Goal: Task Accomplishment & Management: Use online tool/utility

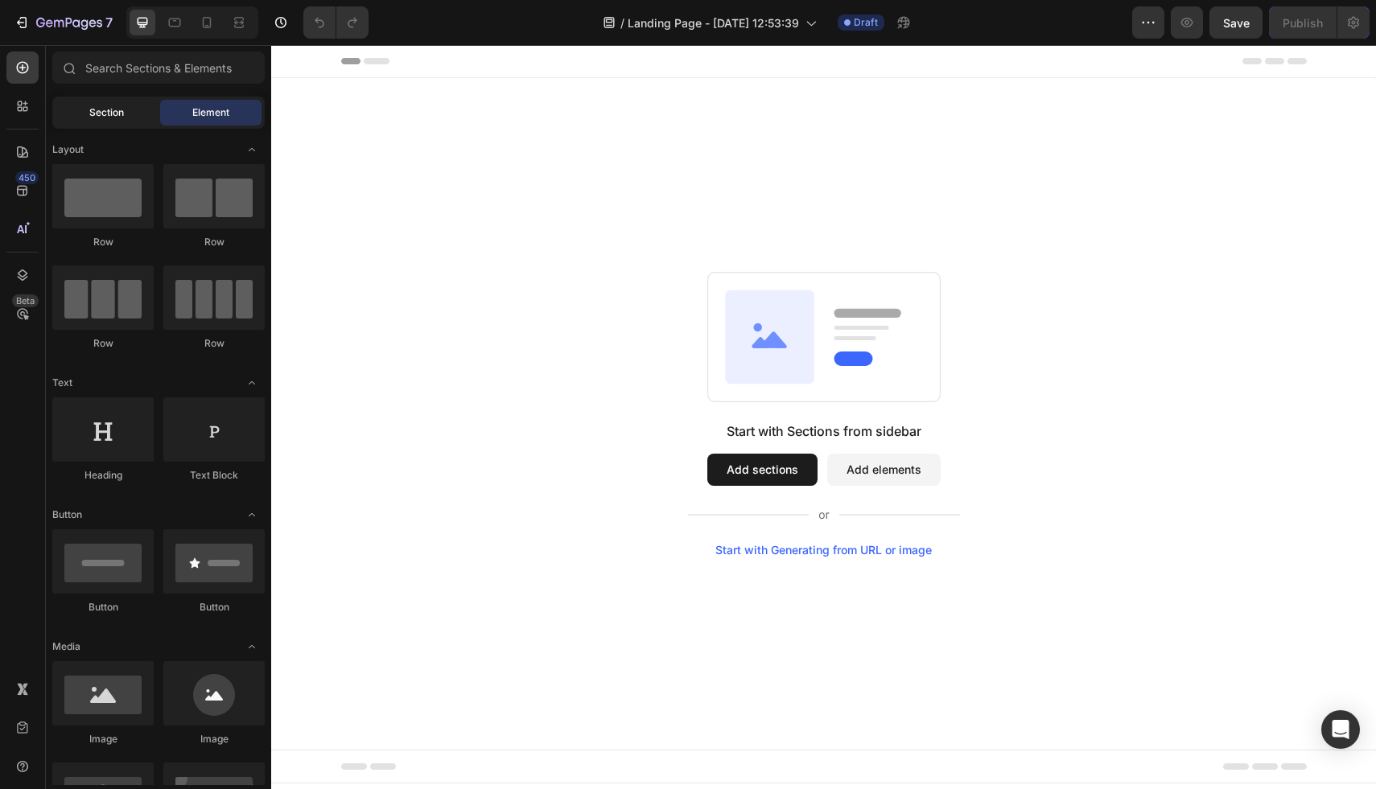
click at [139, 108] on div "Section" at bounding box center [106, 113] width 101 height 26
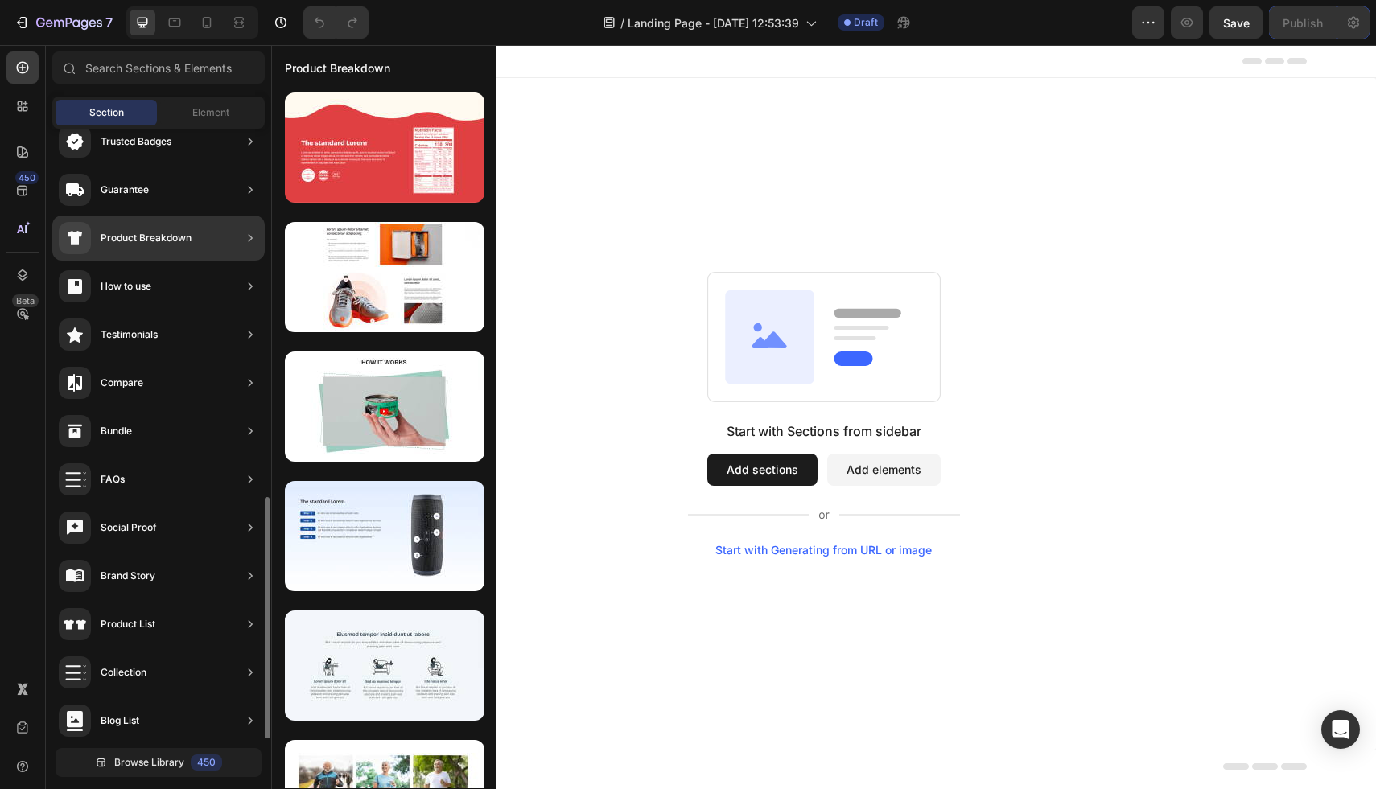
scroll to position [324, 0]
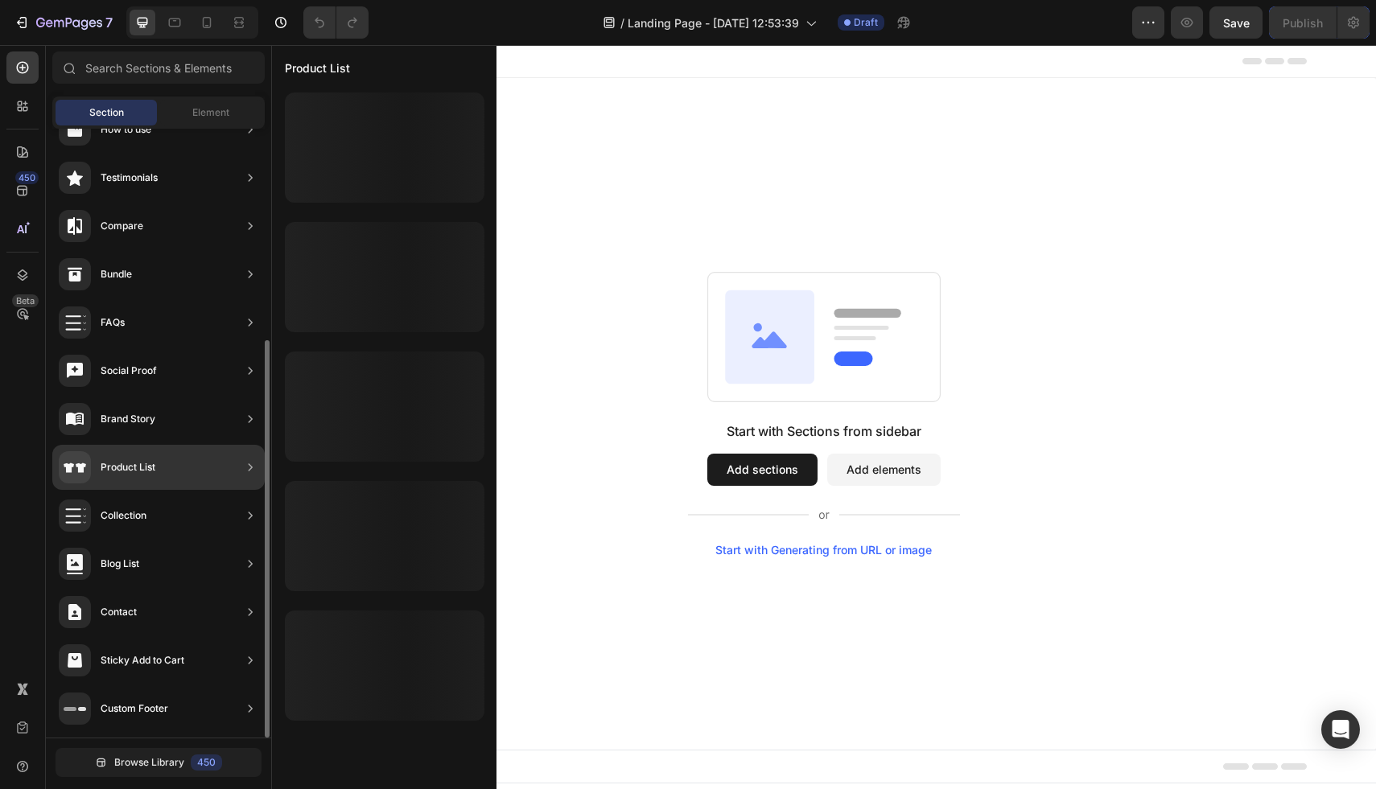
click at [150, 477] on div "Product List" at bounding box center [107, 467] width 97 height 32
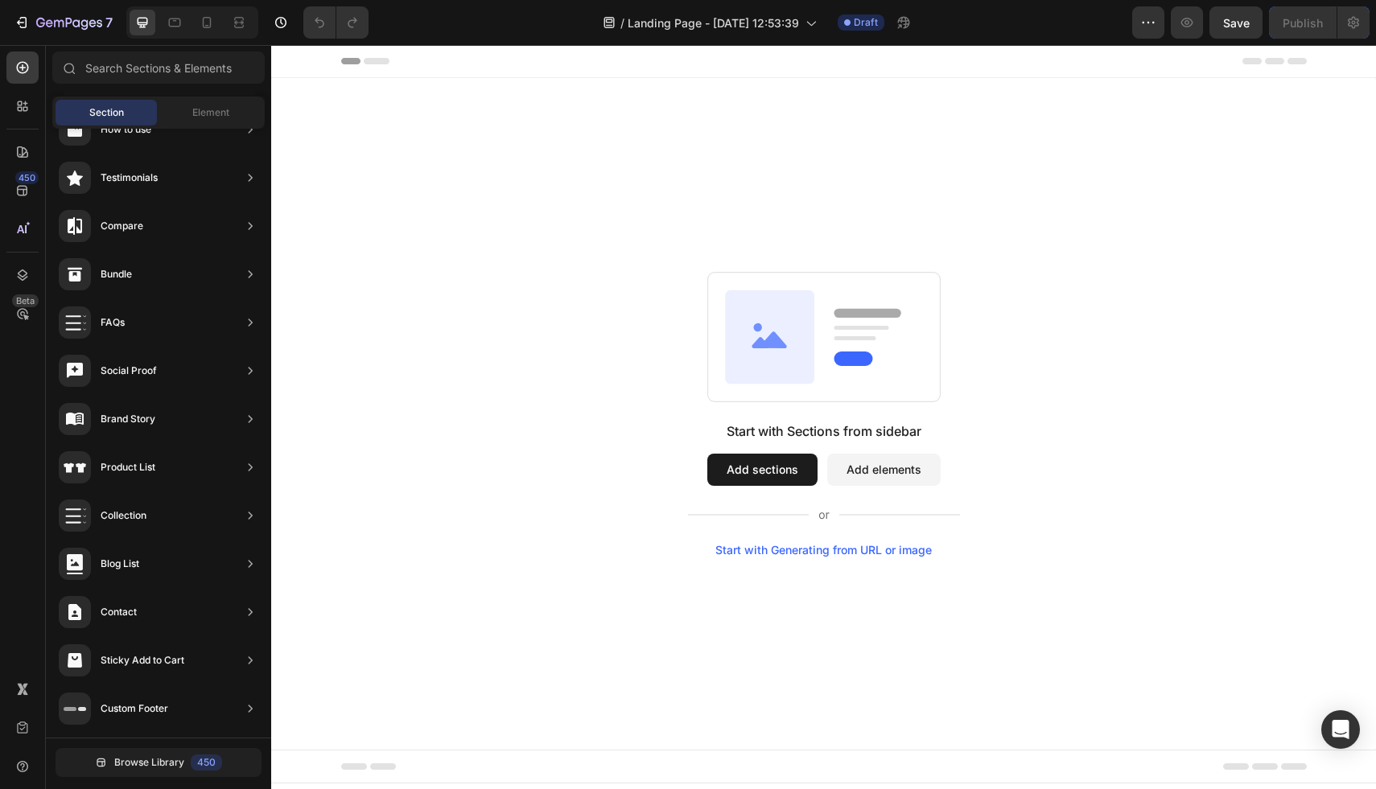
drag, startPoint x: 410, startPoint y: 517, endPoint x: 800, endPoint y: 364, distance: 418.1
click at [772, 465] on button "Add sections" at bounding box center [762, 470] width 110 height 32
click at [758, 521] on icon at bounding box center [824, 514] width 272 height 19
click at [756, 476] on button "Add sections" at bounding box center [762, 470] width 110 height 32
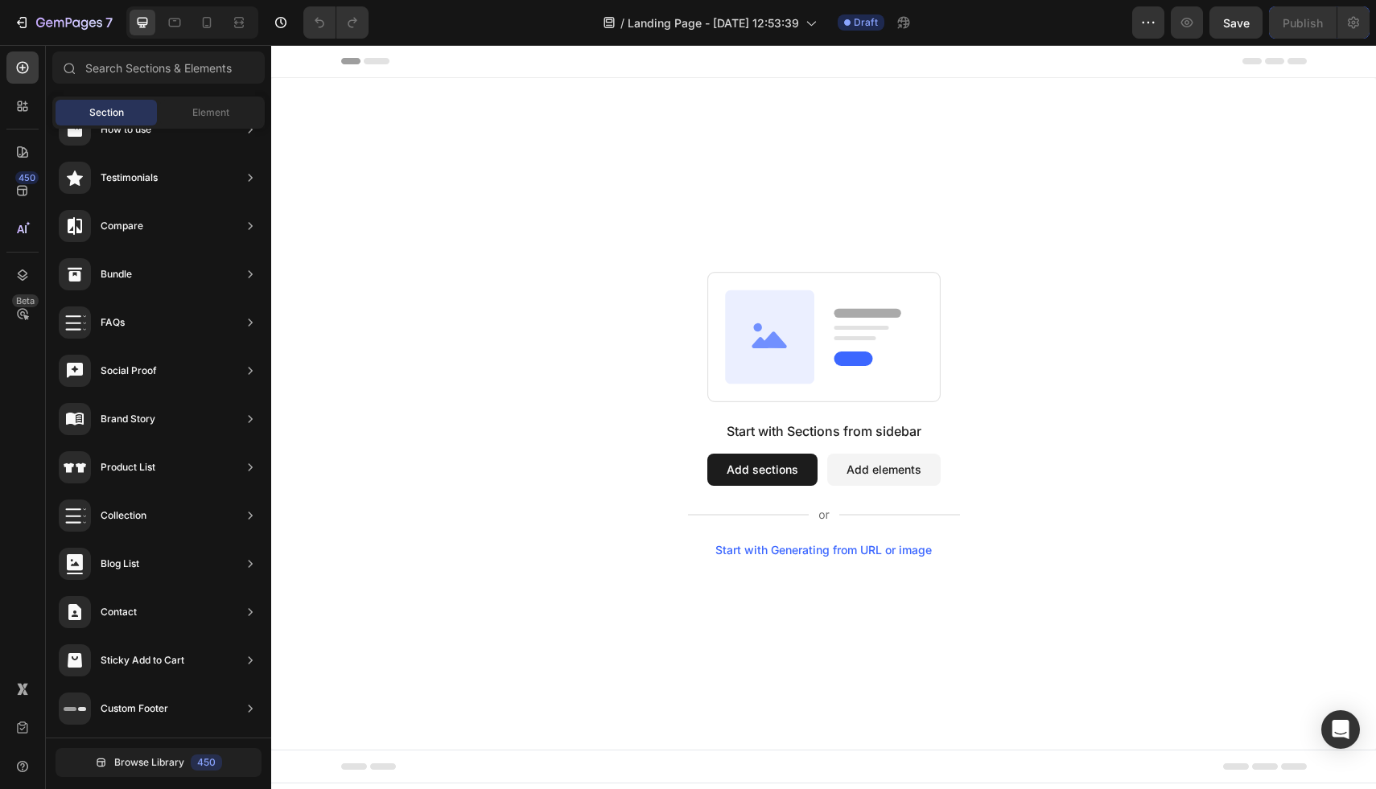
drag, startPoint x: 402, startPoint y: 608, endPoint x: 537, endPoint y: 381, distance: 264.4
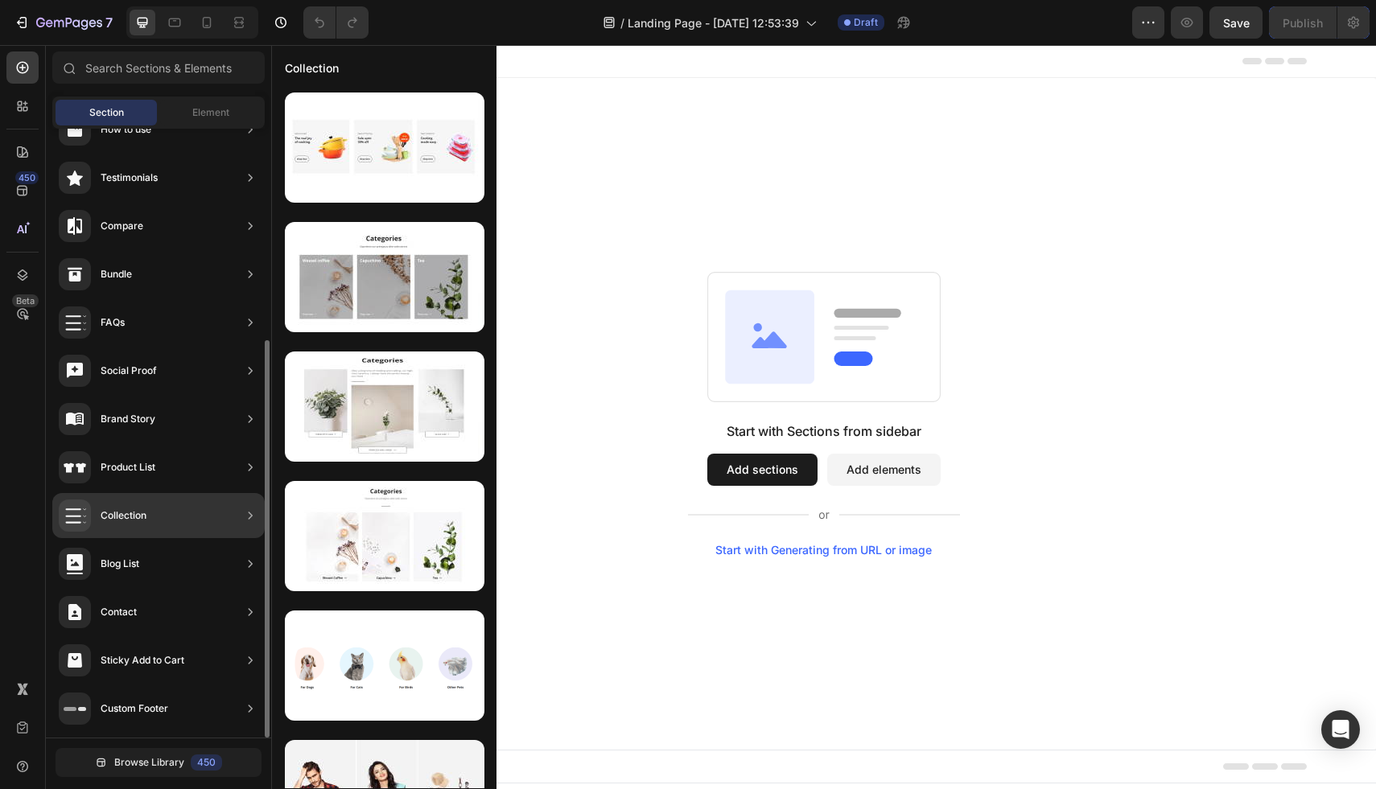
click at [100, 501] on div "Collection" at bounding box center [103, 516] width 88 height 32
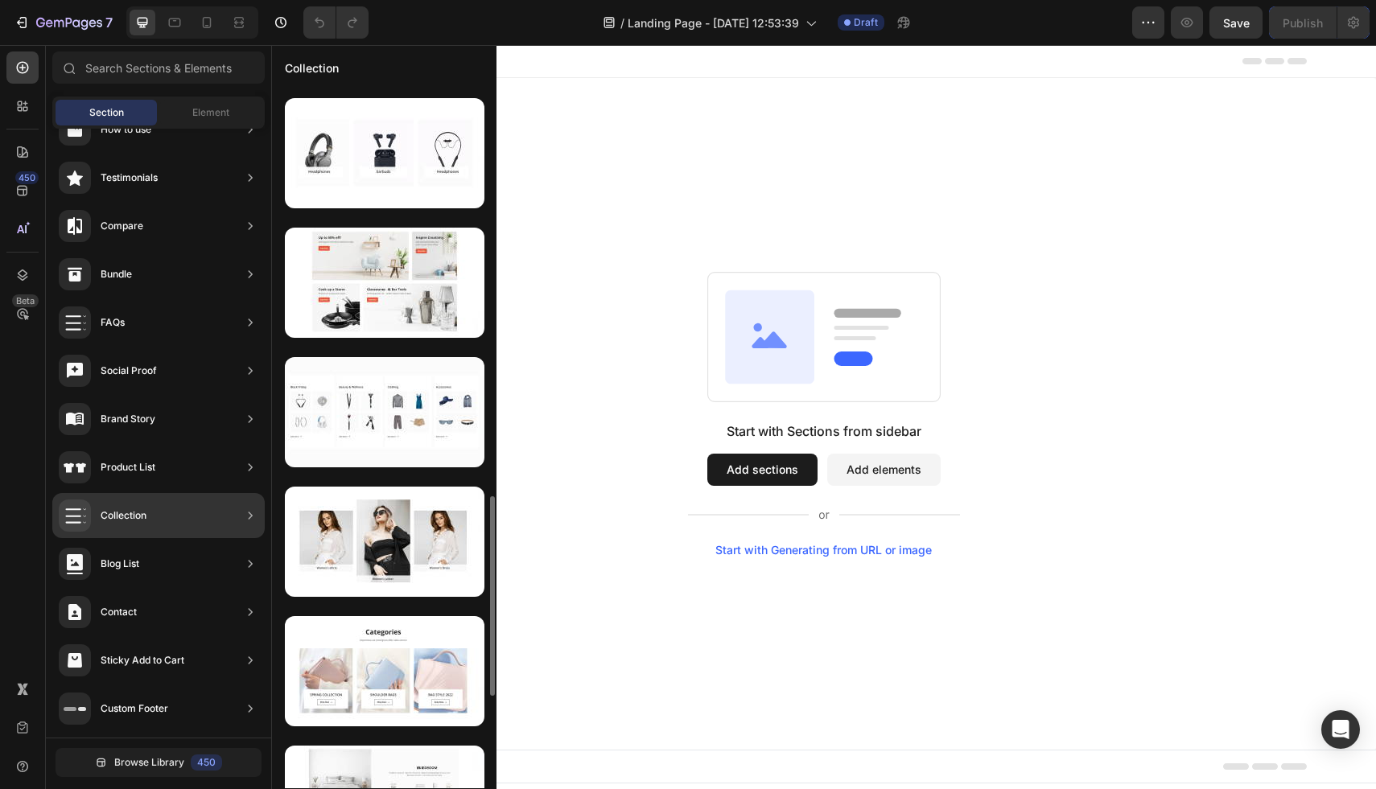
scroll to position [1519, 0]
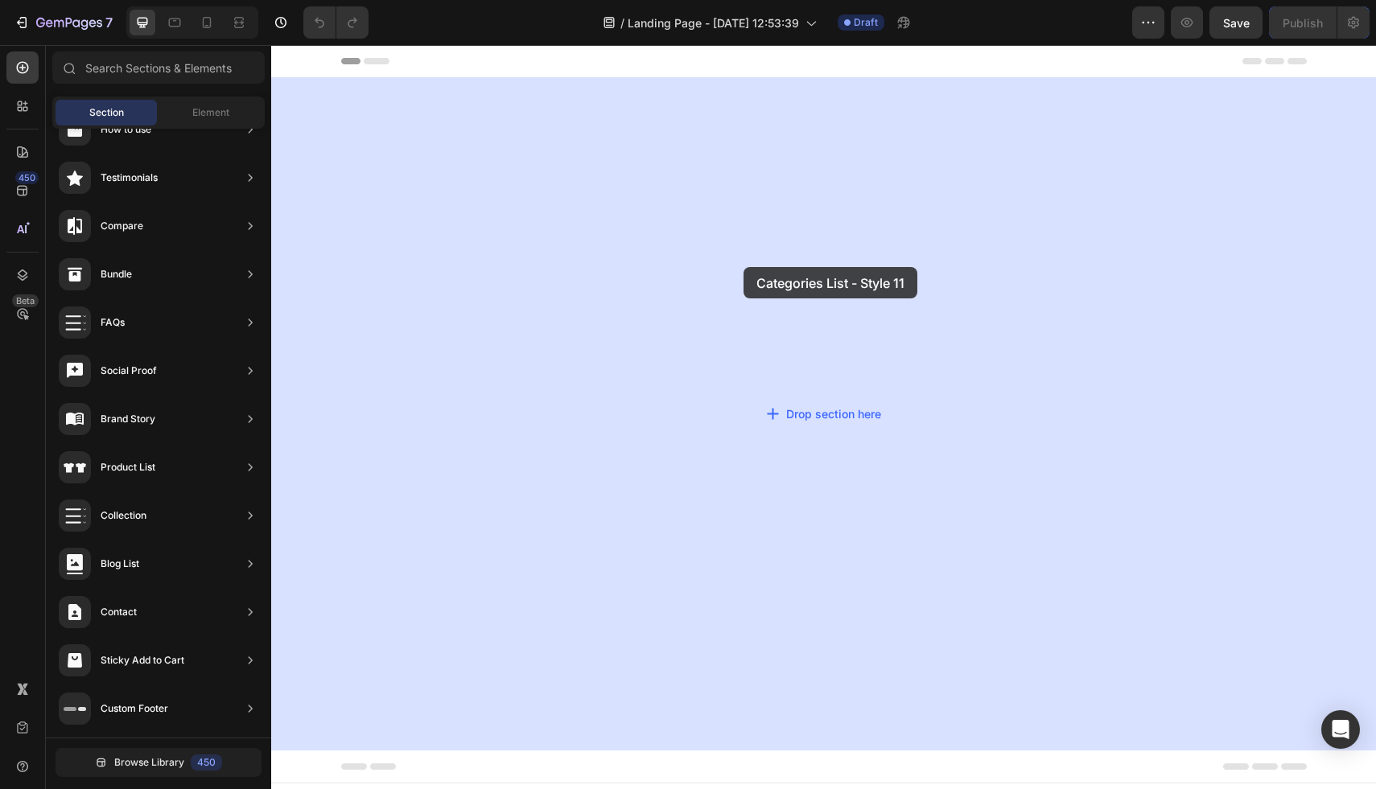
drag, startPoint x: 677, startPoint y: 203, endPoint x: 743, endPoint y: 267, distance: 92.8
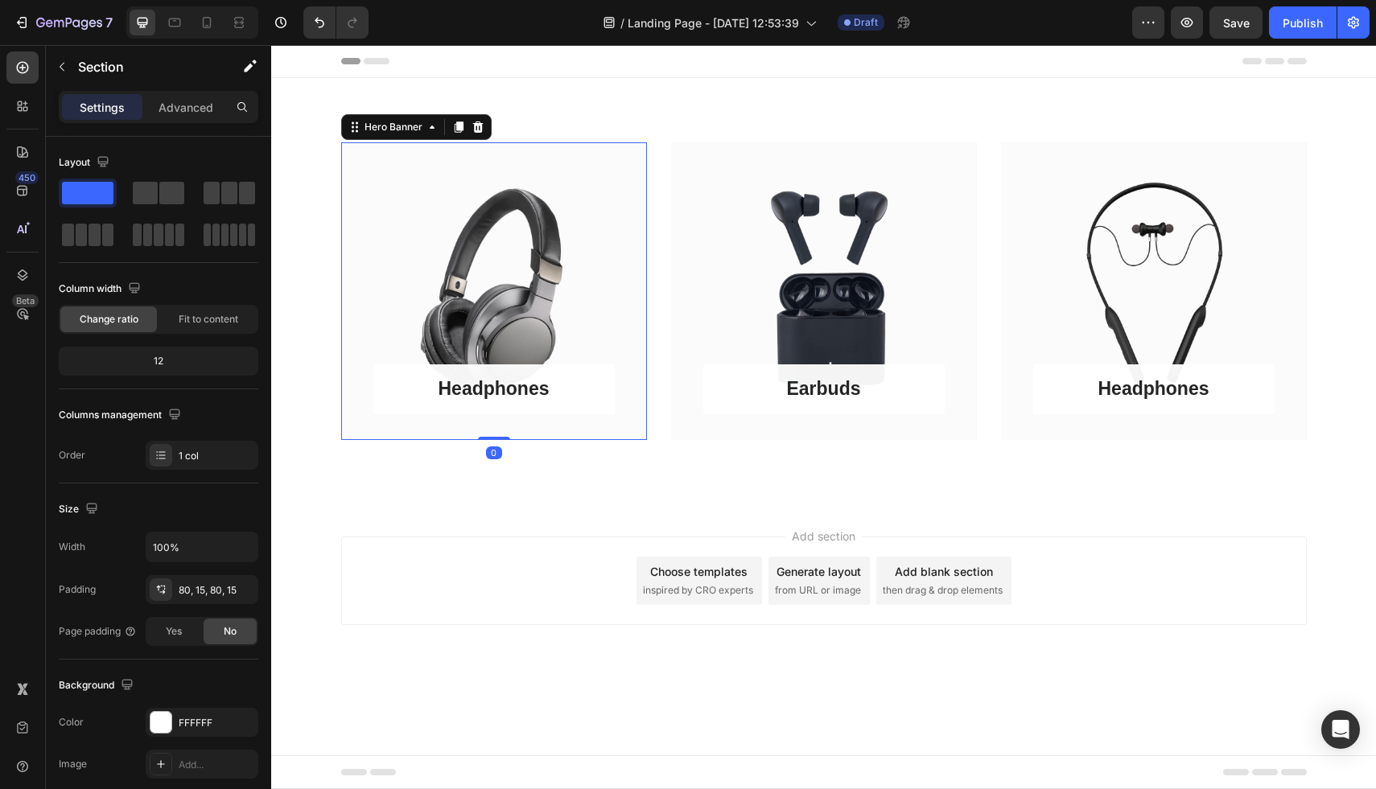
click at [493, 245] on div "Headphones Button Row" at bounding box center [494, 291] width 306 height 298
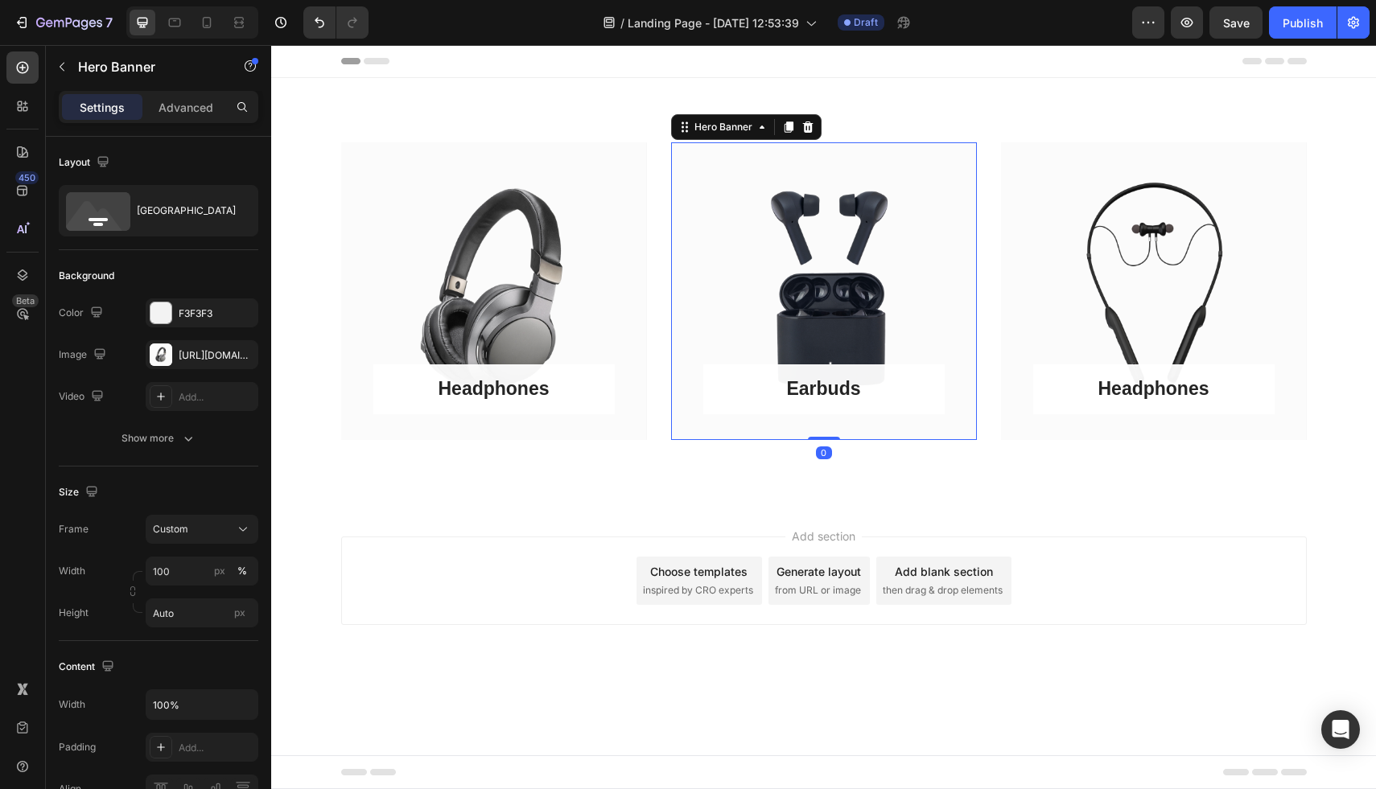
click at [793, 277] on div "Earbuds Button Row" at bounding box center [824, 291] width 306 height 298
click at [1085, 277] on div "Headphones Button Row" at bounding box center [1154, 291] width 306 height 298
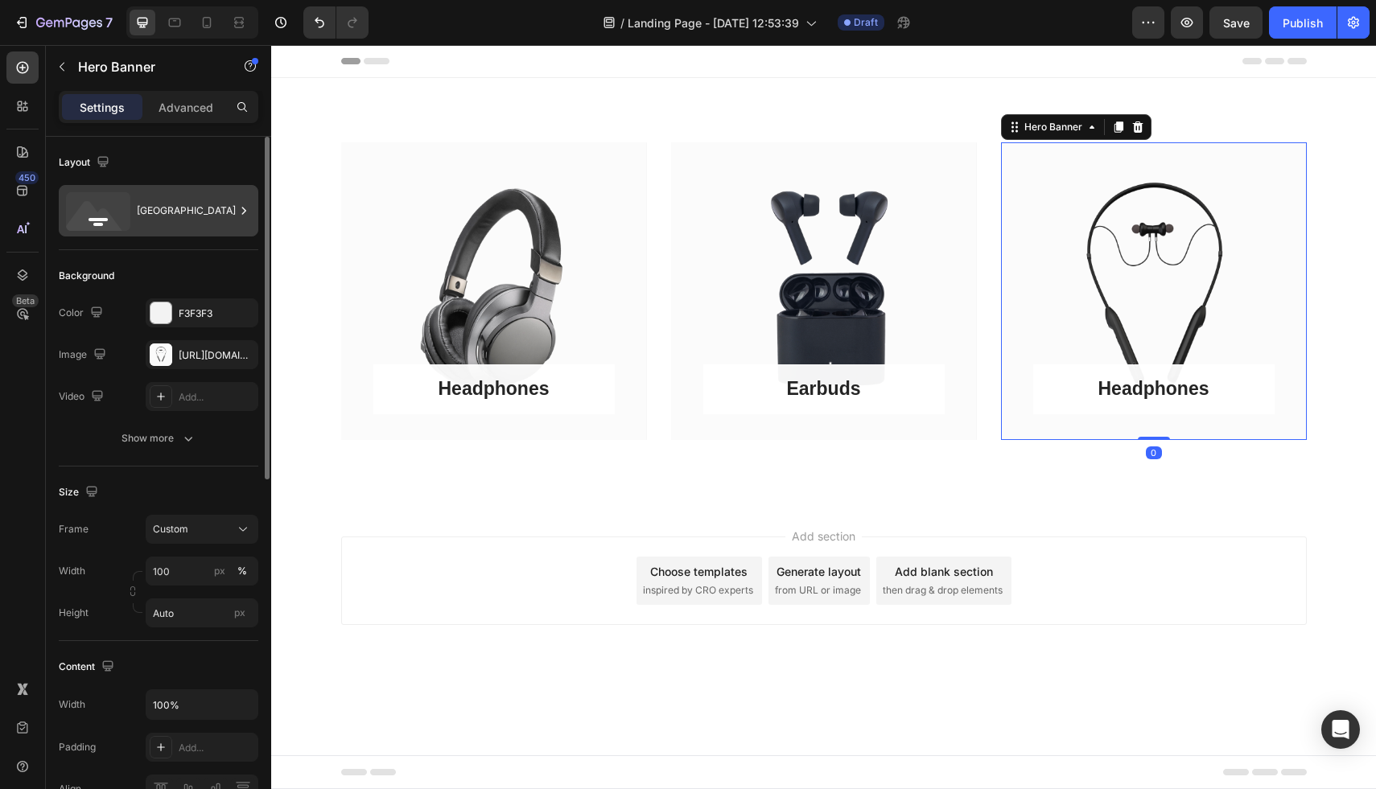
click at [111, 211] on icon at bounding box center [98, 211] width 64 height 39
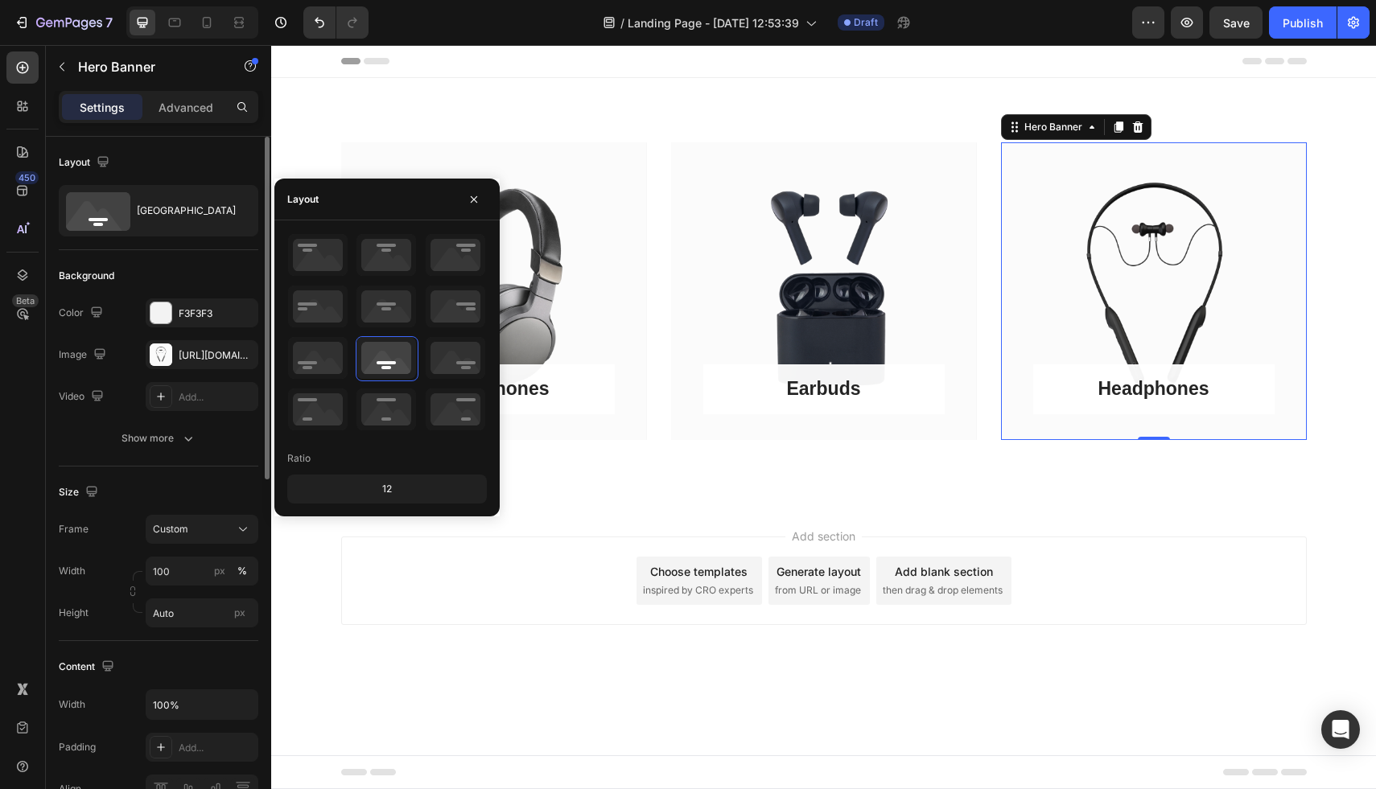
click at [106, 281] on div "Background" at bounding box center [87, 276] width 56 height 14
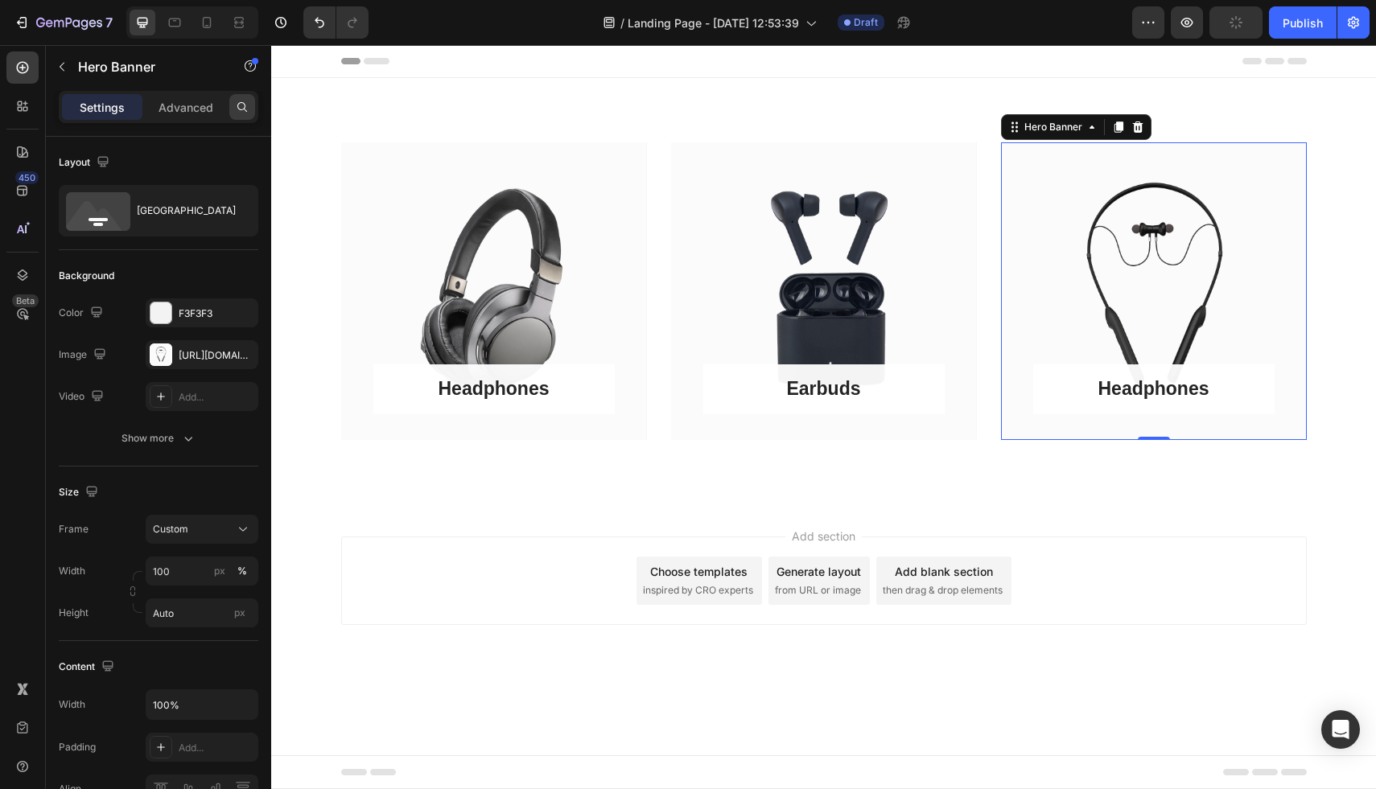
click at [249, 108] on div at bounding box center [242, 107] width 26 height 26
click at [66, 69] on icon "button" at bounding box center [62, 66] width 13 height 13
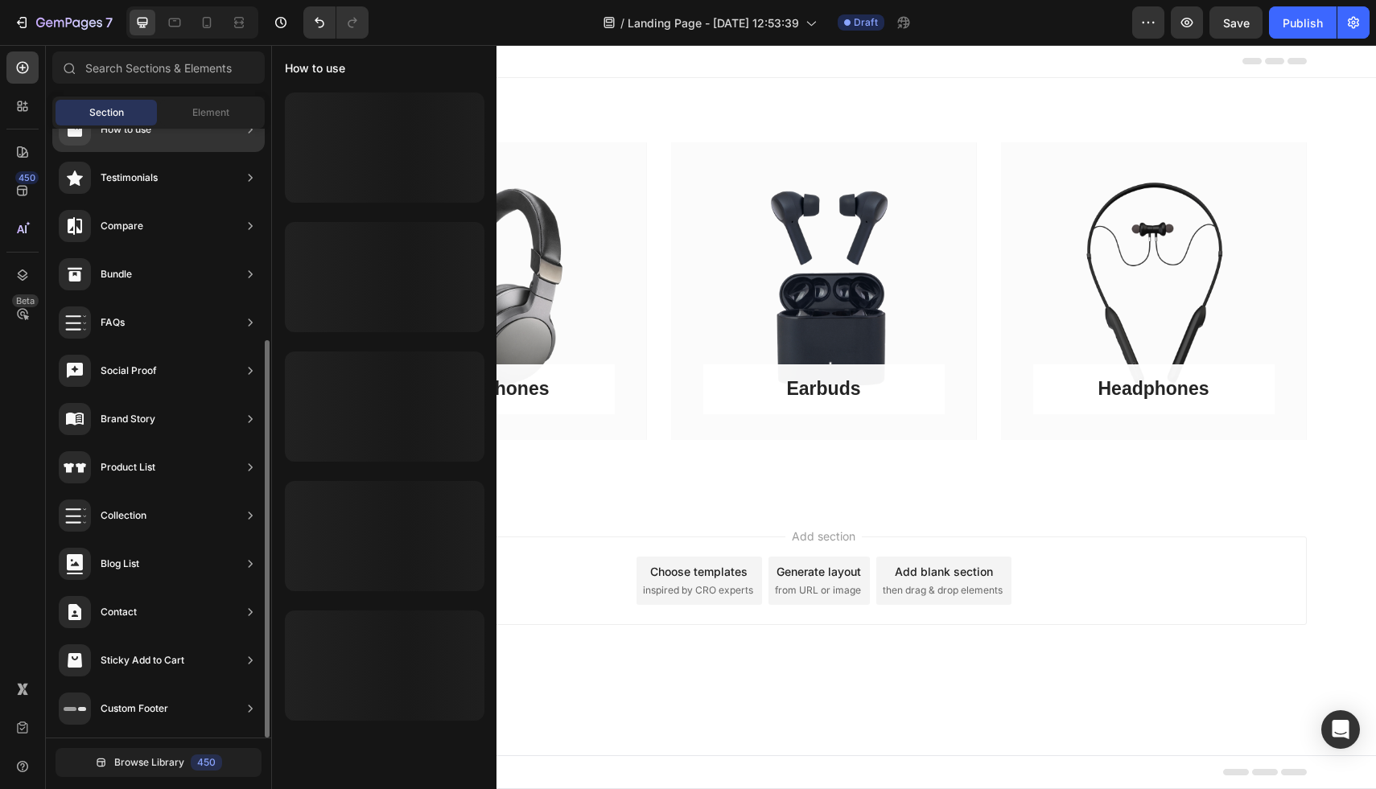
scroll to position [0, 0]
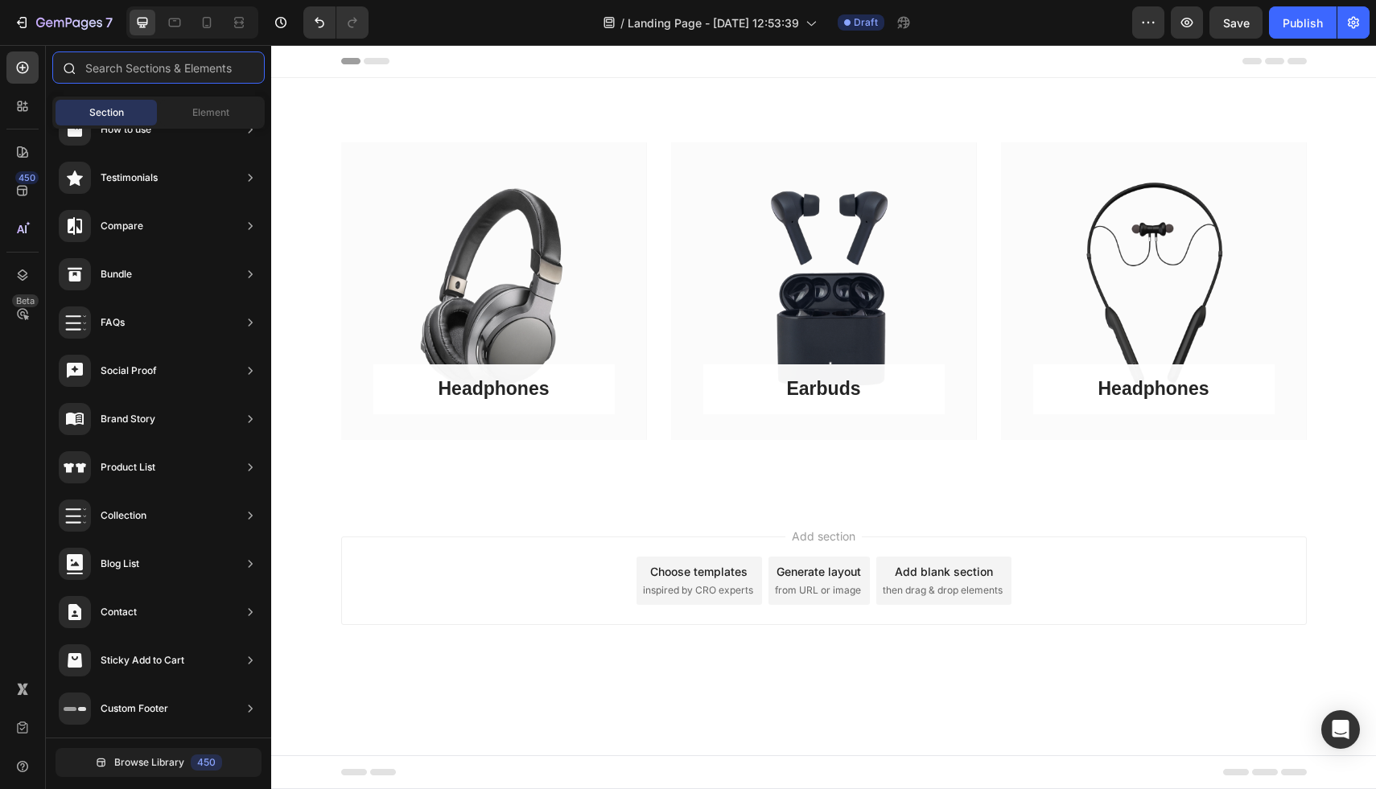
click at [96, 68] on input "text" at bounding box center [158, 67] width 212 height 32
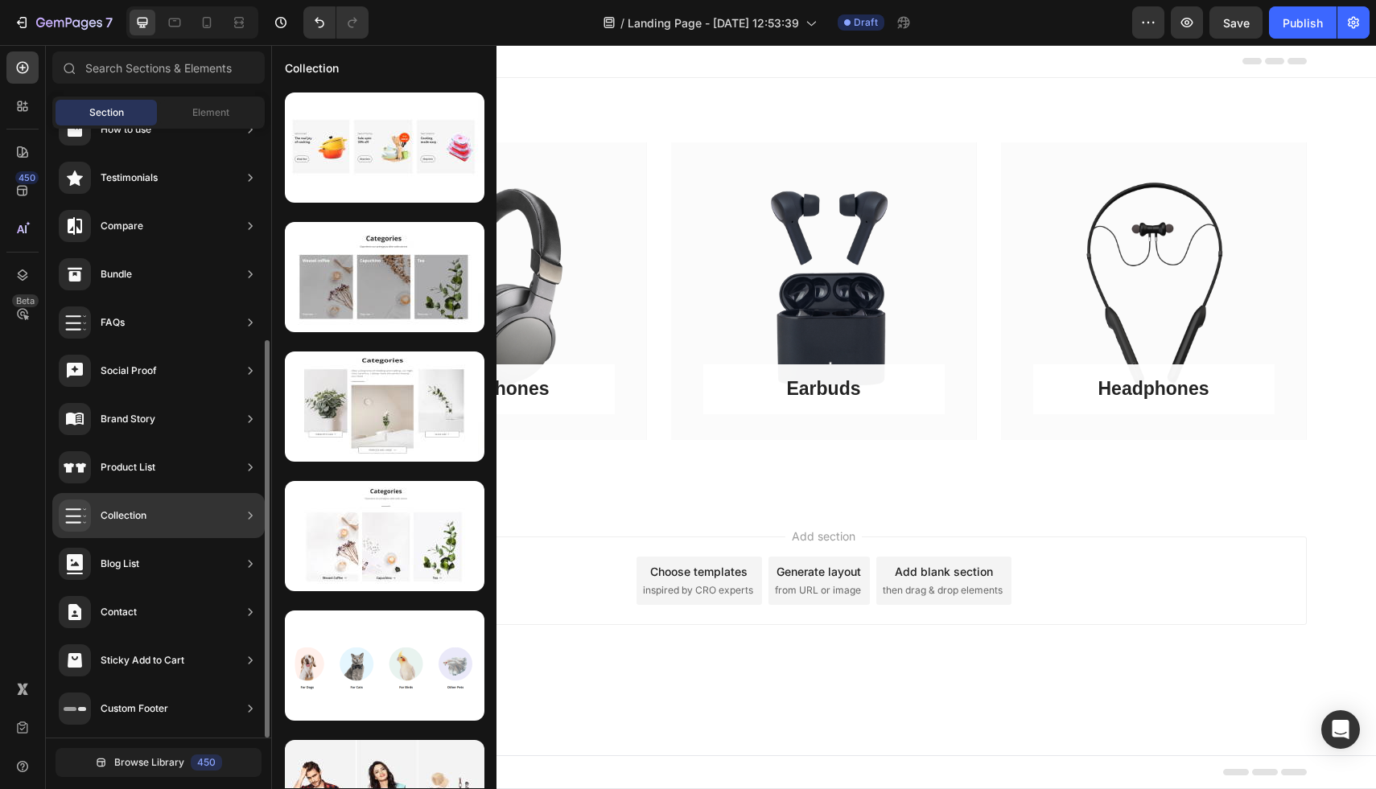
click at [178, 507] on div "Collection" at bounding box center [158, 515] width 212 height 45
click at [252, 515] on icon at bounding box center [250, 516] width 16 height 16
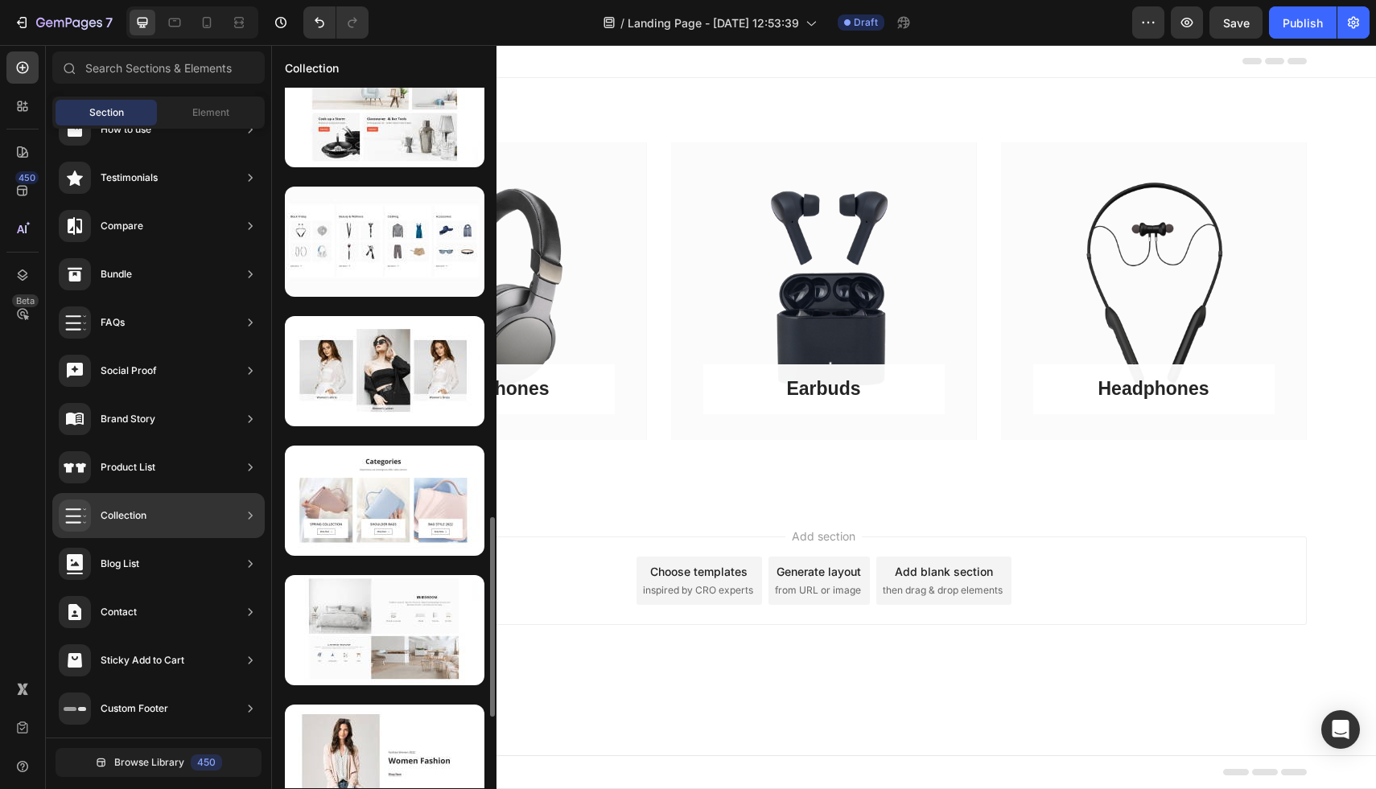
scroll to position [1751, 0]
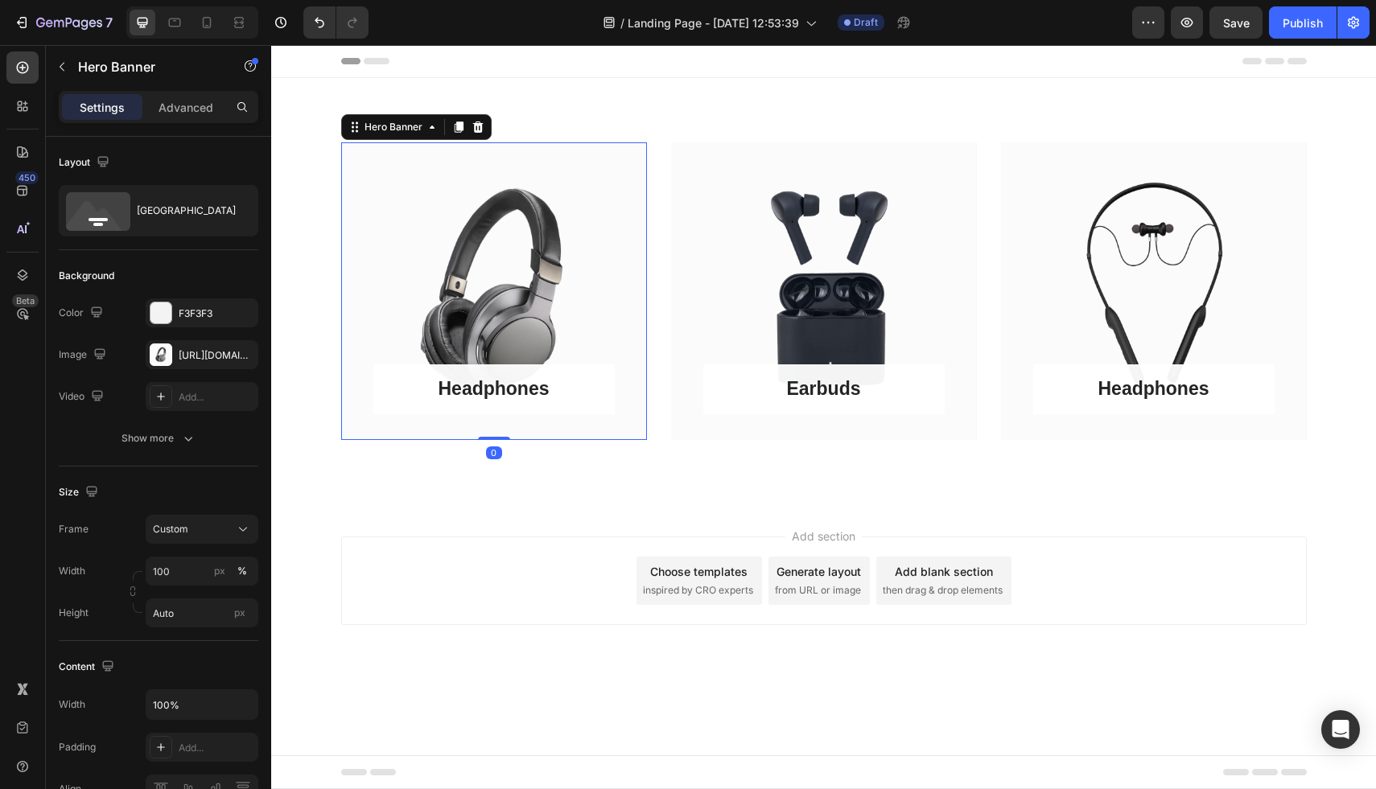
click at [492, 306] on div "Headphones Button Row" at bounding box center [494, 291] width 306 height 298
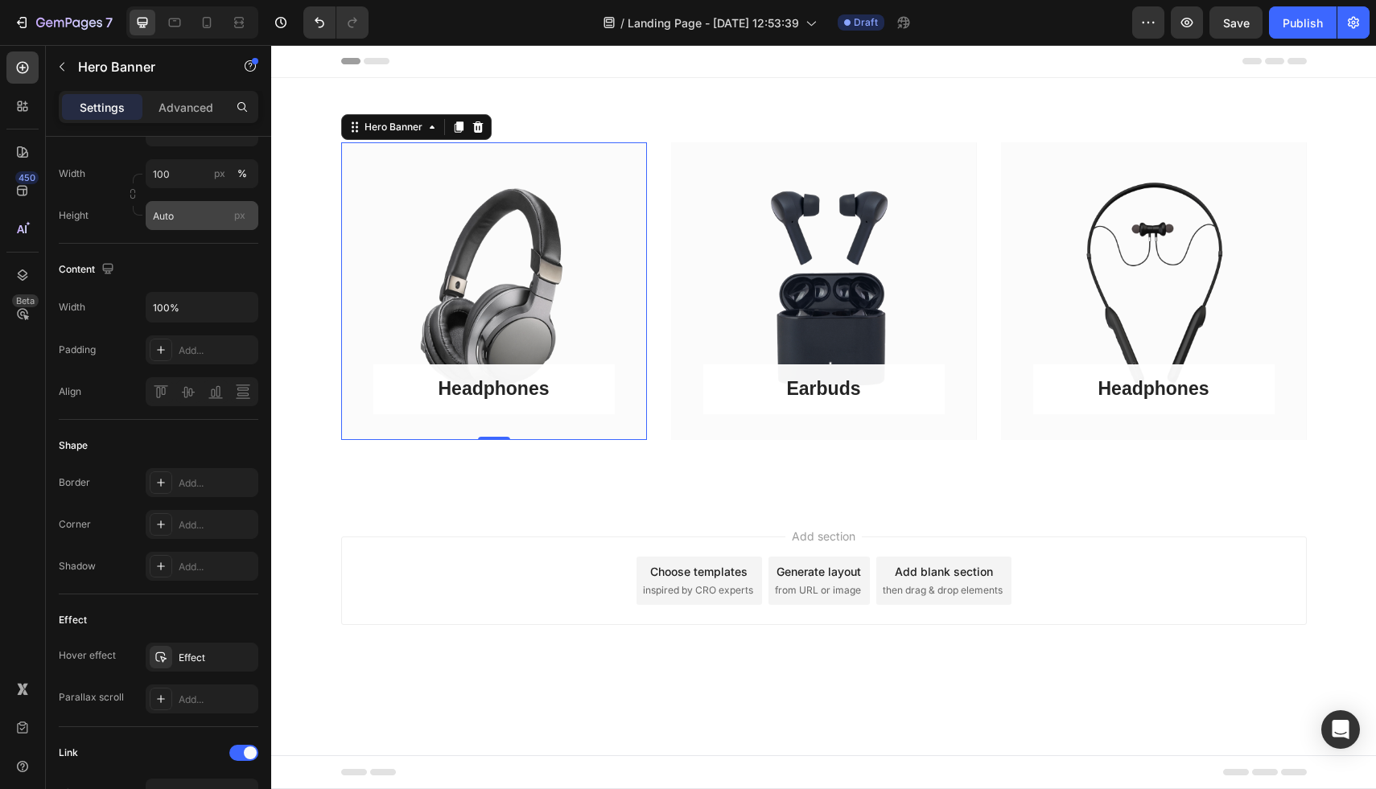
scroll to position [0, 0]
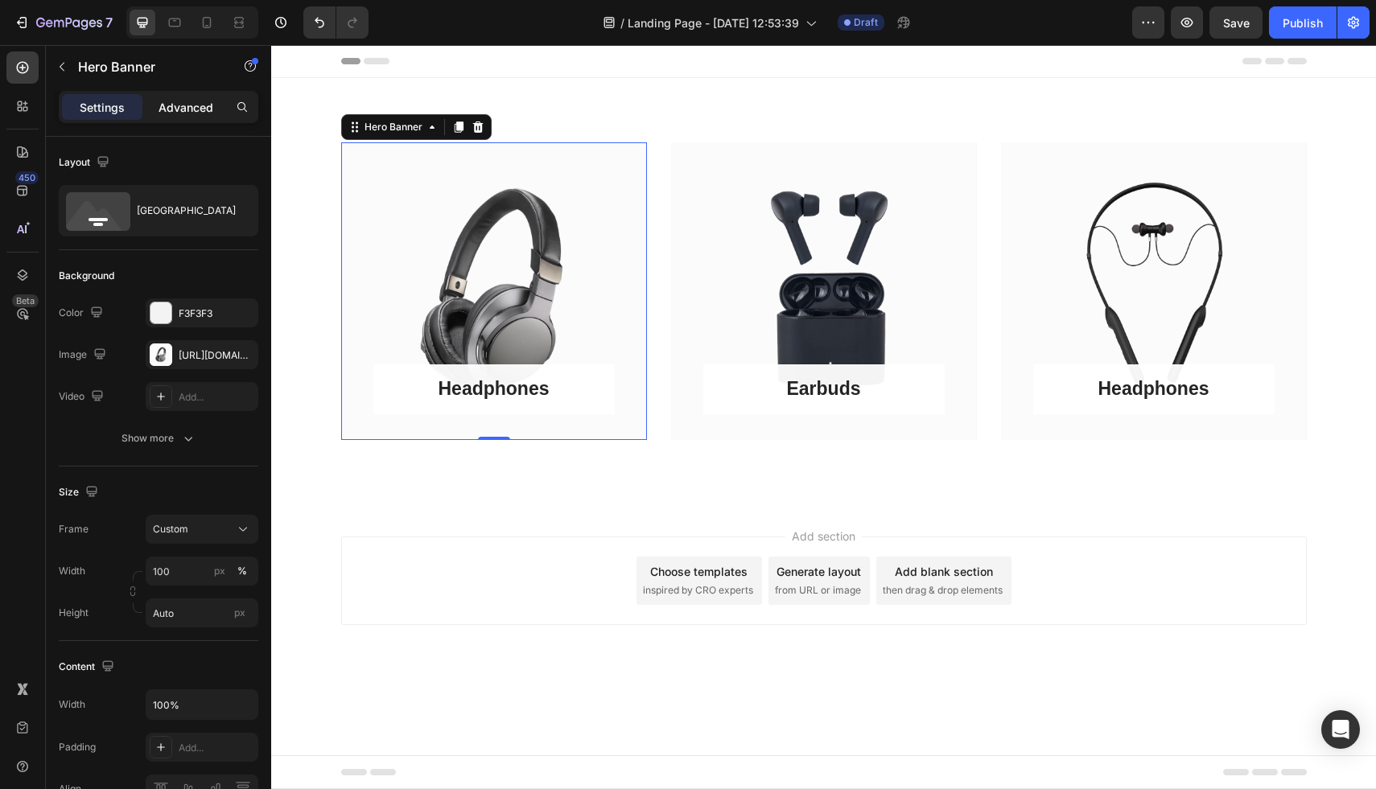
click at [183, 106] on p "Advanced" at bounding box center [186, 107] width 55 height 17
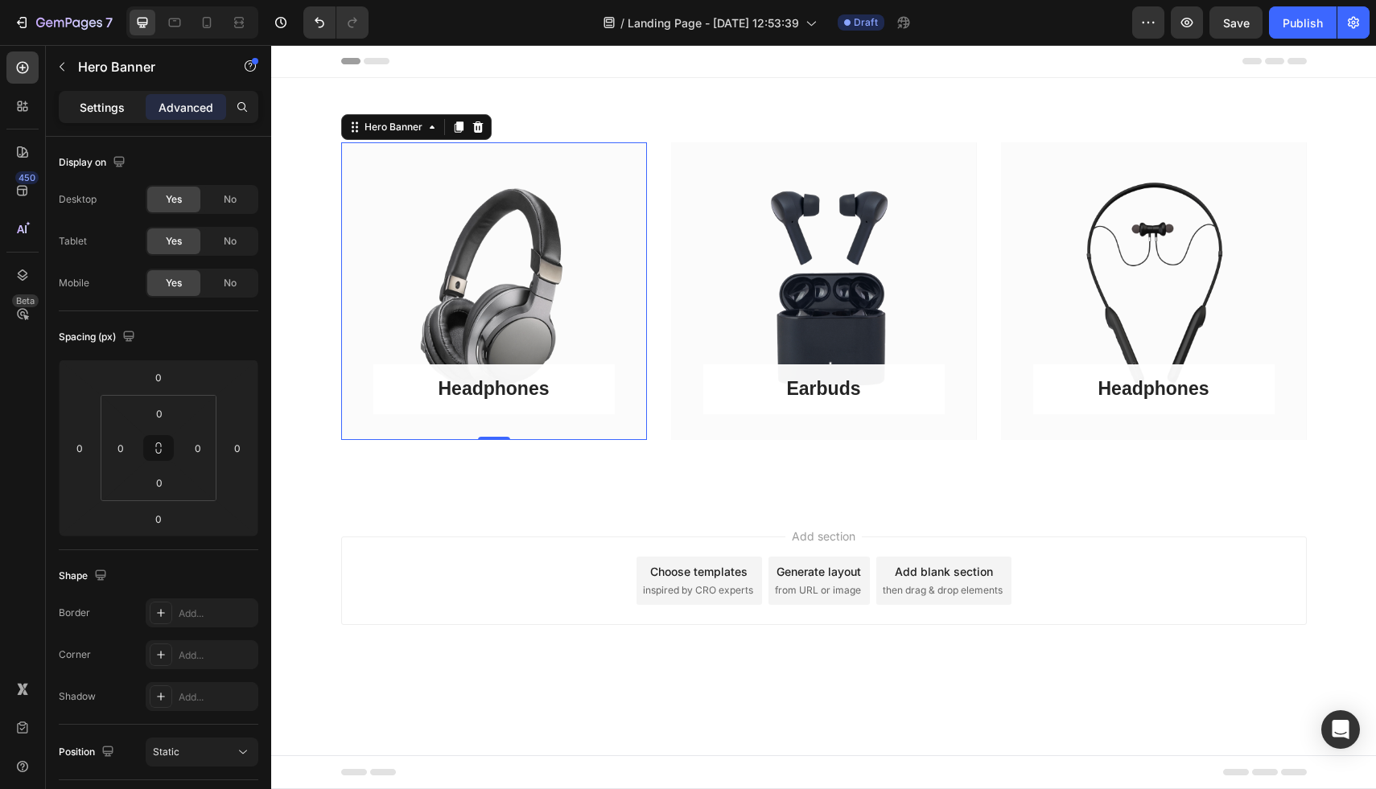
click at [89, 109] on p "Settings" at bounding box center [102, 107] width 45 height 17
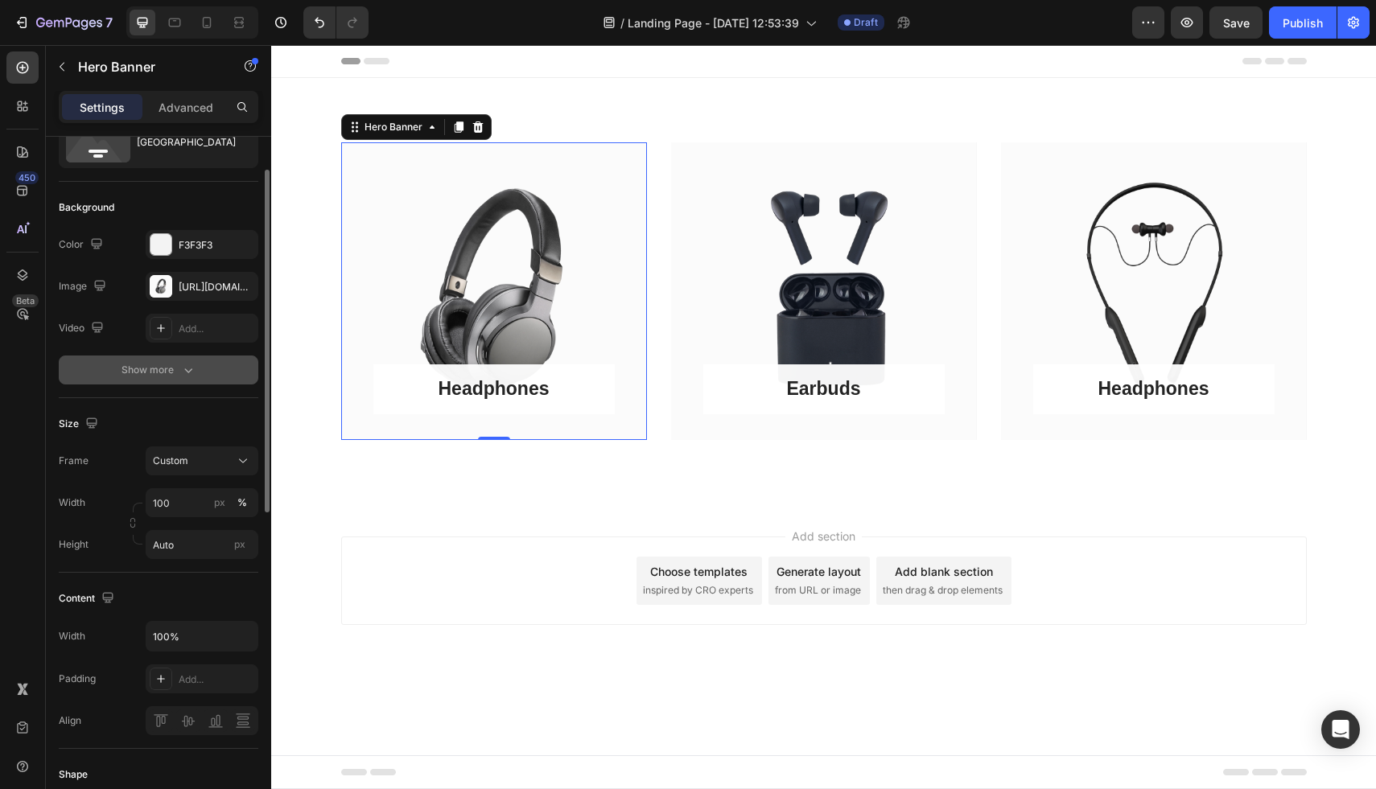
click at [196, 379] on button "Show more" at bounding box center [159, 370] width 200 height 29
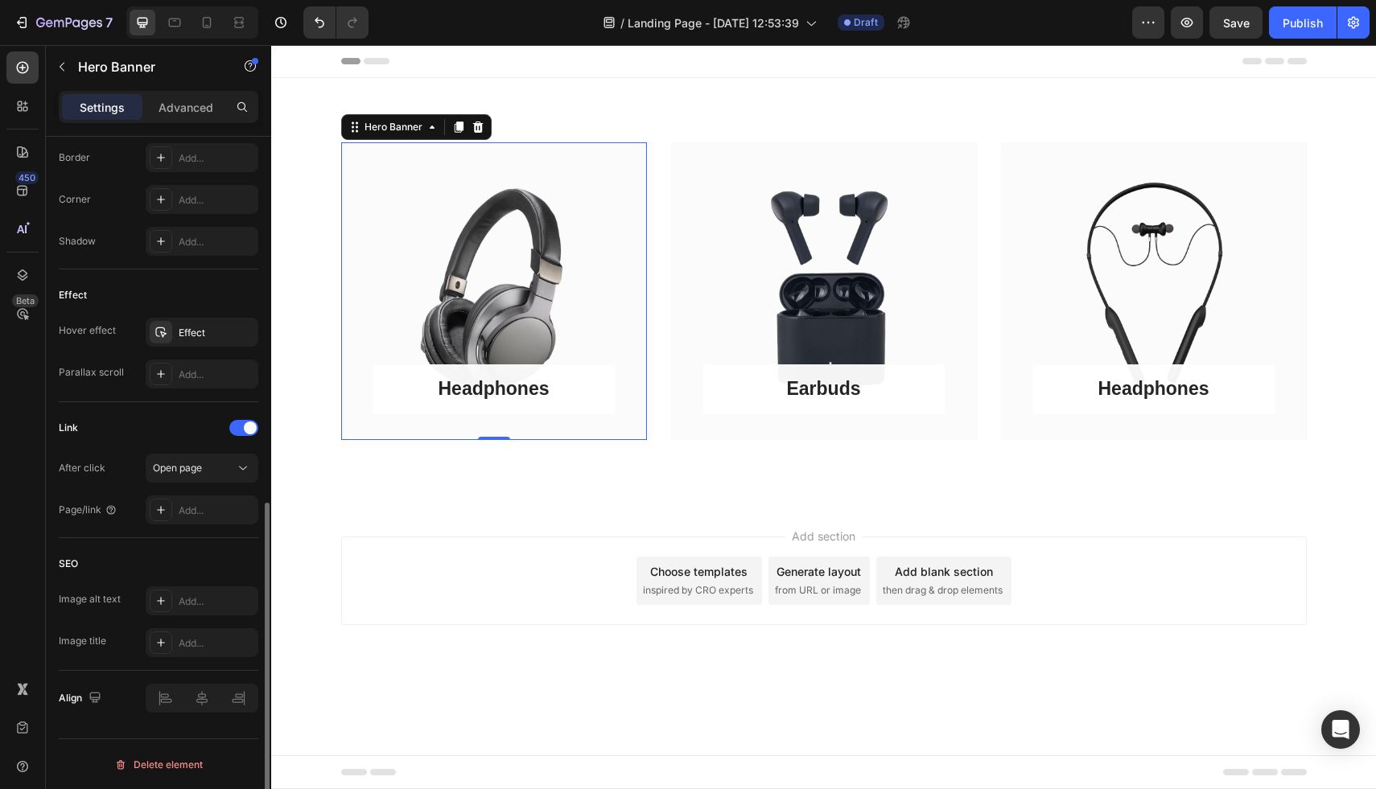
scroll to position [765, 0]
click at [497, 322] on div "Headphones Button Row" at bounding box center [494, 291] width 306 height 298
click at [433, 125] on icon at bounding box center [432, 127] width 13 height 13
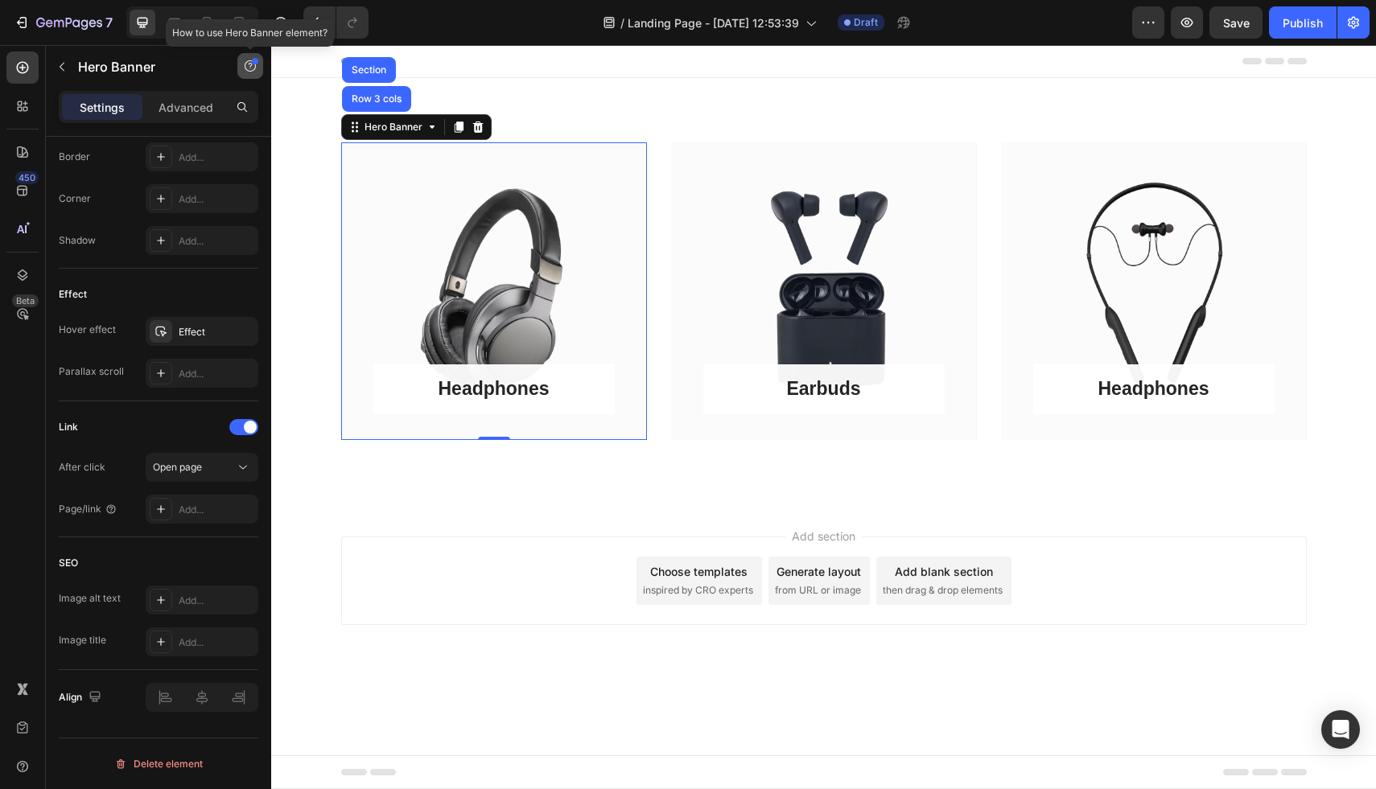
click at [248, 66] on icon "button" at bounding box center [250, 66] width 13 height 13
click at [84, 175] on div "Border Add... Corner Add... Shadow Add..." at bounding box center [159, 198] width 200 height 113
click at [171, 121] on div "Settings Advanced" at bounding box center [159, 107] width 200 height 32
click at [172, 110] on p "Advanced" at bounding box center [186, 107] width 55 height 17
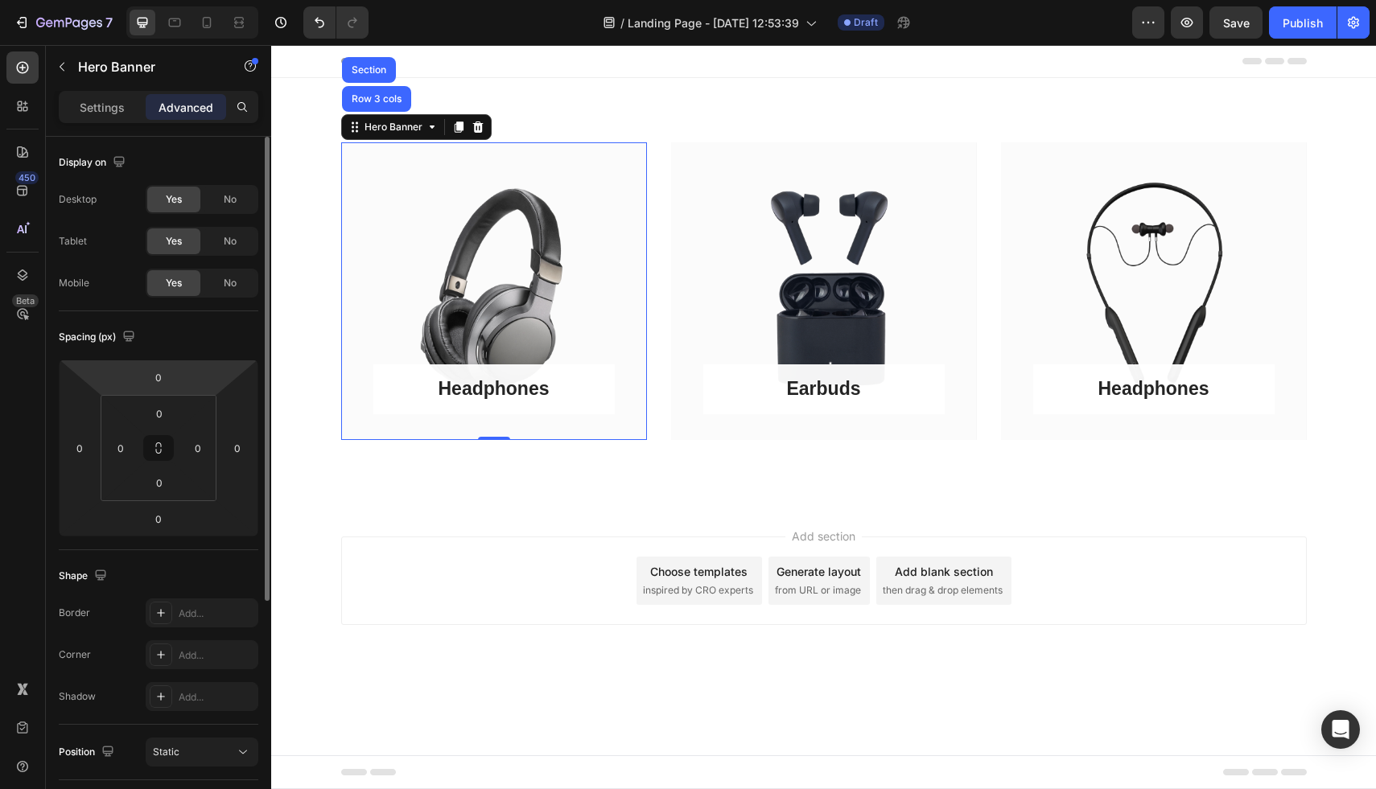
scroll to position [351, 0]
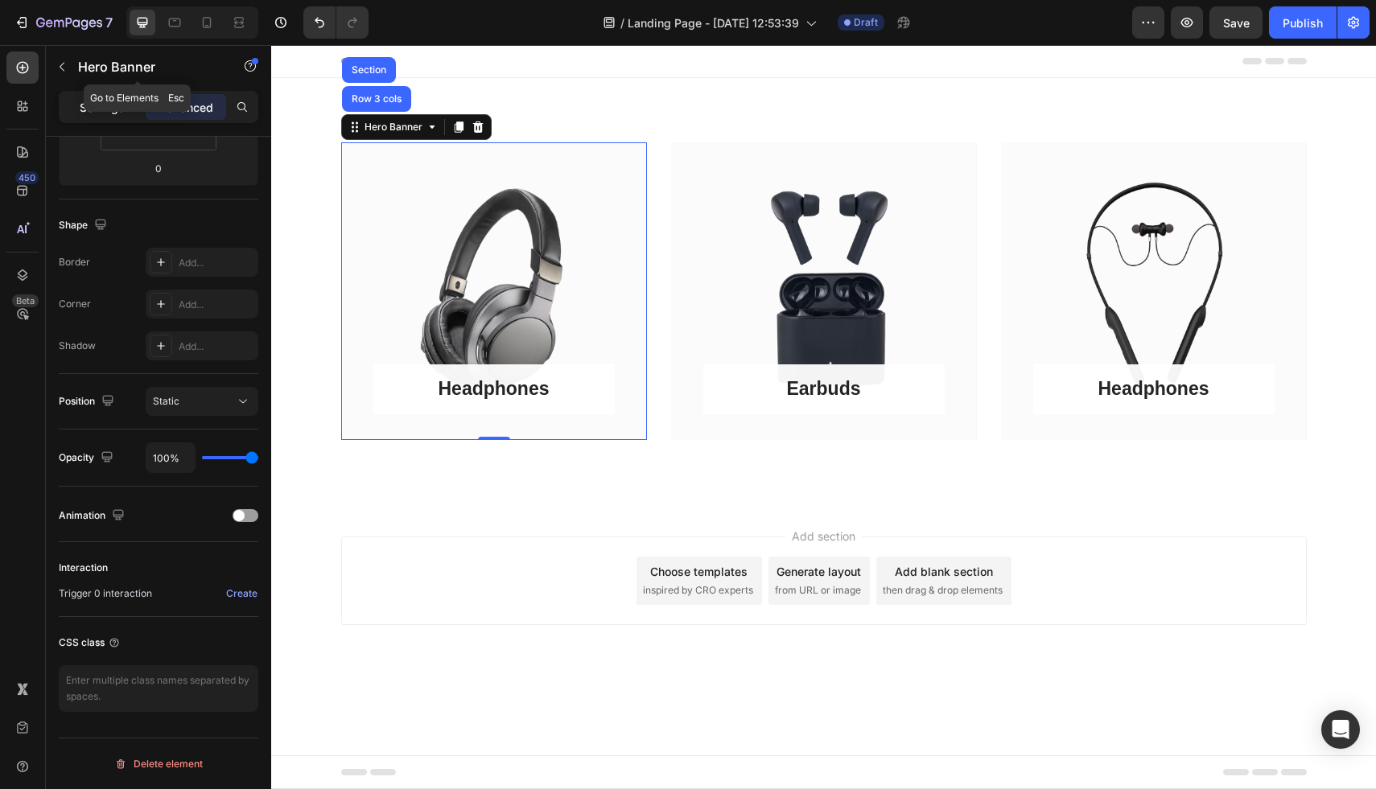
click at [103, 104] on p "Settings" at bounding box center [102, 107] width 45 height 17
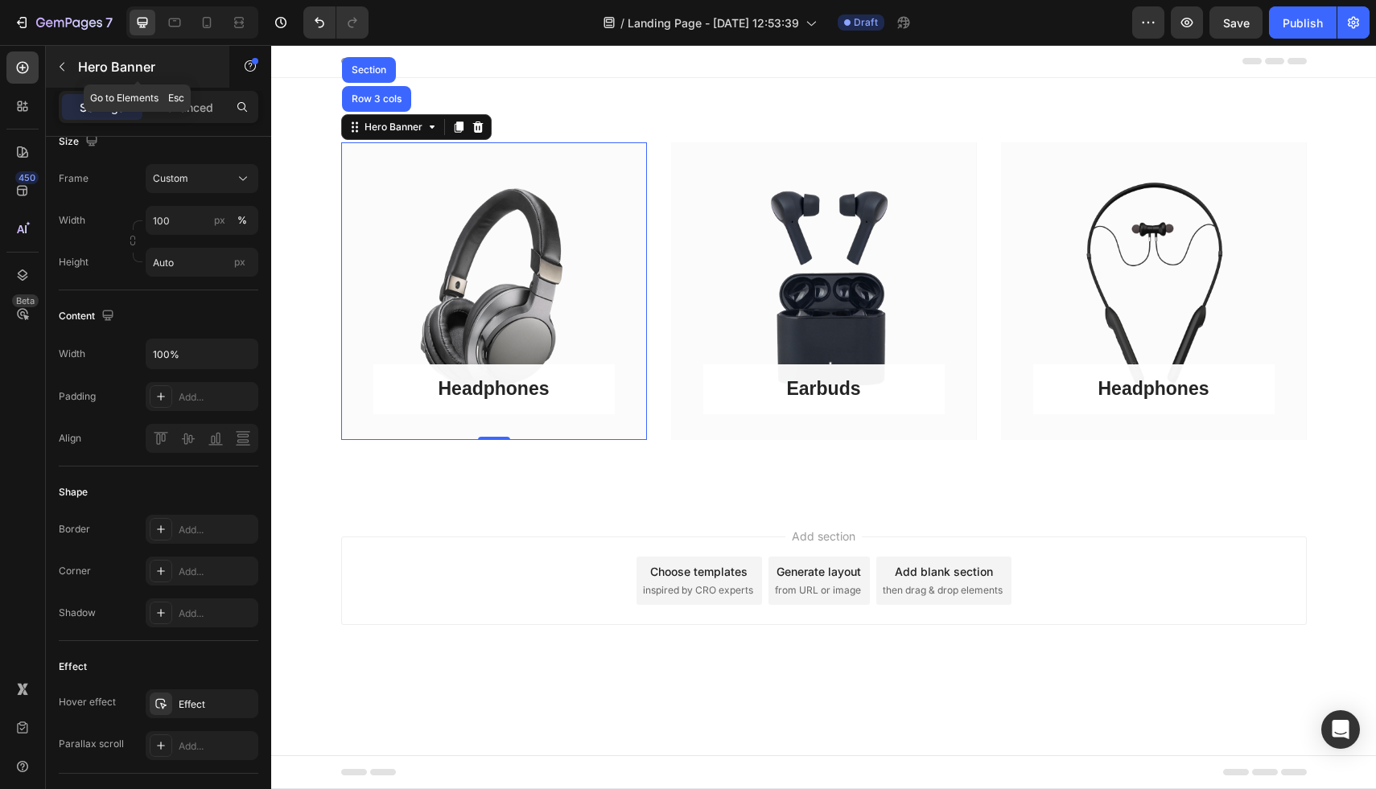
click at [56, 74] on button "button" at bounding box center [62, 67] width 26 height 26
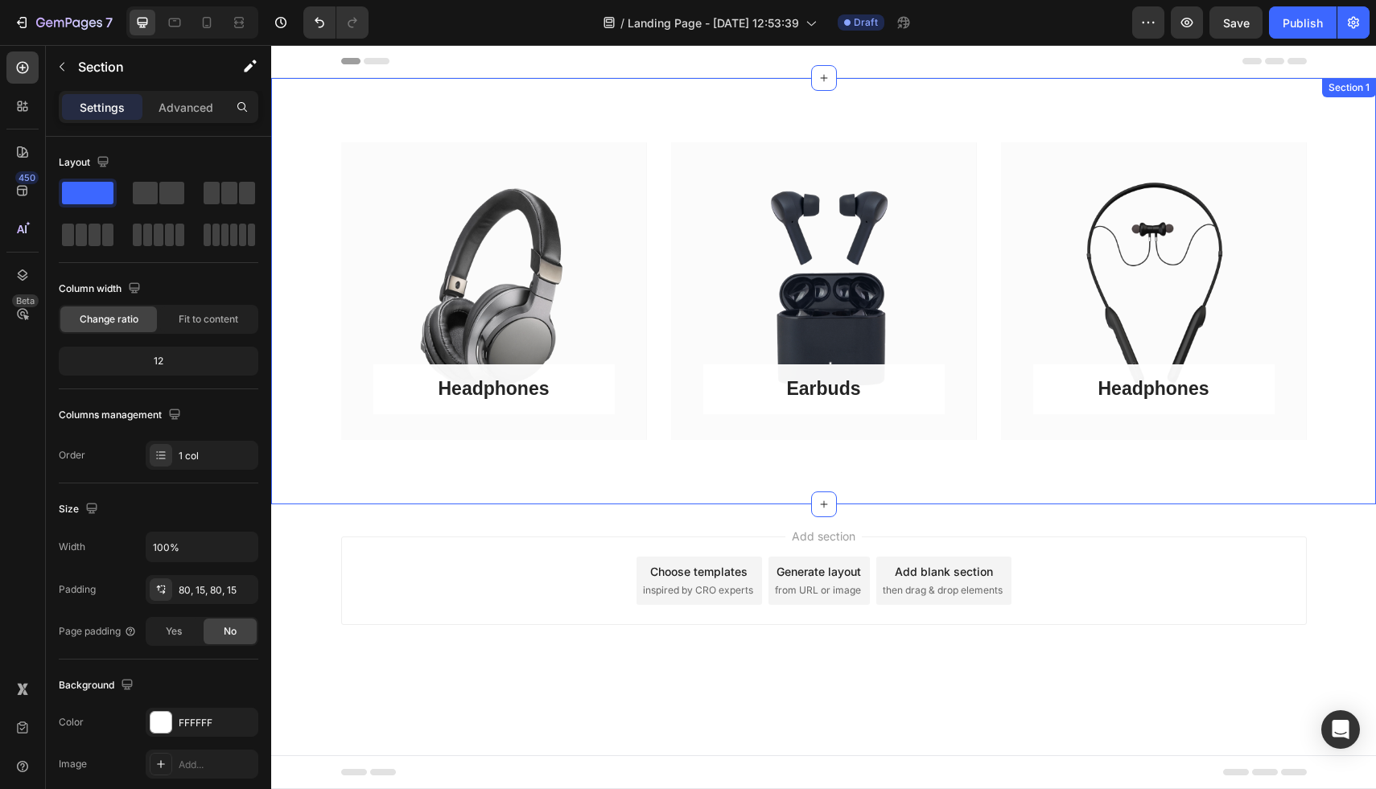
click at [336, 301] on div "Headphones Button Row Hero Banner Earbuds Button Row Hero Banner Headphones But…" at bounding box center [823, 291] width 1081 height 298
click at [1085, 102] on div "Section 1" at bounding box center [1081, 93] width 67 height 19
click at [567, 478] on div "Headphones Button Row Hero Banner Earbuds Button Row Hero Banner Headphones But…" at bounding box center [823, 291] width 1105 height 426
click at [494, 60] on div "Header" at bounding box center [824, 61] width 966 height 32
click at [474, 93] on div "Headphones Button Row Hero Banner Earbuds Button Row Hero Banner Headphones But…" at bounding box center [823, 291] width 1105 height 426
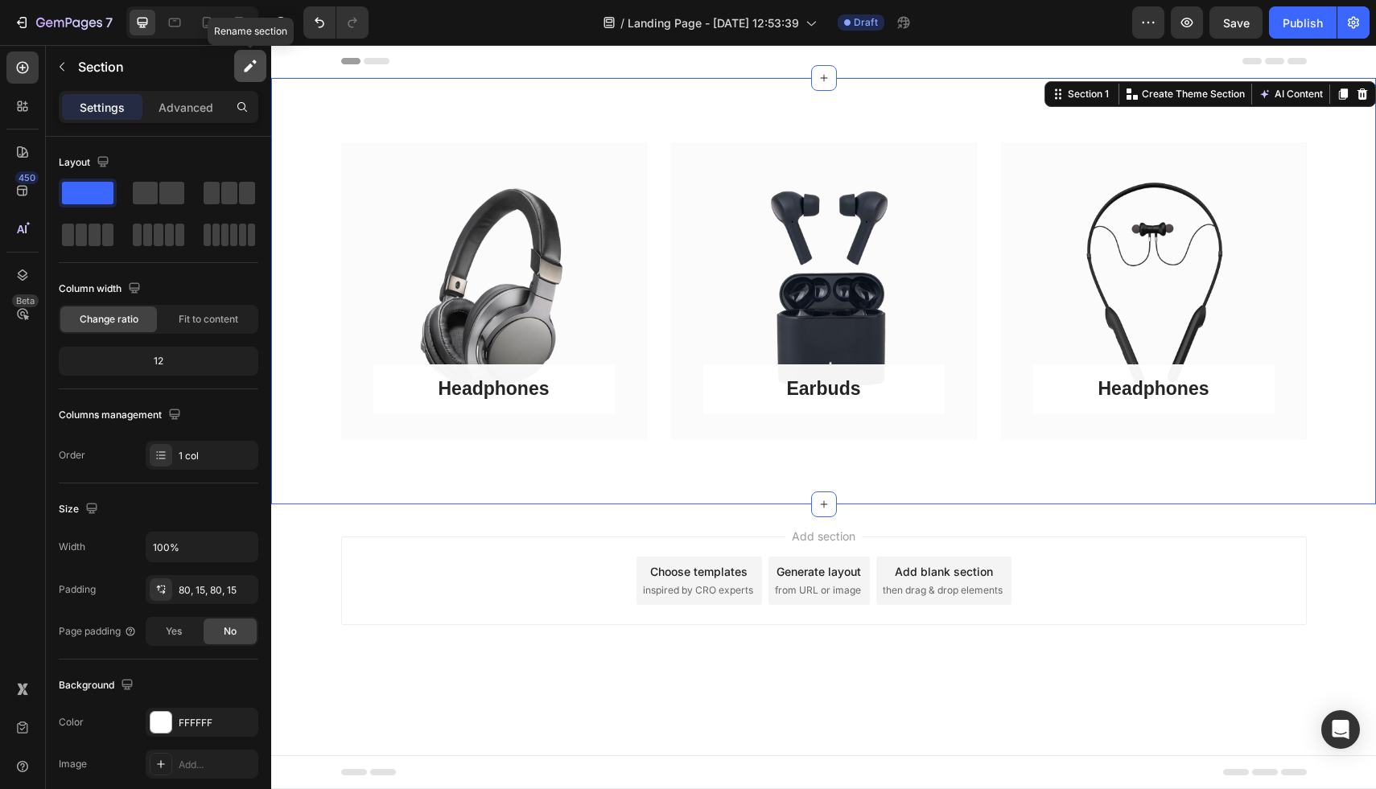
click at [249, 71] on icon "button" at bounding box center [250, 66] width 16 height 16
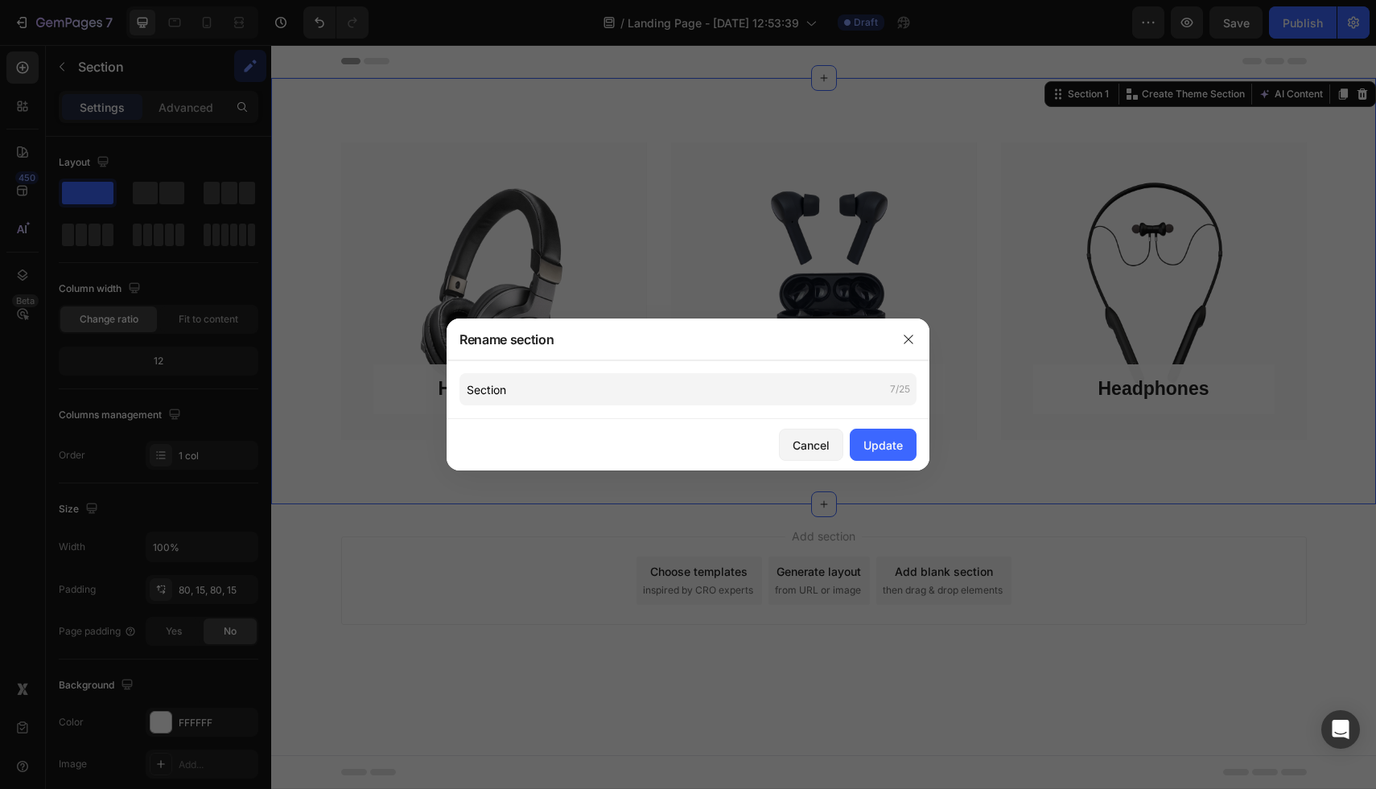
click at [663, 367] on div "Section 7/25" at bounding box center [688, 389] width 483 height 59
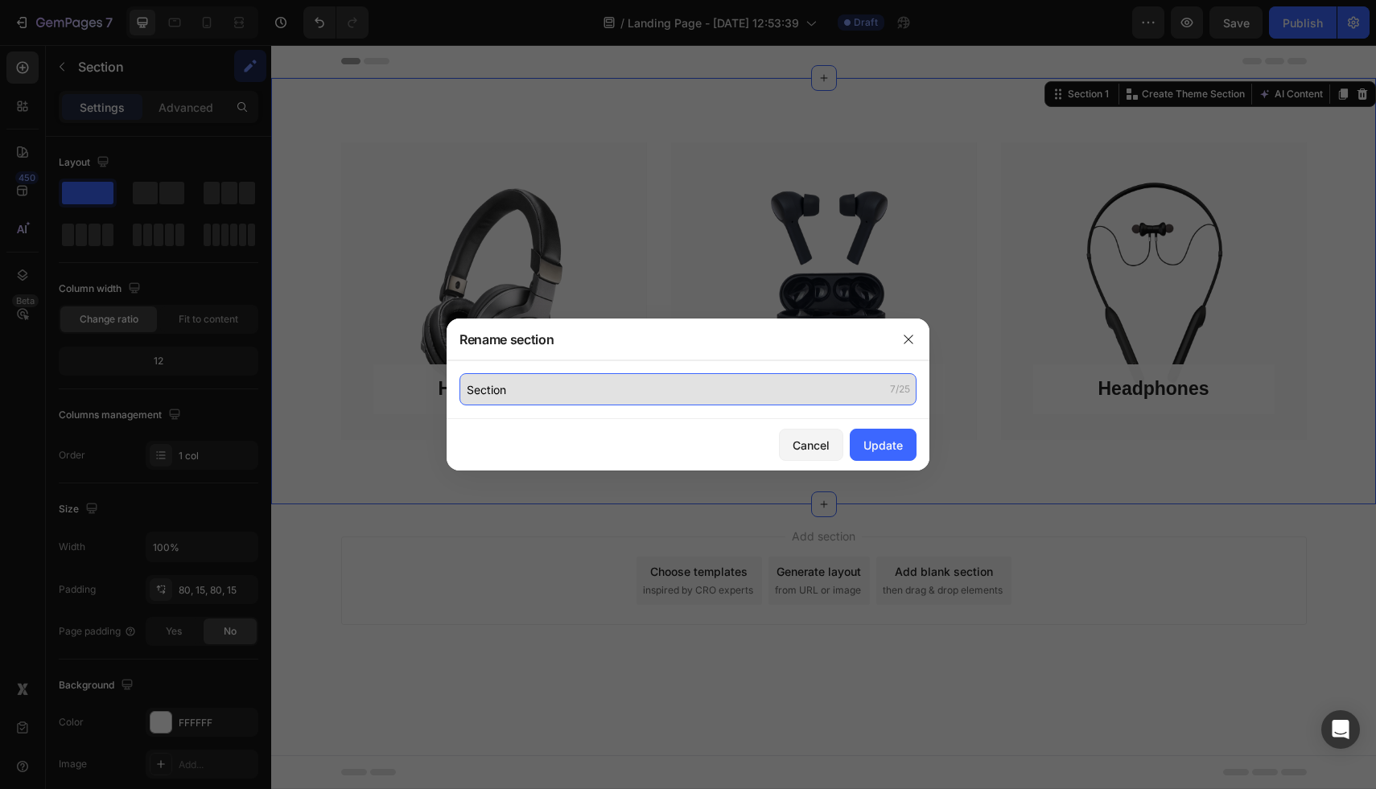
click at [662, 387] on input "Section" at bounding box center [687, 389] width 457 height 32
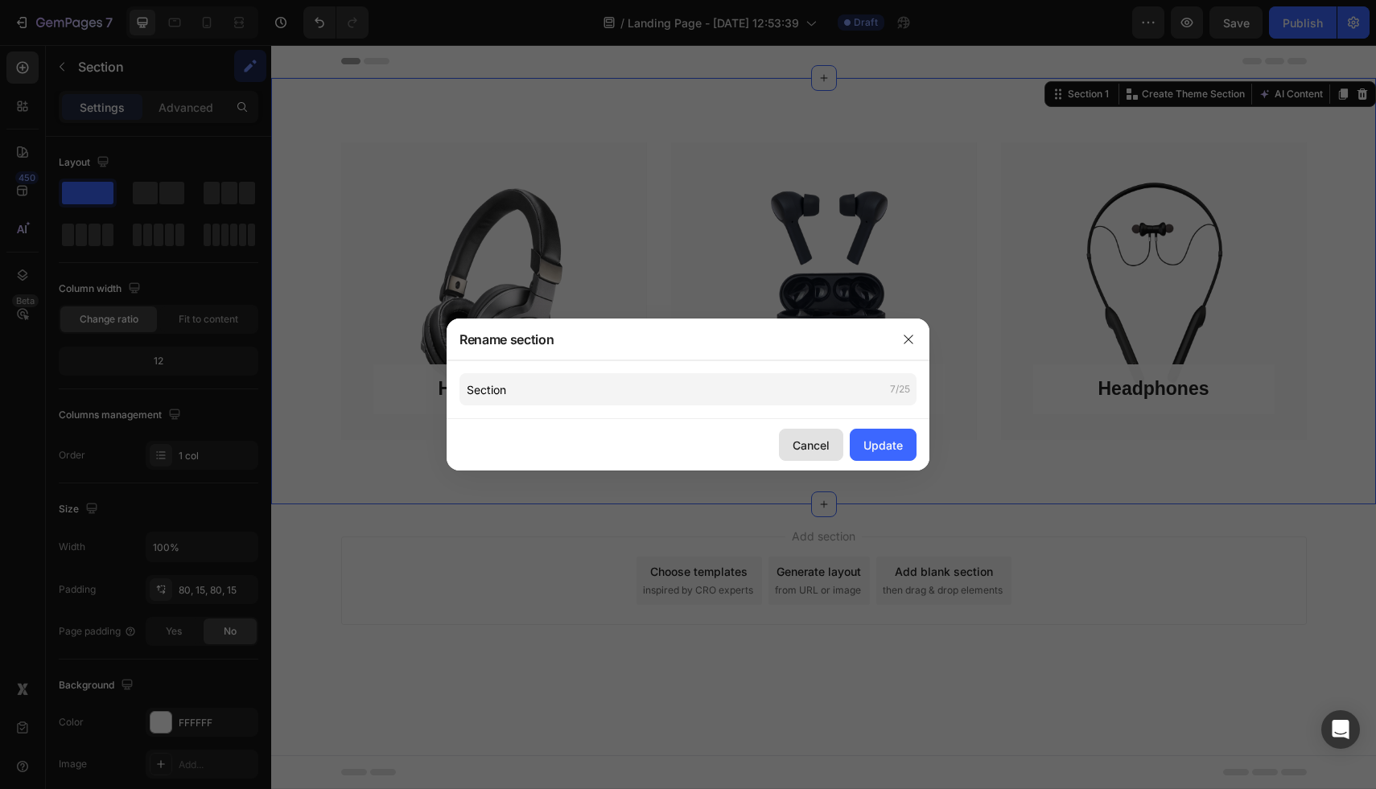
click at [807, 451] on div "Cancel" at bounding box center [811, 445] width 37 height 17
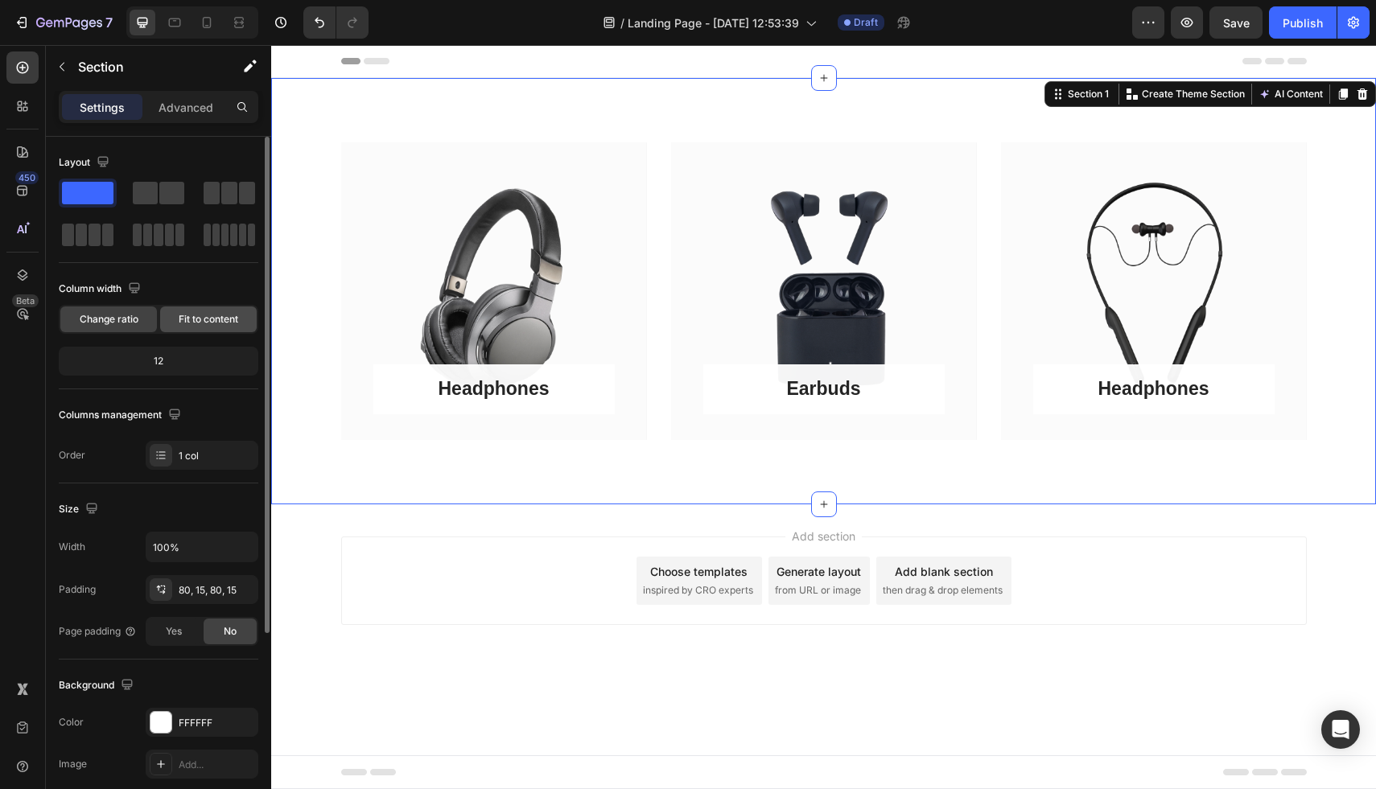
click at [184, 323] on span "Fit to content" at bounding box center [209, 319] width 60 height 14
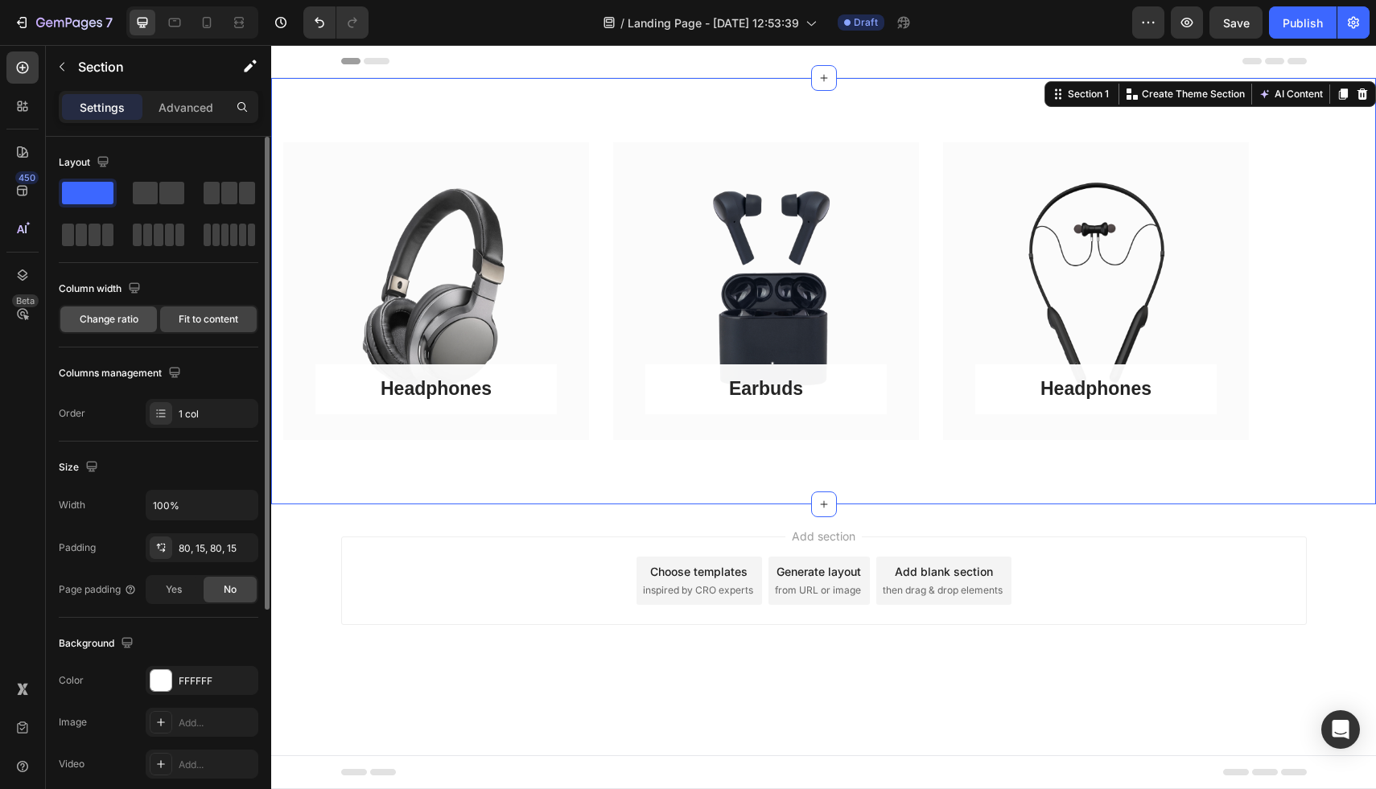
click at [96, 323] on span "Change ratio" at bounding box center [109, 319] width 59 height 14
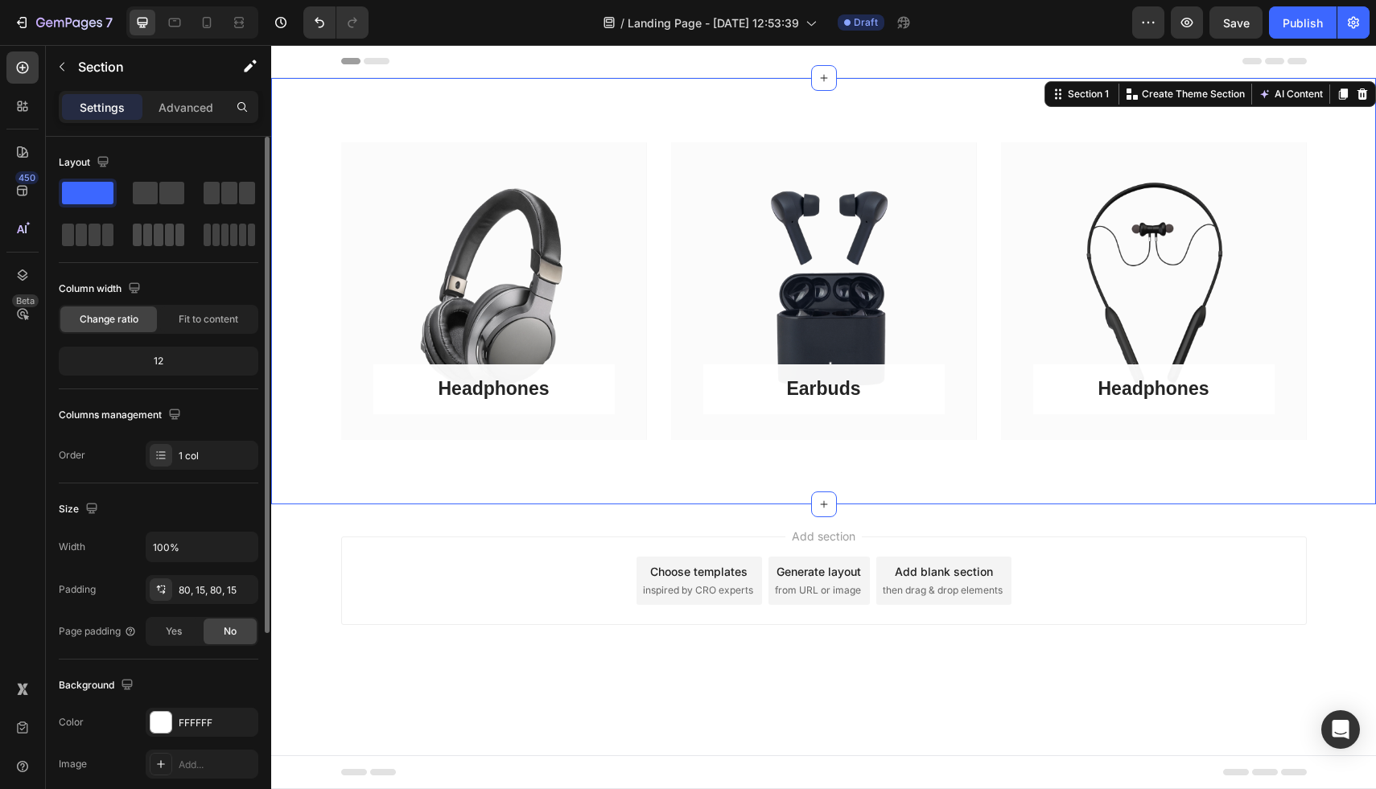
click at [157, 241] on span at bounding box center [158, 235] width 9 height 23
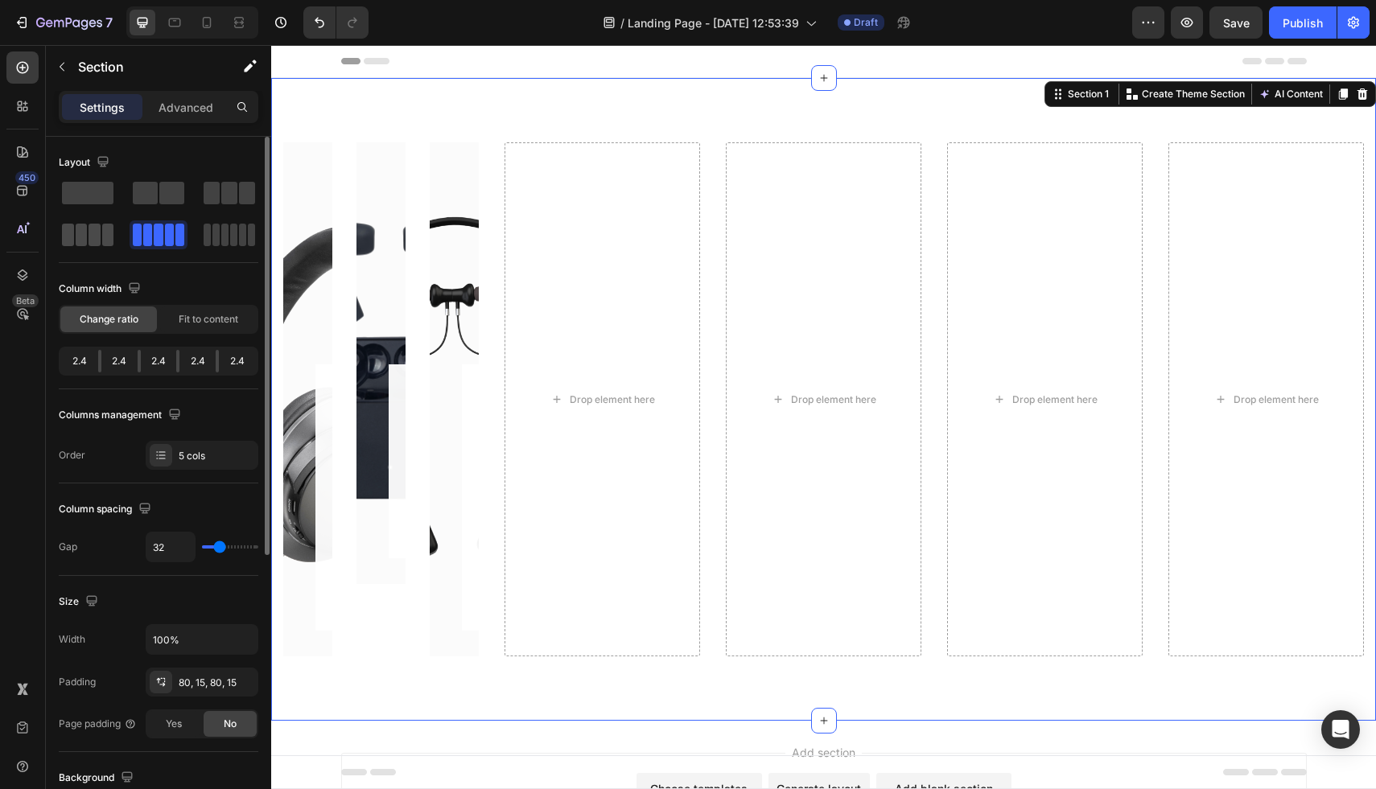
click at [77, 239] on span at bounding box center [82, 235] width 12 height 23
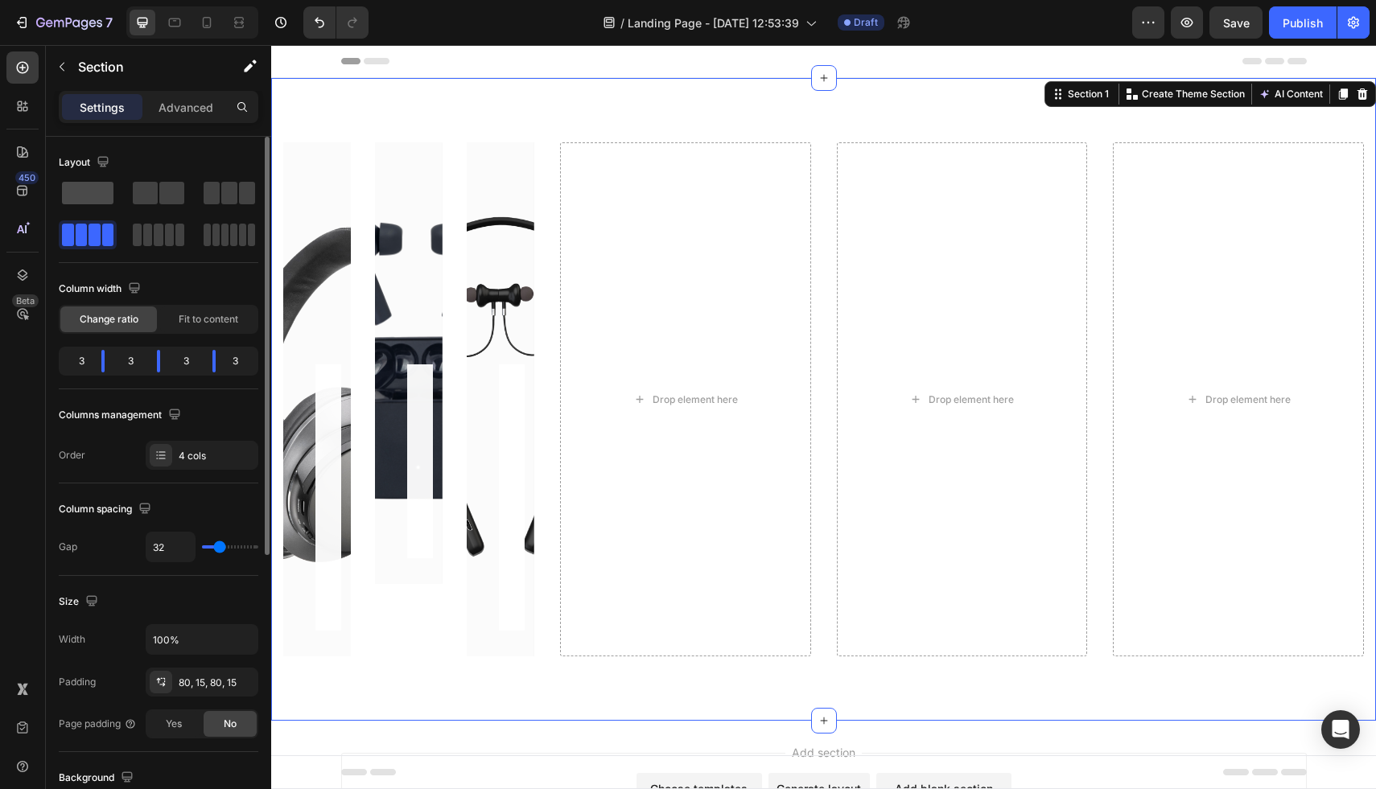
click at [87, 202] on span at bounding box center [87, 193] width 51 height 23
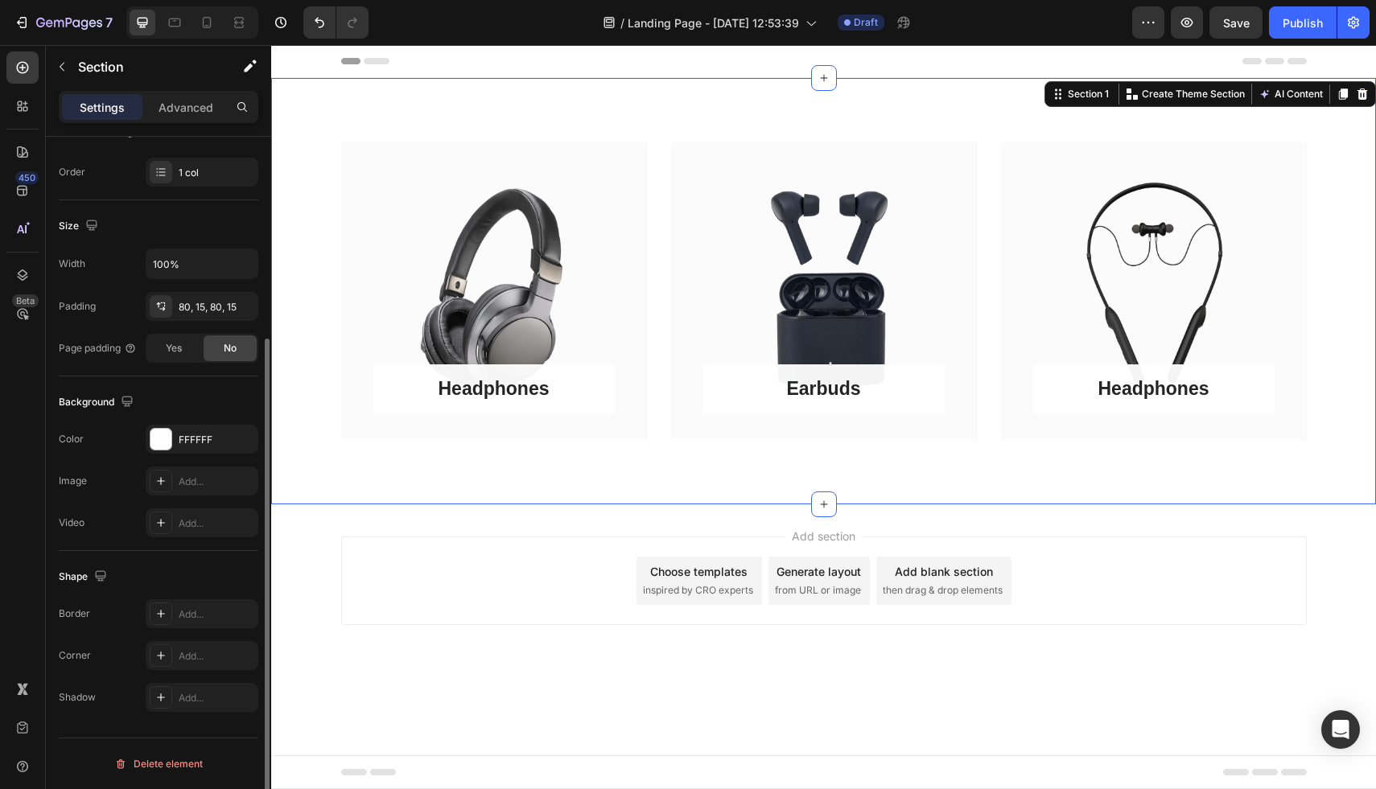
scroll to position [0, 0]
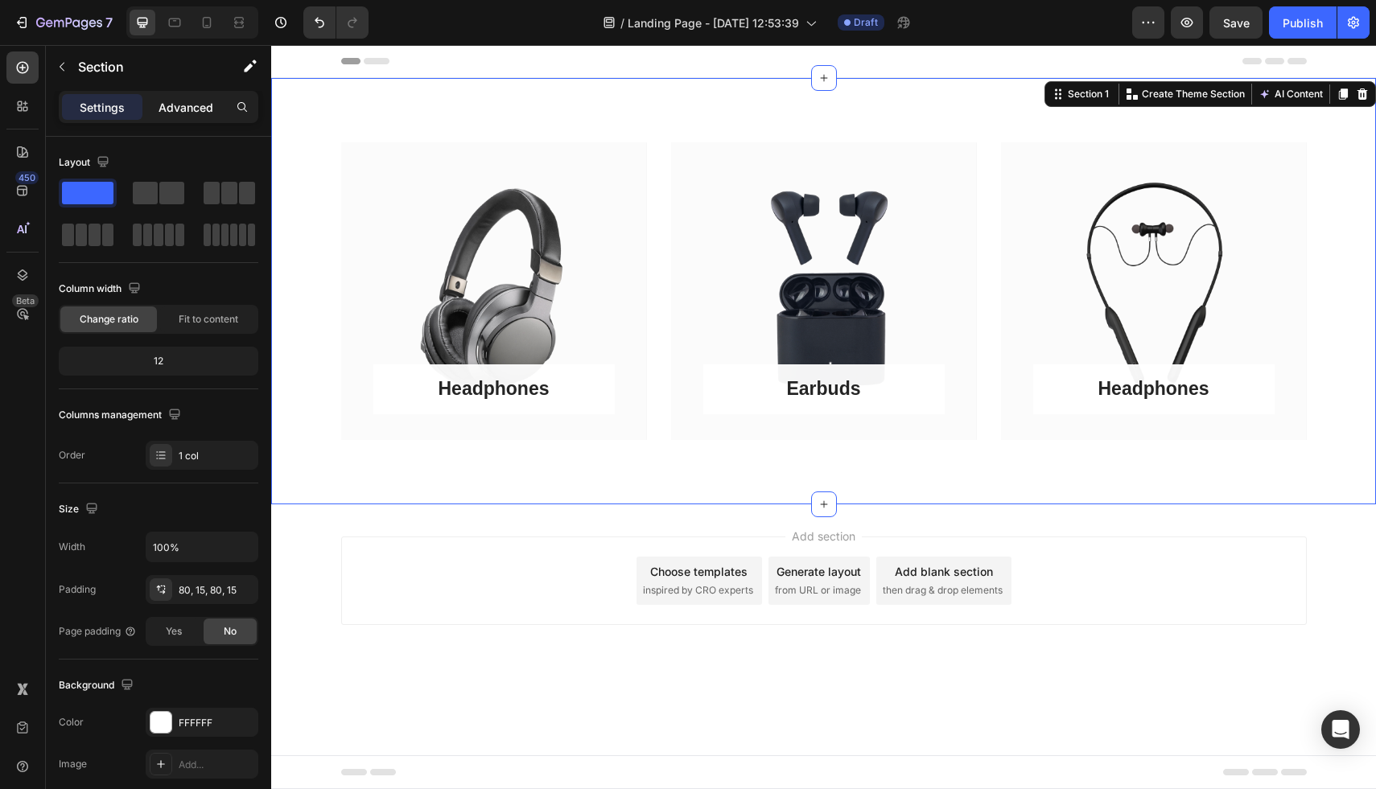
click at [174, 108] on p "Advanced" at bounding box center [186, 107] width 55 height 17
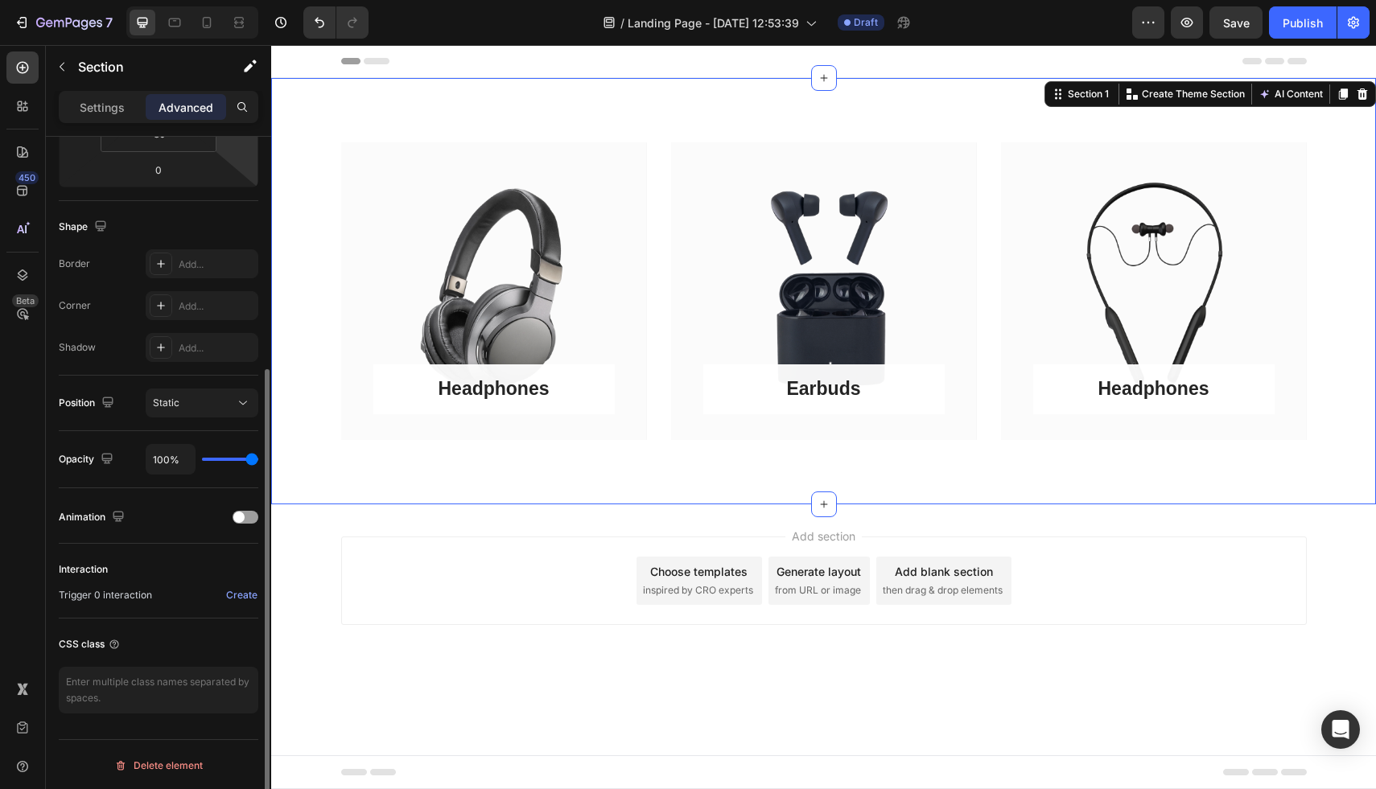
scroll to position [351, 0]
click at [68, 70] on button "button" at bounding box center [62, 67] width 26 height 26
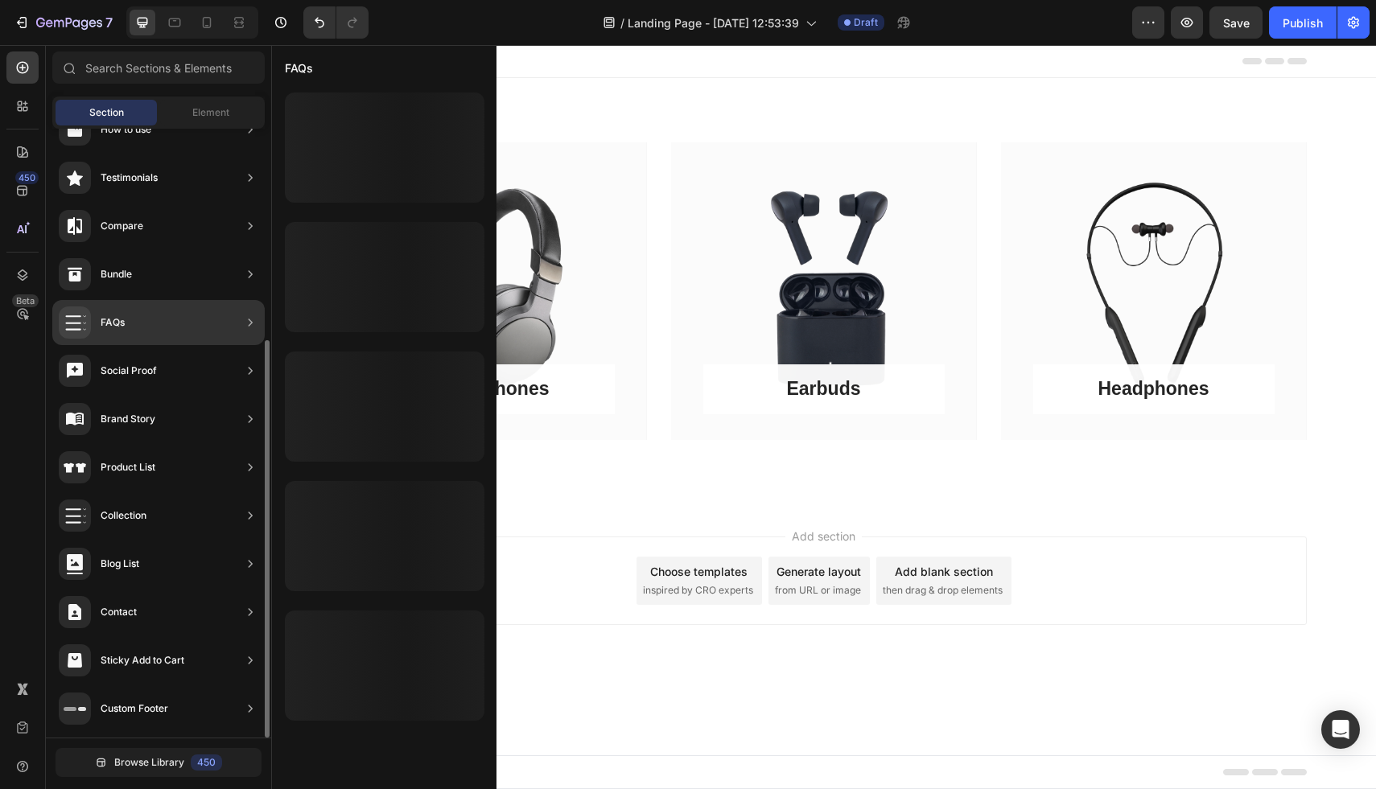
scroll to position [0, 0]
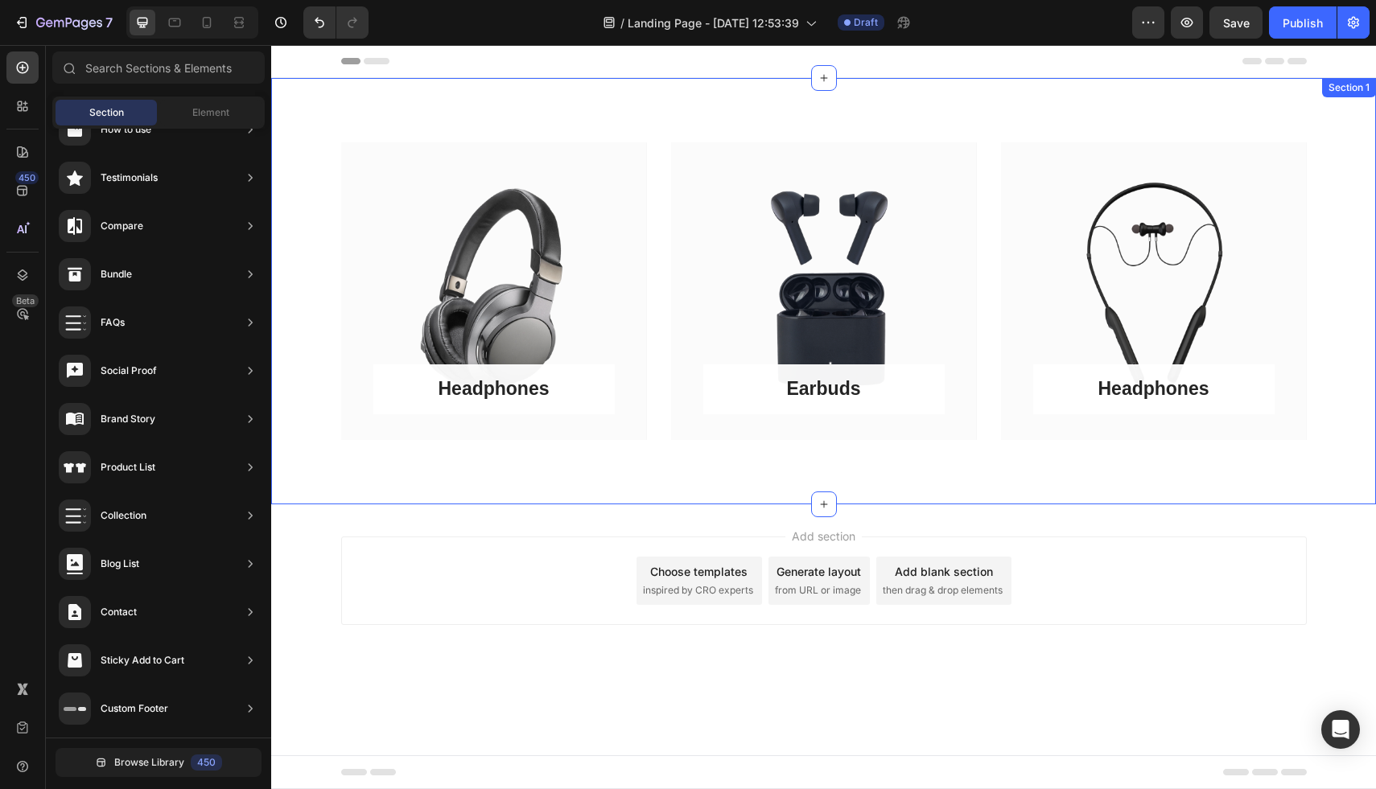
drag, startPoint x: 408, startPoint y: 518, endPoint x: 661, endPoint y: 489, distance: 254.3
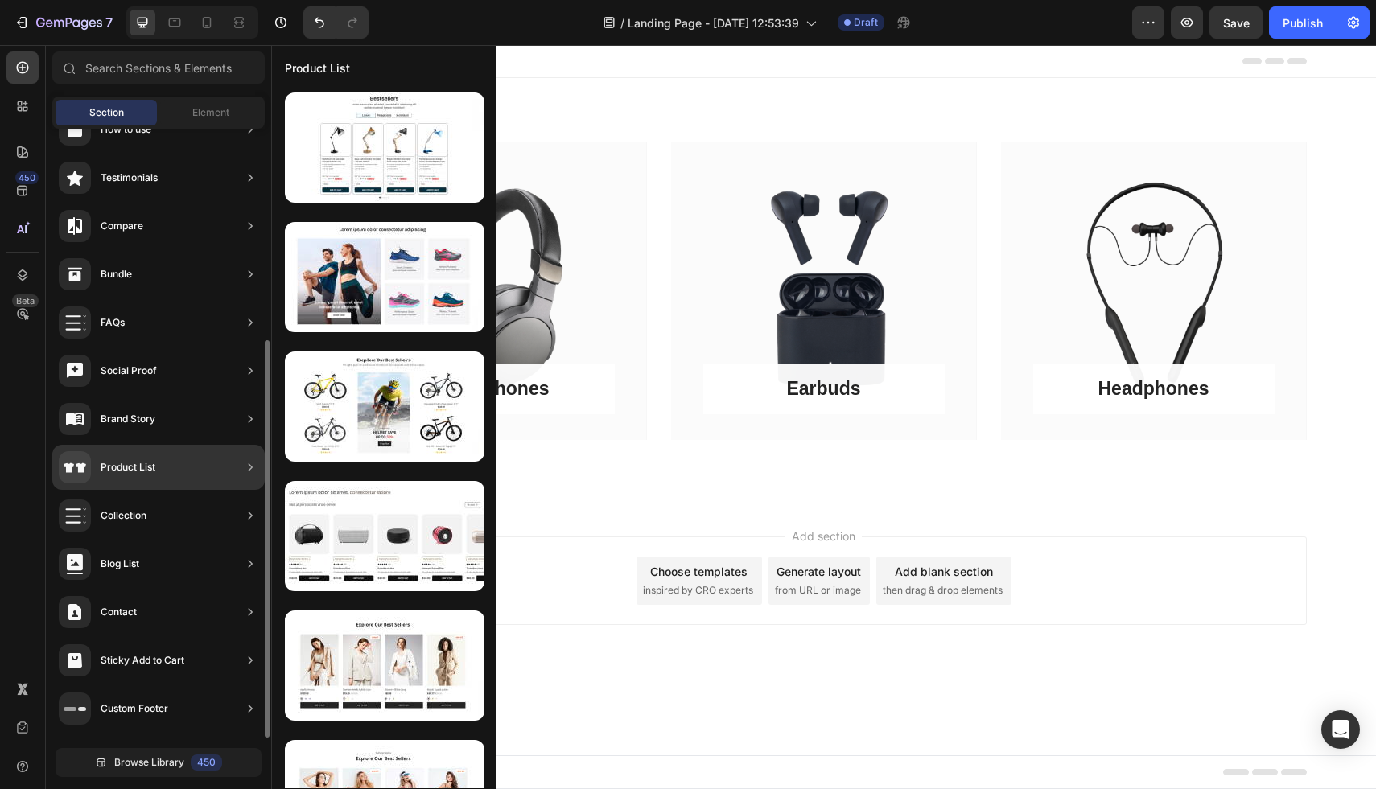
click at [176, 458] on div "Product List" at bounding box center [158, 467] width 212 height 45
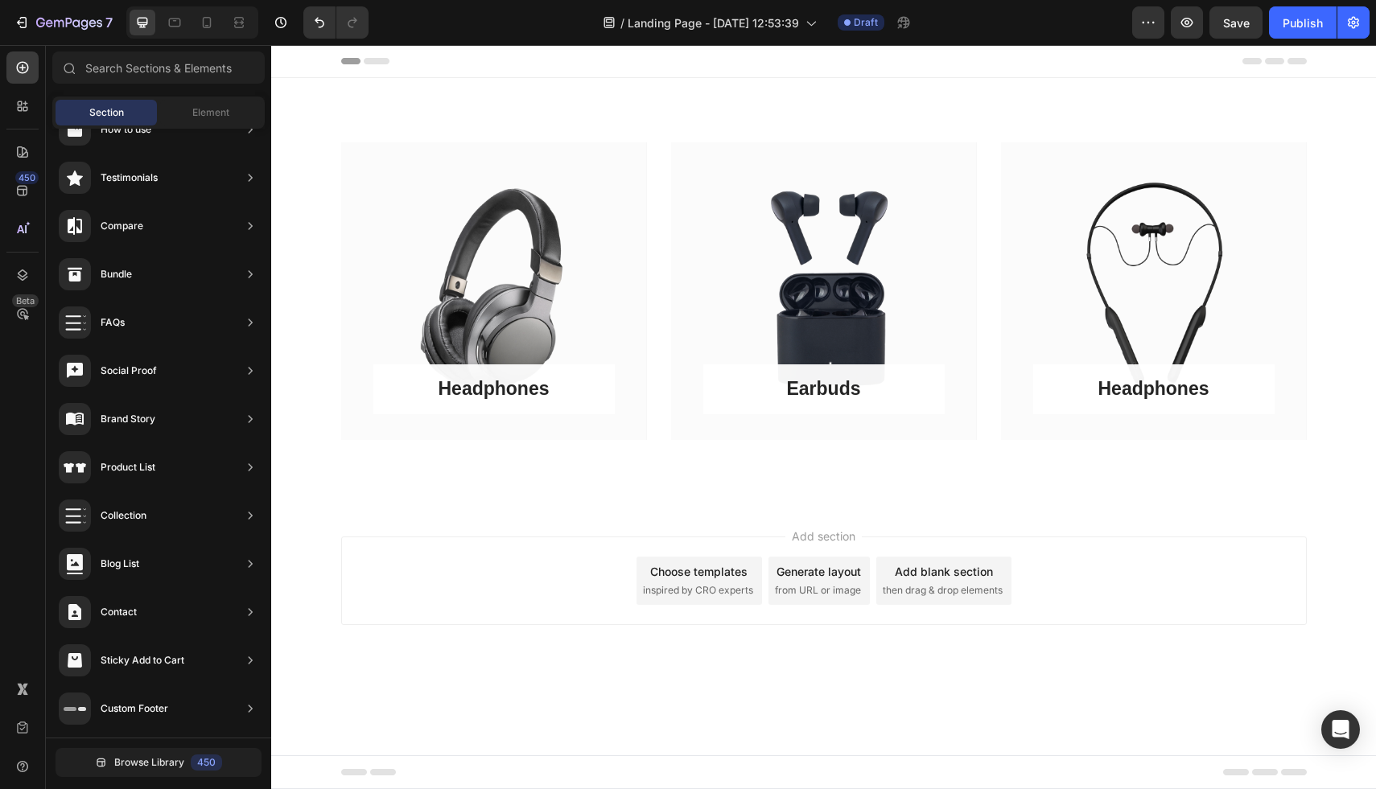
drag, startPoint x: 429, startPoint y: 510, endPoint x: 591, endPoint y: 566, distance: 171.0
click at [772, 507] on div "Add section Choose templates inspired by CRO experts Generate layout from URL o…" at bounding box center [823, 603] width 1105 height 198
click at [686, 334] on div "Earbuds Button Row" at bounding box center [824, 291] width 306 height 298
click at [531, 544] on div "Add section Choose templates inspired by CRO experts Generate layout from URL o…" at bounding box center [824, 581] width 966 height 89
drag, startPoint x: 407, startPoint y: 504, endPoint x: 553, endPoint y: 307, distance: 244.4
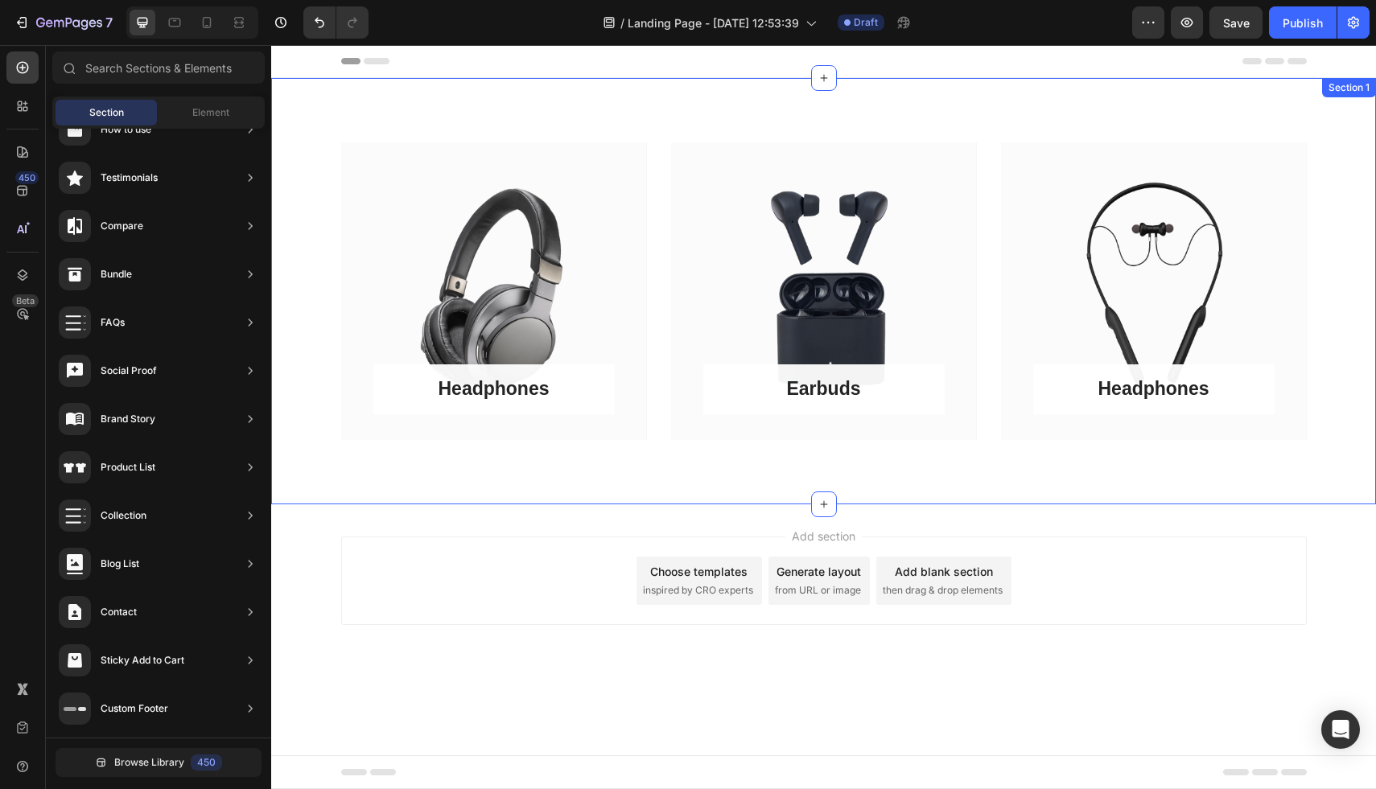
click at [731, 105] on div "Headphones Button Row Hero Banner Earbuds Button Row Hero Banner Headphones But…" at bounding box center [823, 291] width 1105 height 426
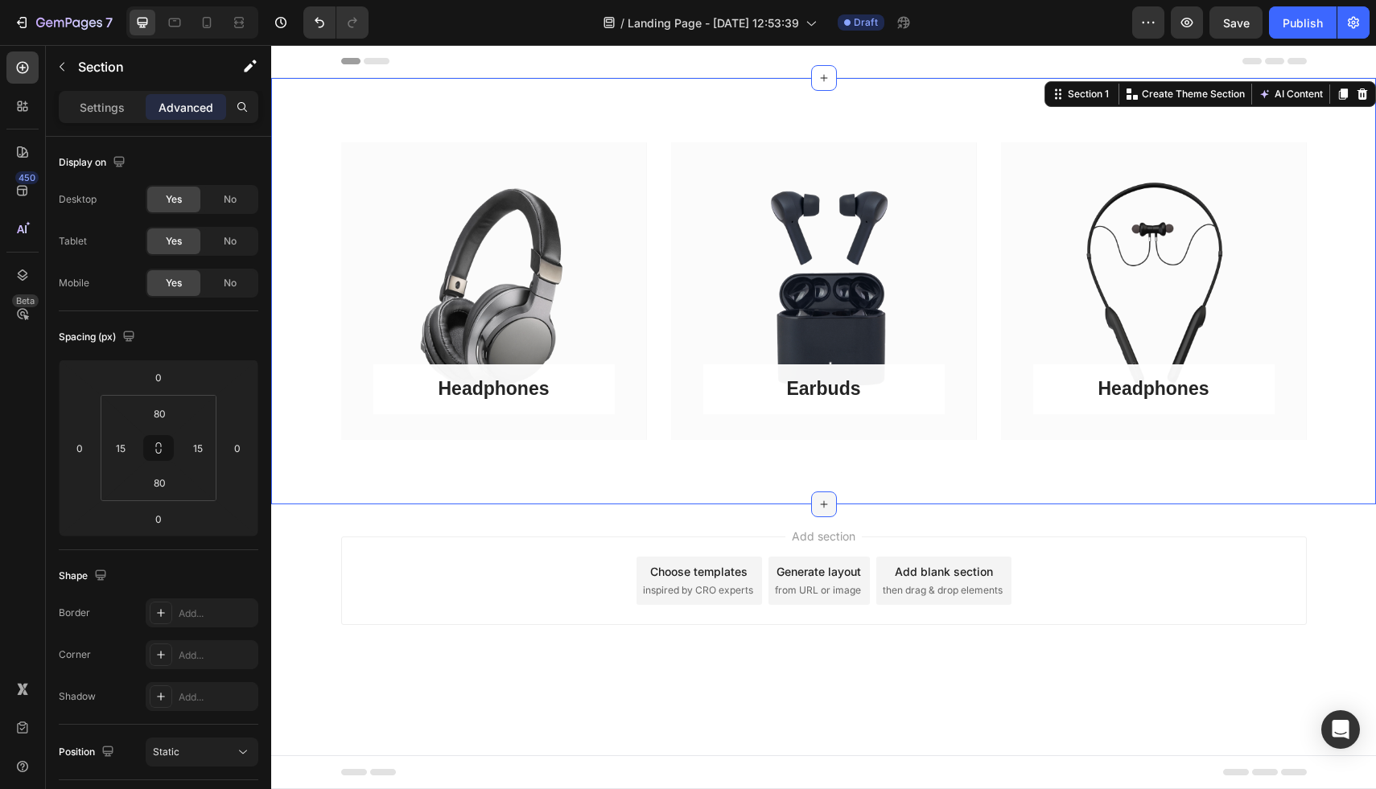
click at [830, 512] on div at bounding box center [824, 505] width 26 height 26
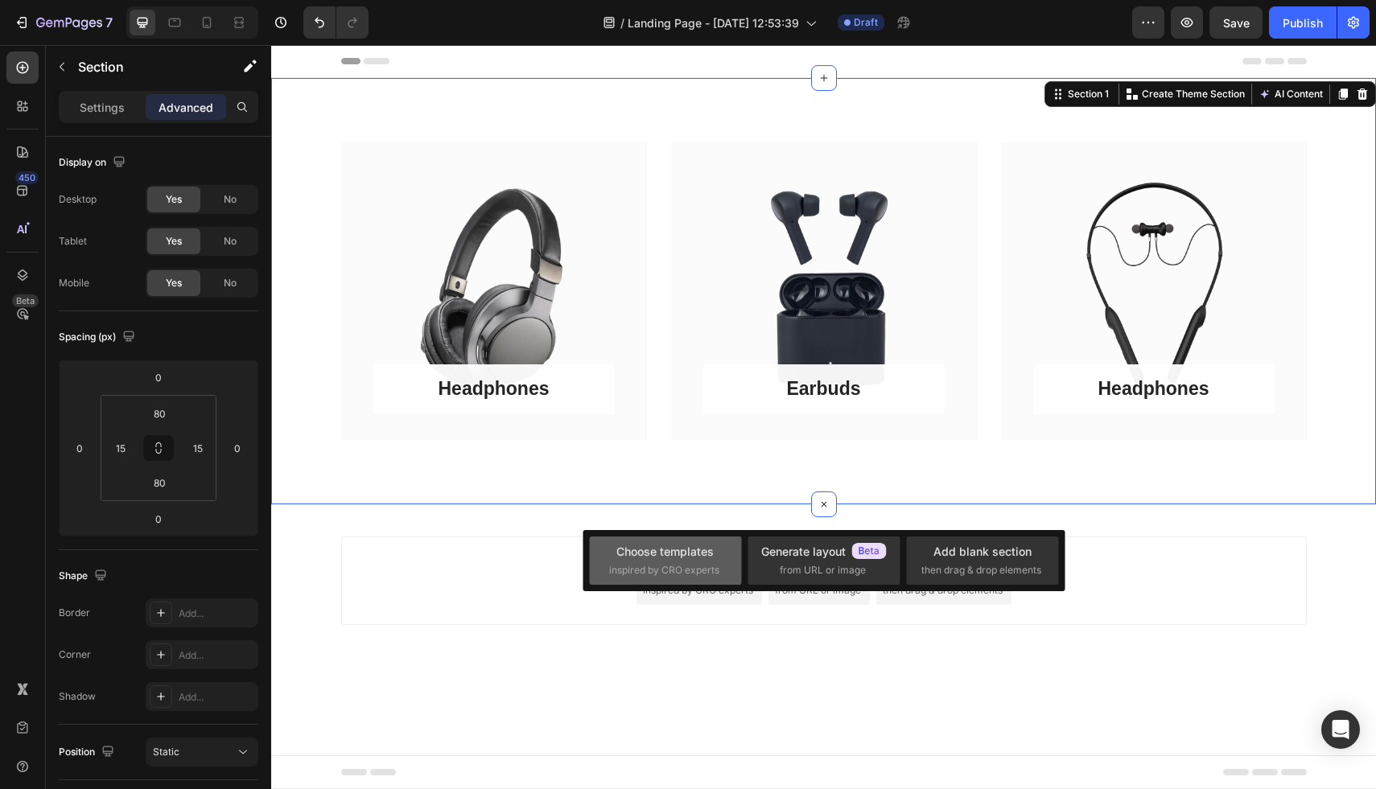
click at [655, 551] on div "Choose templates" at bounding box center [664, 551] width 97 height 17
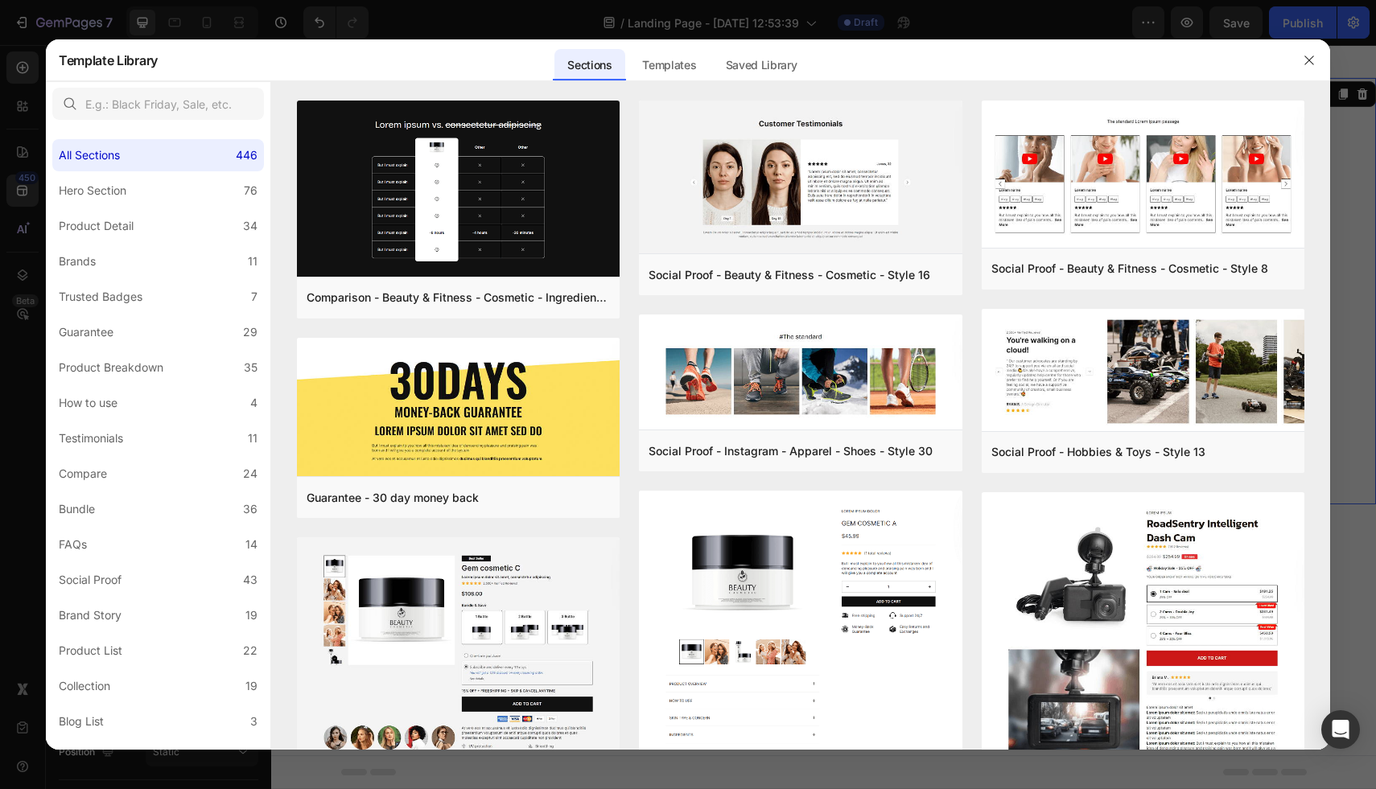
click at [1334, 417] on div at bounding box center [688, 394] width 1376 height 789
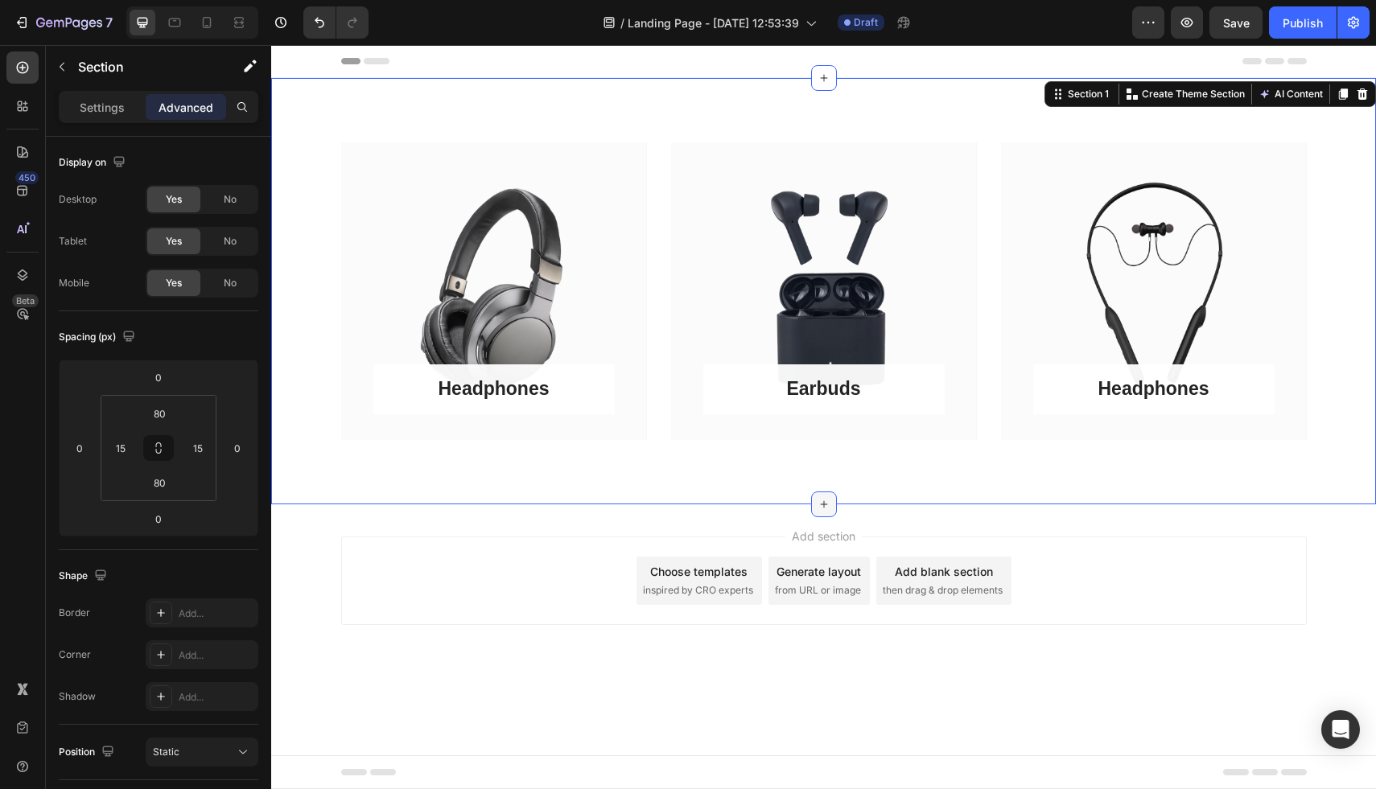
click at [834, 507] on div at bounding box center [824, 505] width 26 height 26
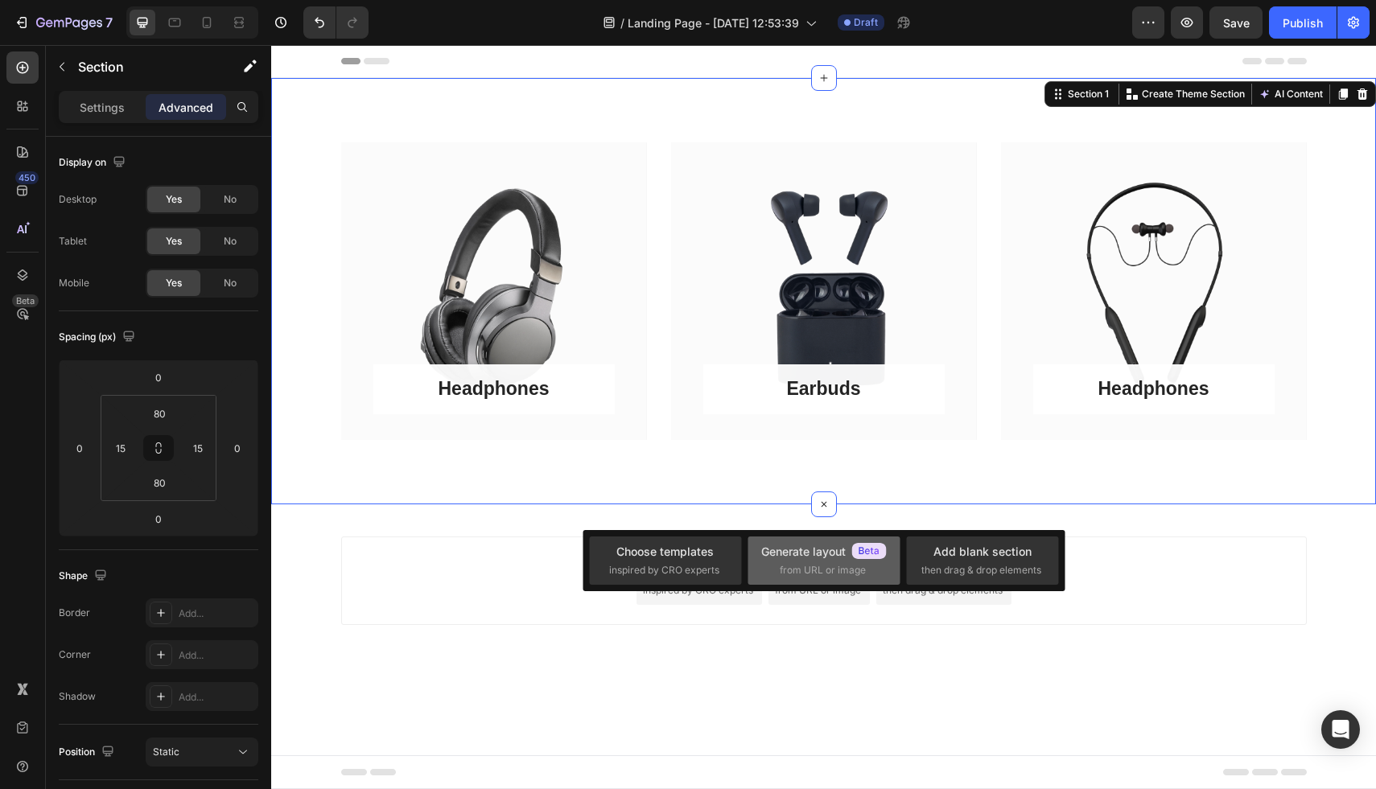
click at [834, 557] on div "Generate layout" at bounding box center [824, 551] width 126 height 17
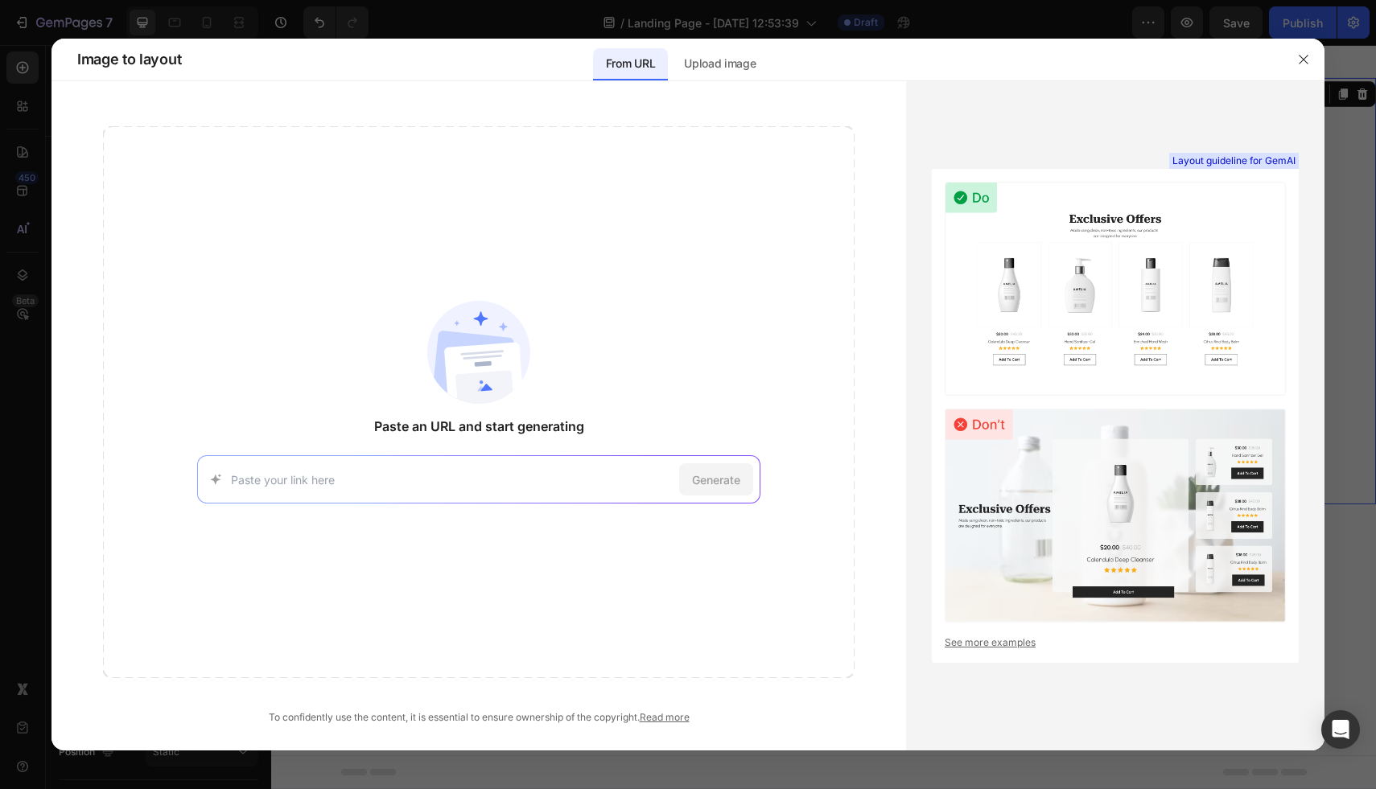
click at [489, 25] on div at bounding box center [688, 394] width 1376 height 789
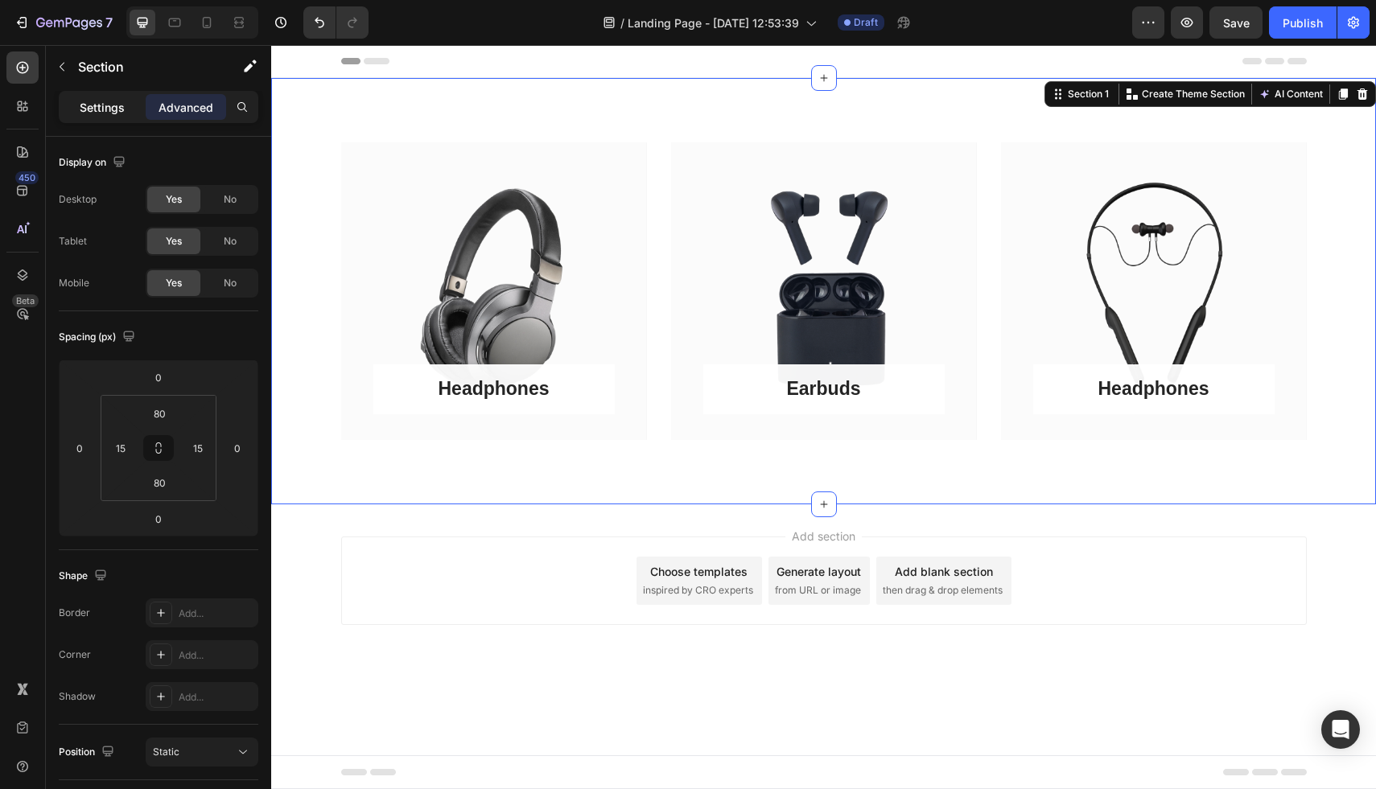
click at [86, 109] on p "Settings" at bounding box center [102, 107] width 45 height 17
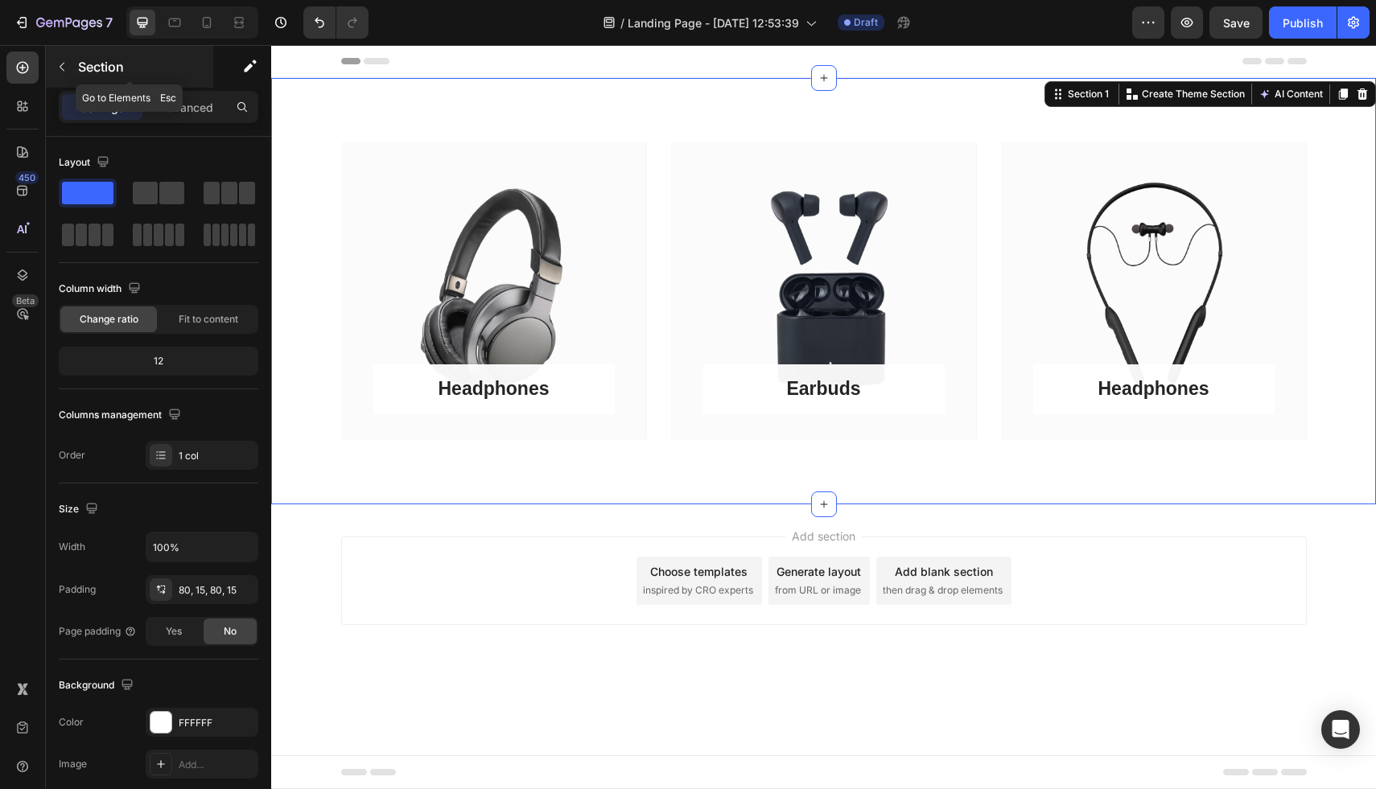
click at [75, 68] on div "Section" at bounding box center [129, 67] width 167 height 42
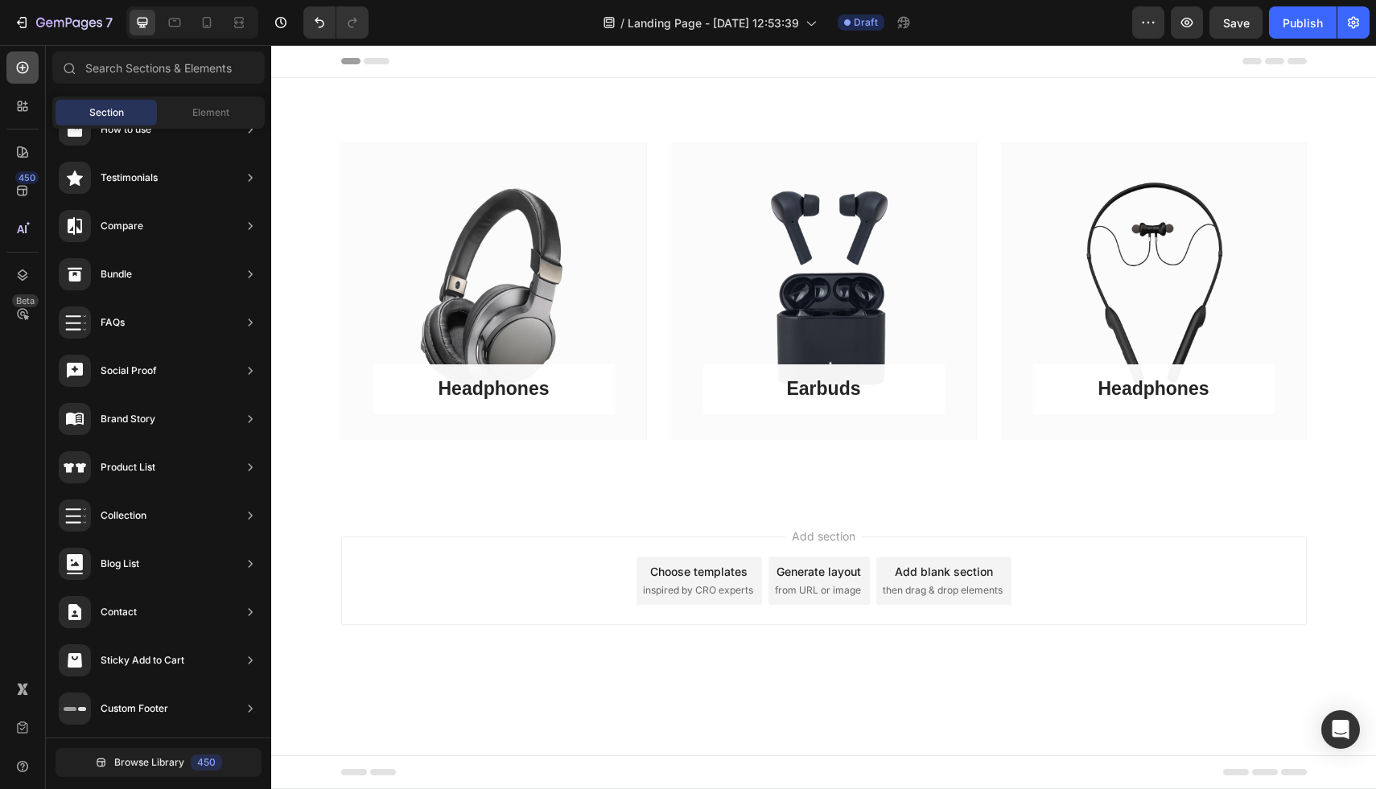
click at [19, 68] on icon at bounding box center [22, 68] width 16 height 16
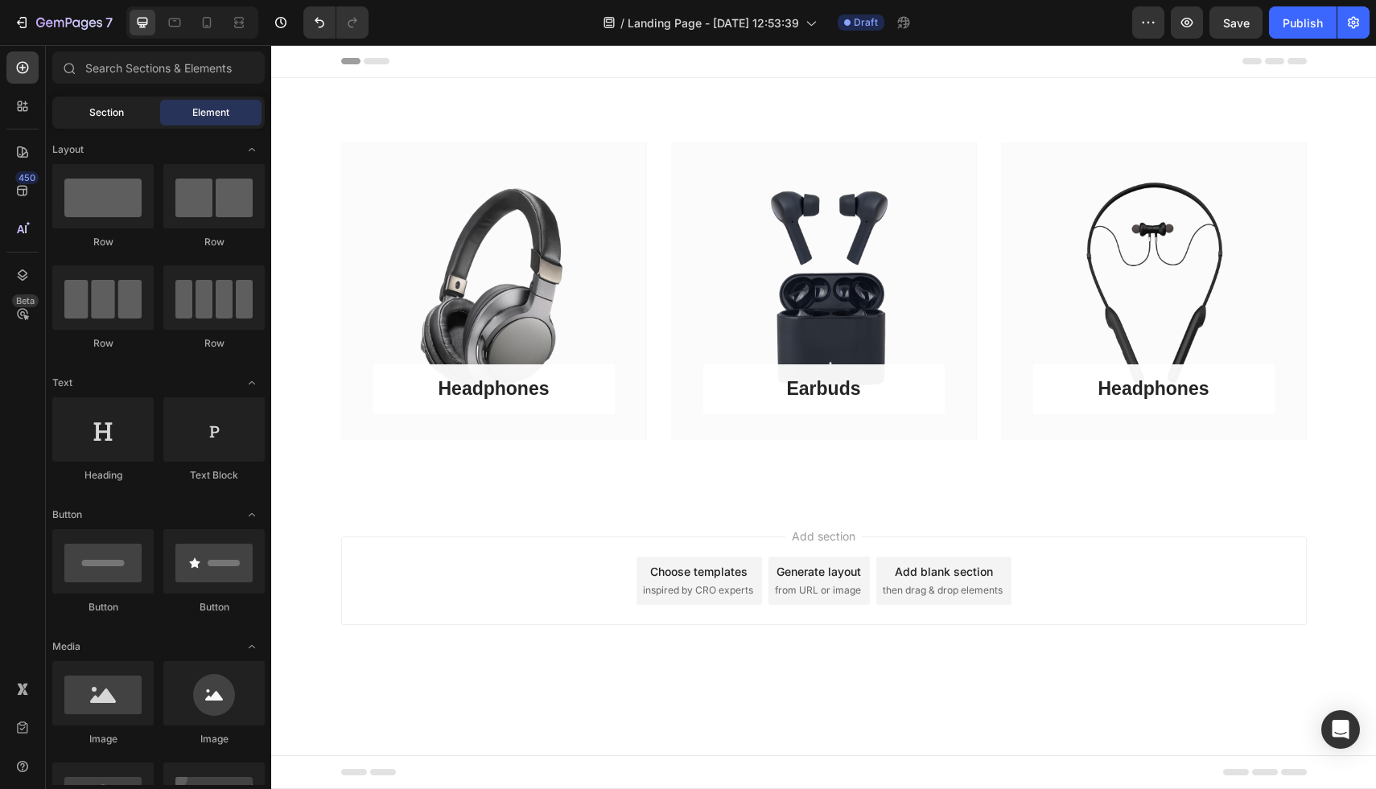
click at [121, 107] on span "Section" at bounding box center [106, 112] width 35 height 14
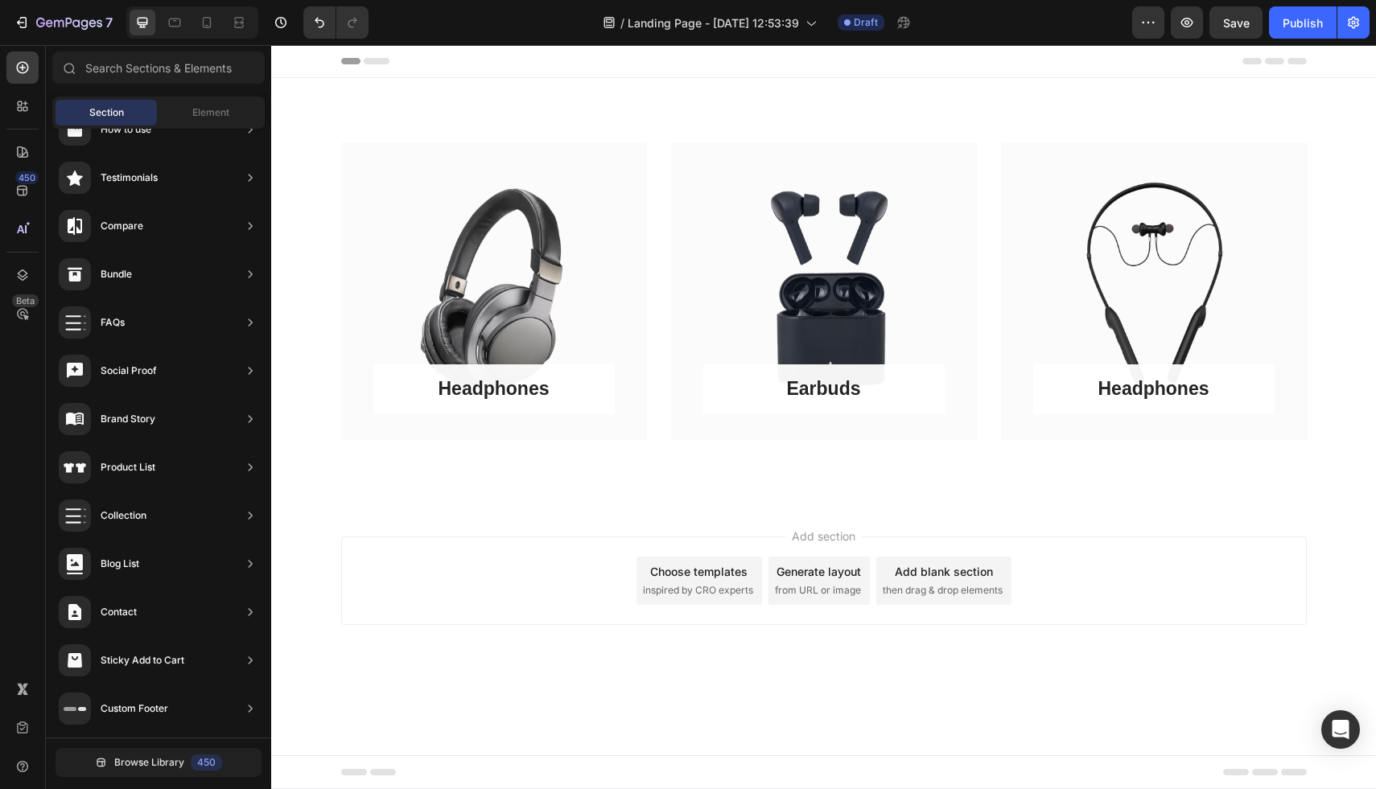
drag, startPoint x: 401, startPoint y: 518, endPoint x: 658, endPoint y: 528, distance: 256.8
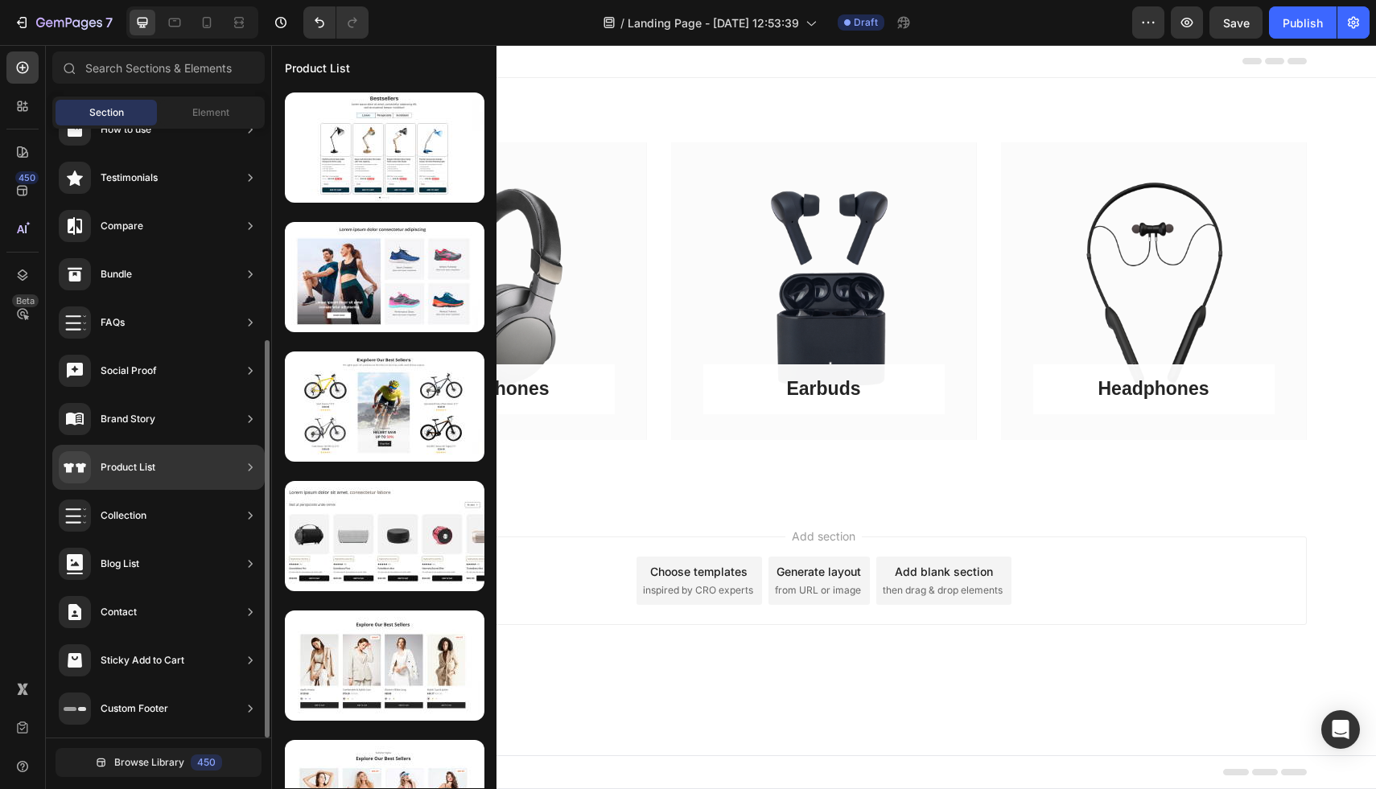
click at [156, 463] on div "Product List" at bounding box center [158, 467] width 212 height 45
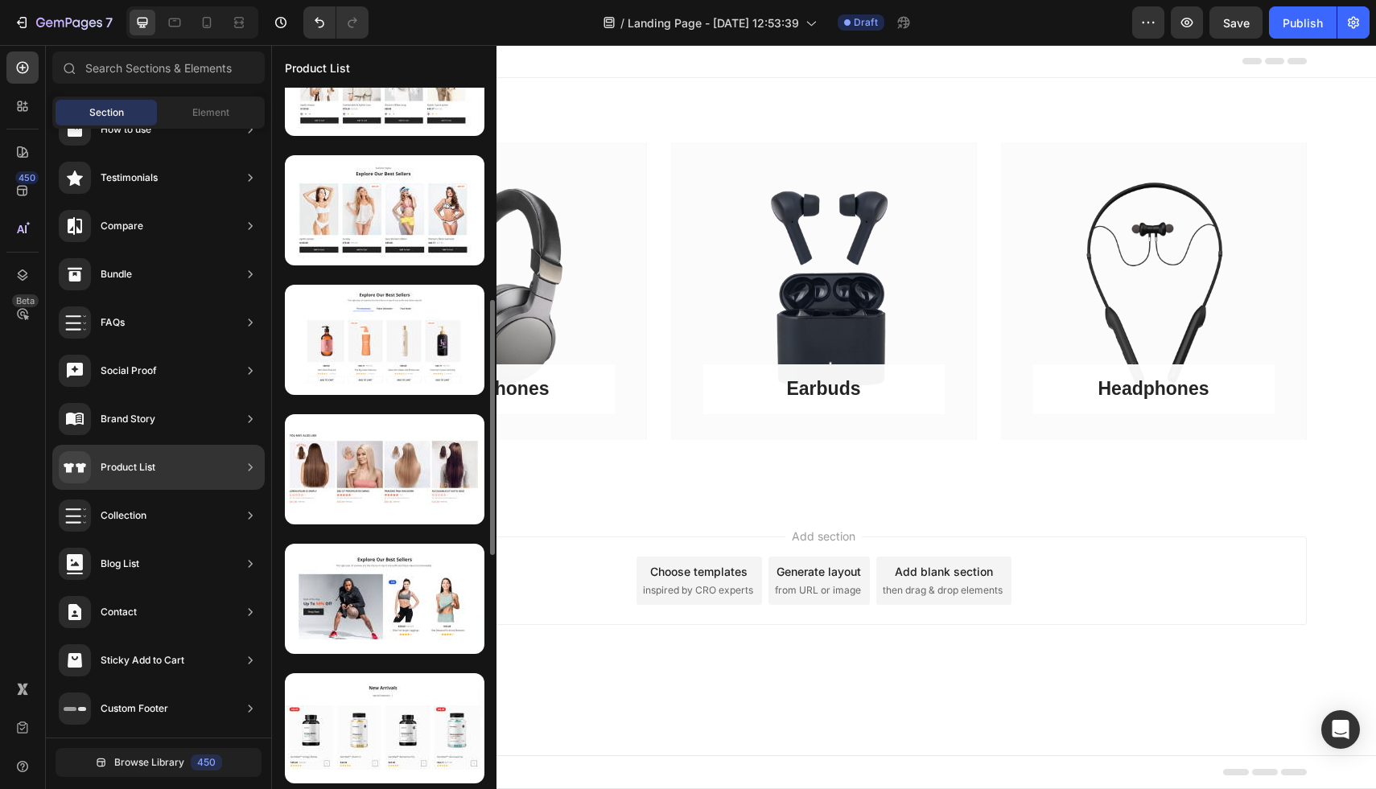
scroll to position [692, 0]
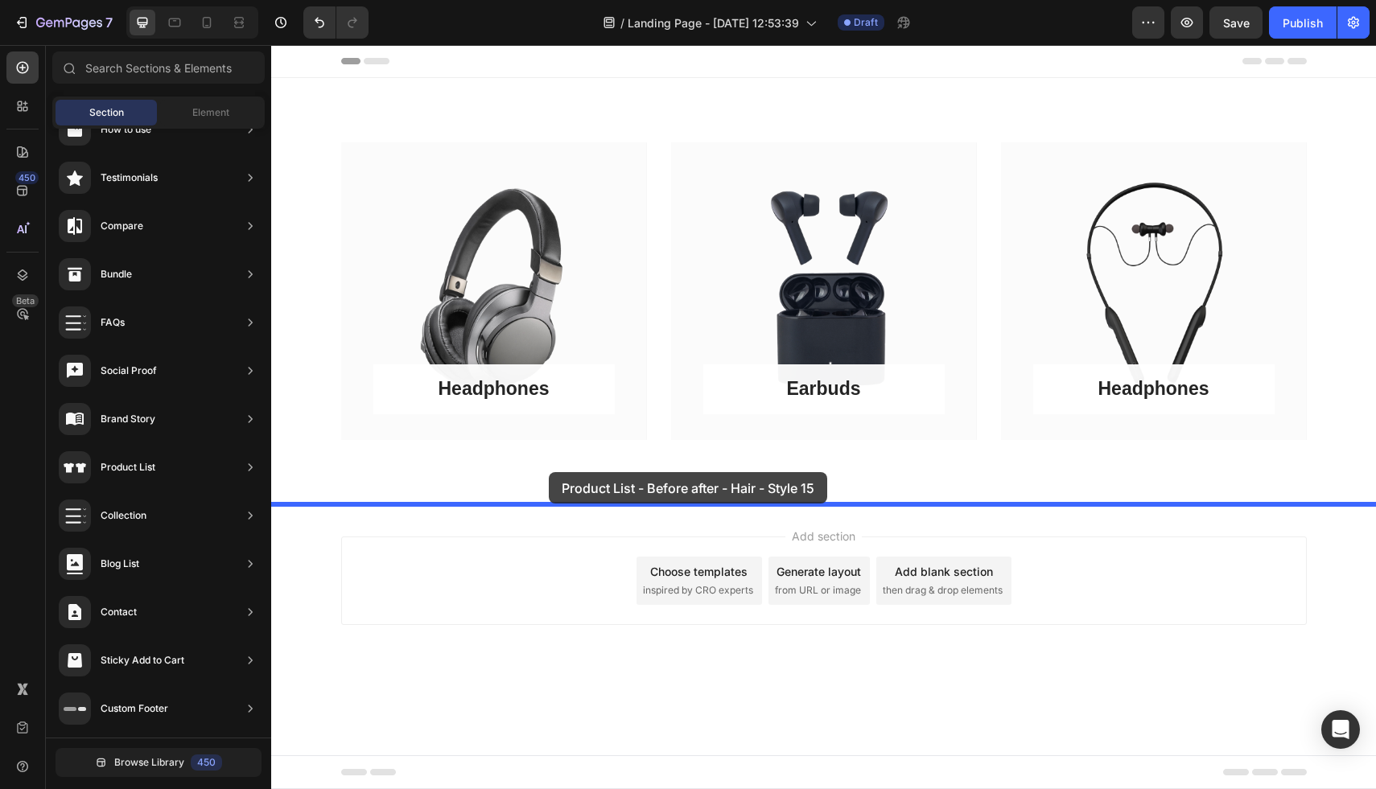
drag, startPoint x: 649, startPoint y: 414, endPoint x: 548, endPoint y: 472, distance: 117.2
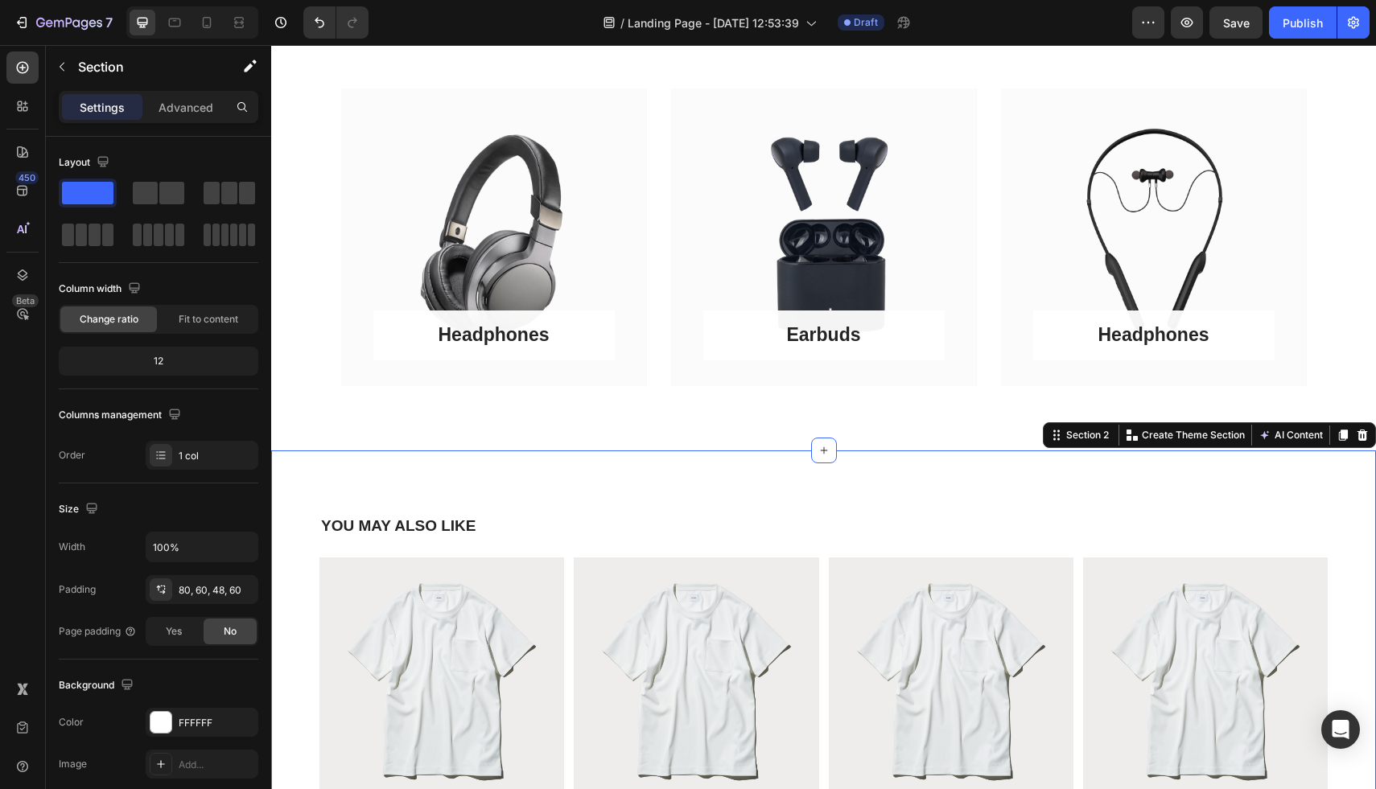
scroll to position [0, 0]
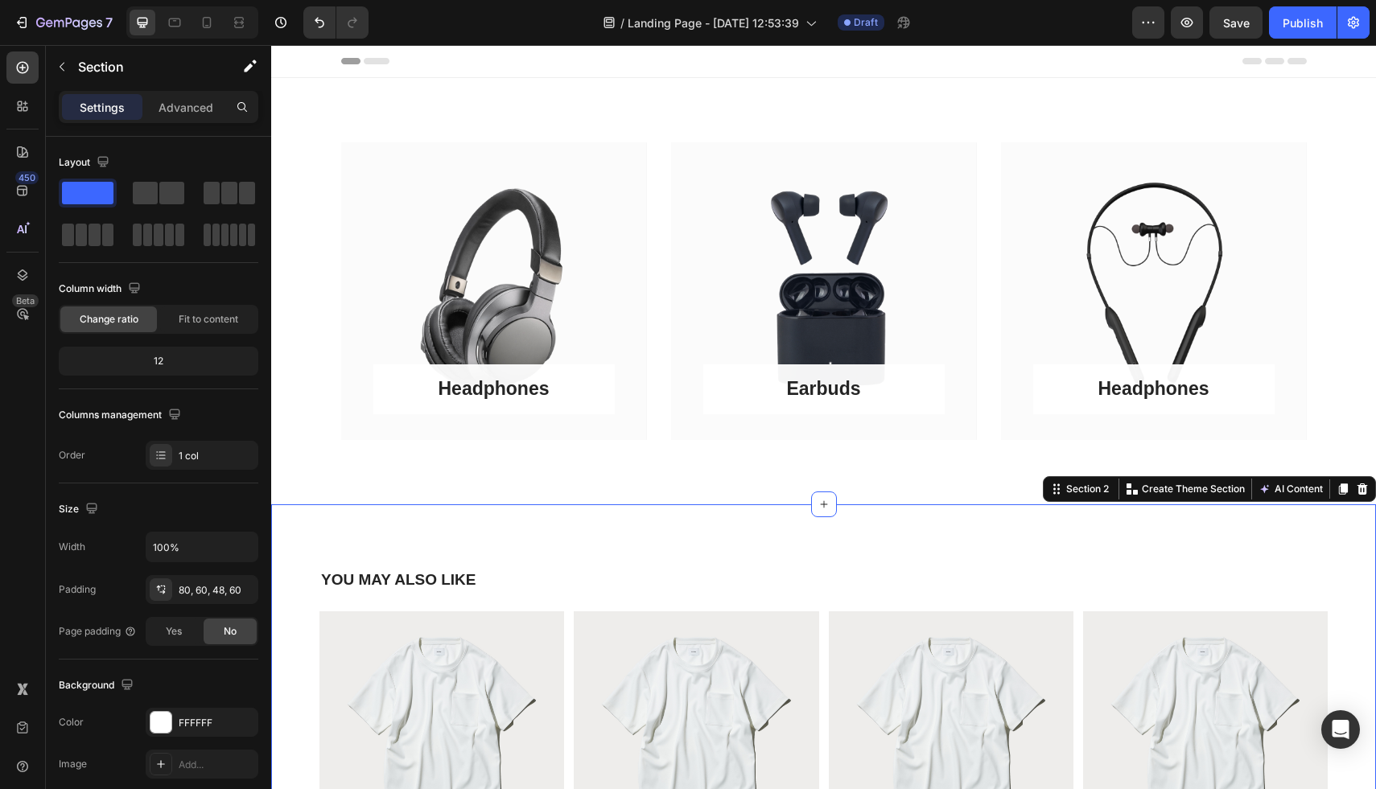
click at [533, 553] on div "YOU MAY ALSO LIKE Heading Product Images Premium Non Iron Pocket T-shirts Produ…" at bounding box center [823, 763] width 1105 height 518
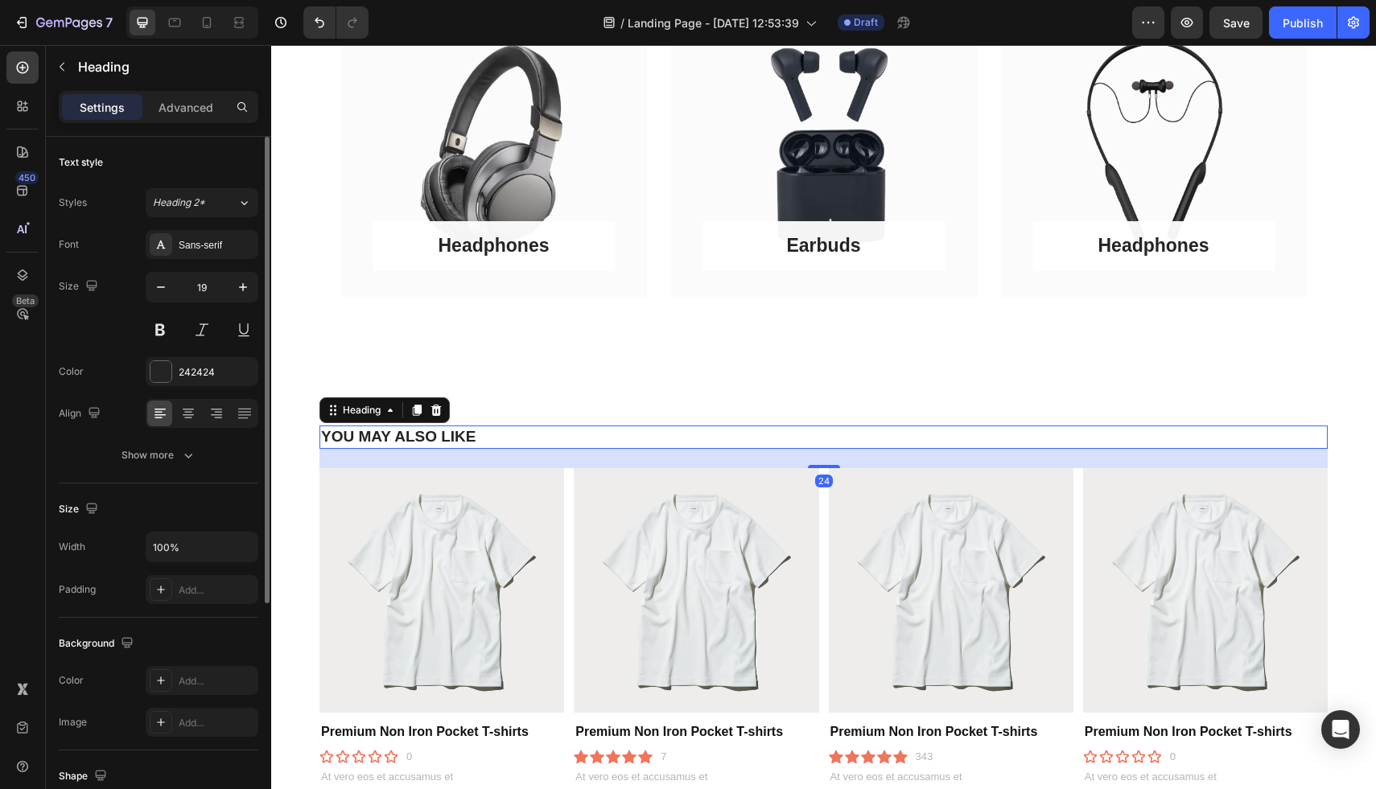
click at [552, 435] on h2 "YOU MAY ALSO LIKE" at bounding box center [823, 437] width 1008 height 23
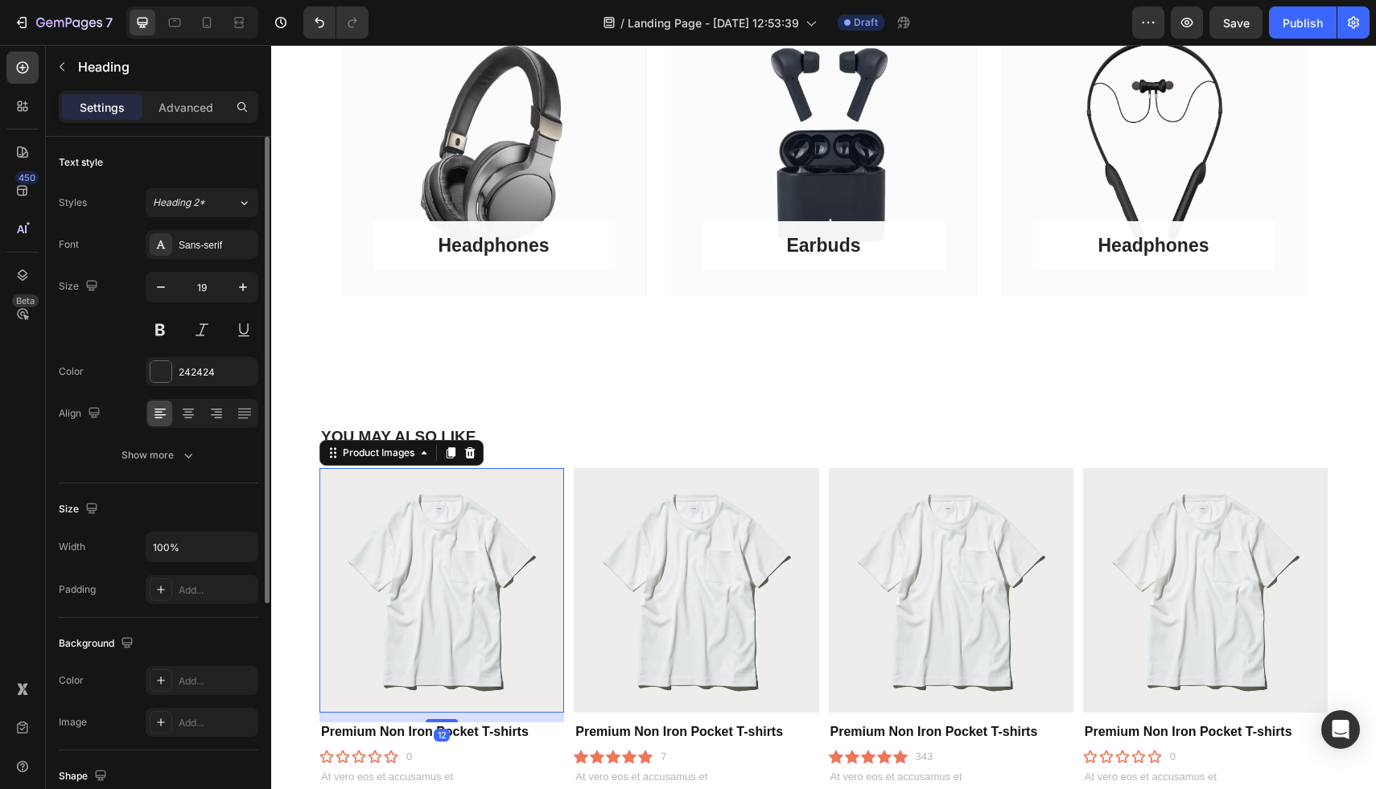
click at [479, 483] on img at bounding box center [441, 590] width 245 height 245
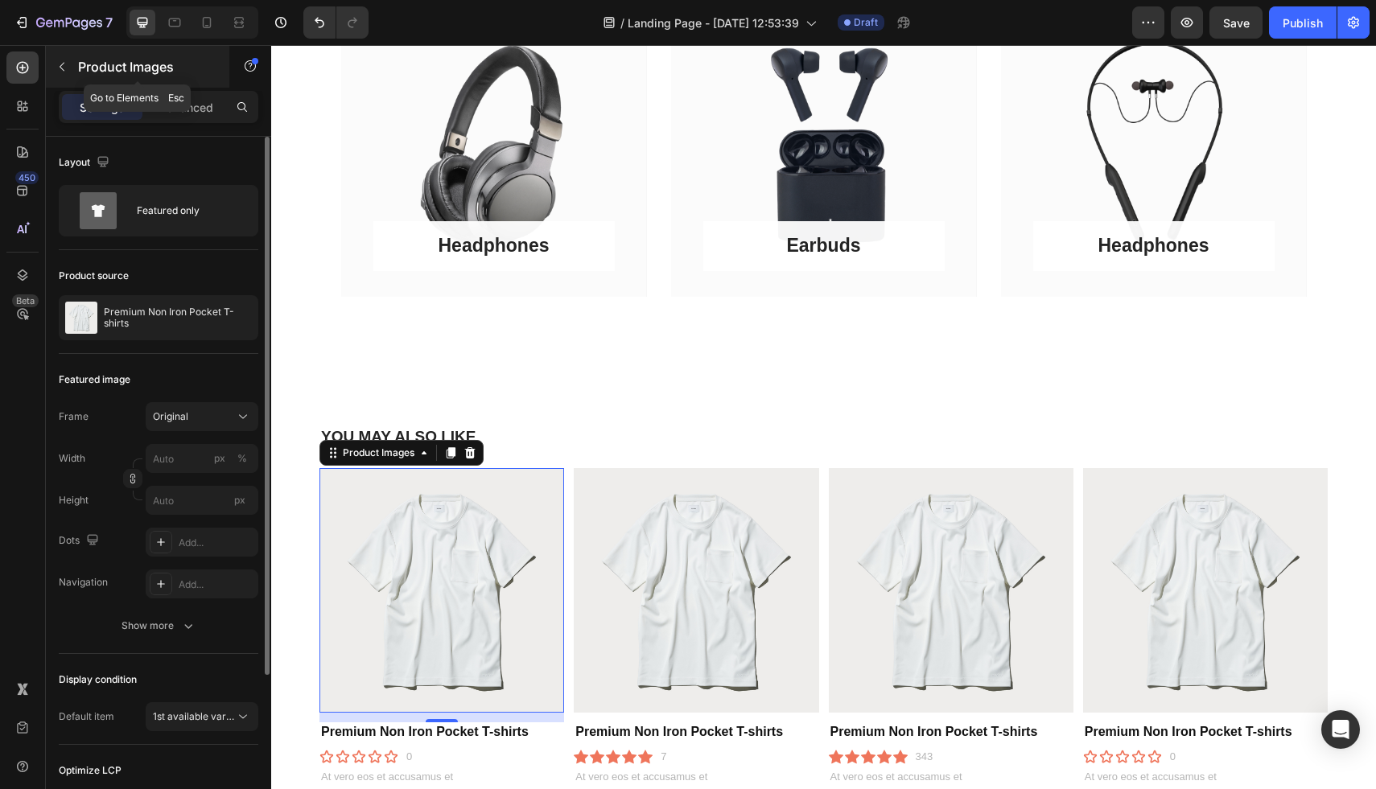
click at [66, 77] on button "button" at bounding box center [62, 67] width 26 height 26
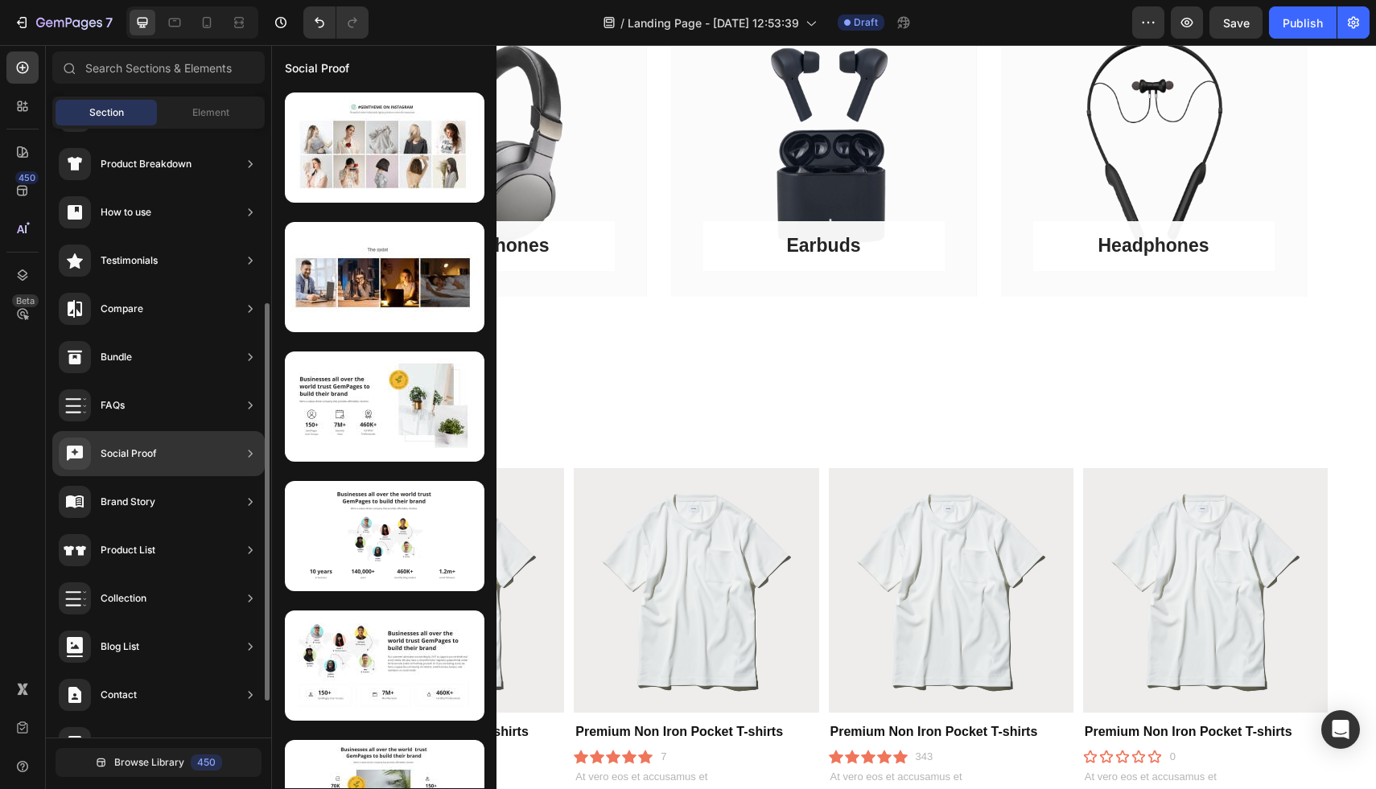
scroll to position [265, 0]
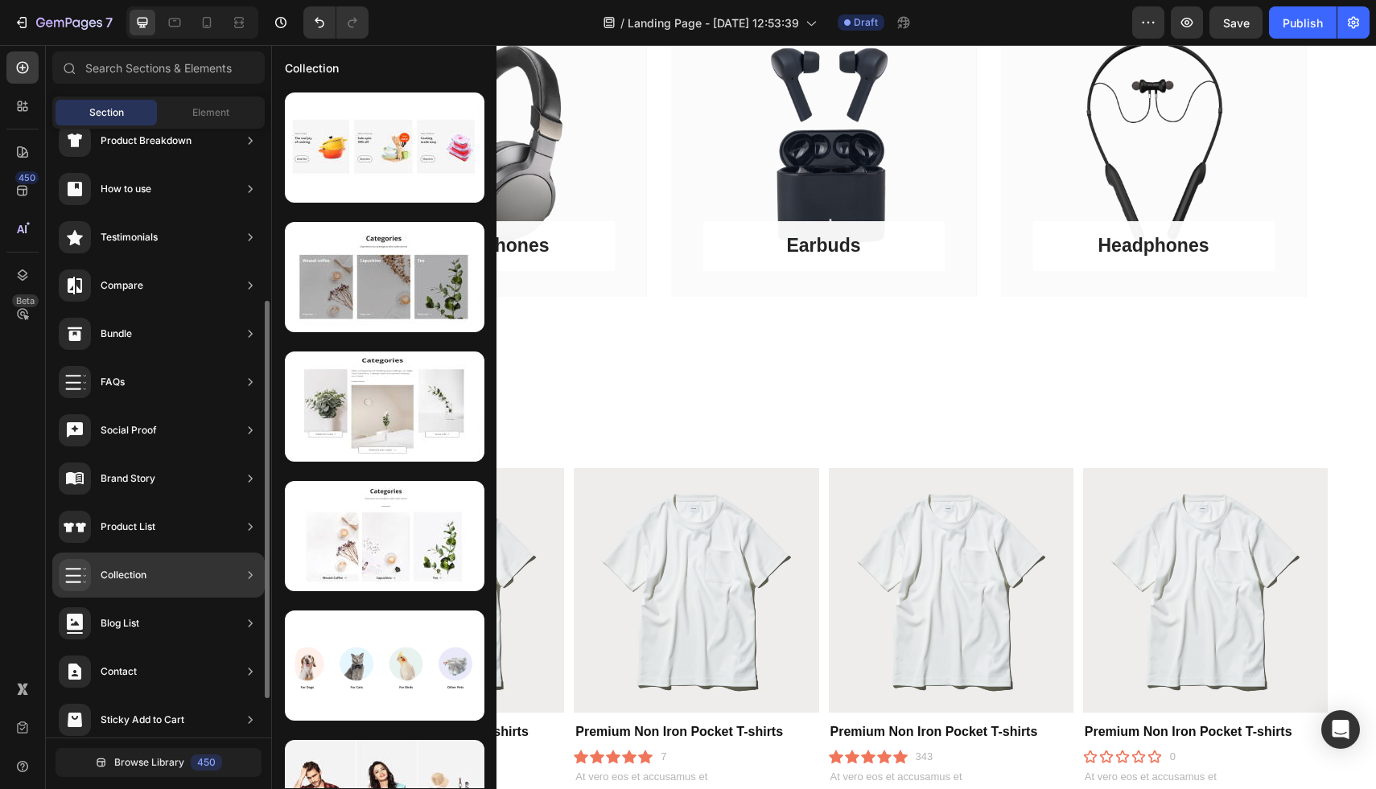
click at [181, 569] on div "Collection" at bounding box center [158, 575] width 212 height 45
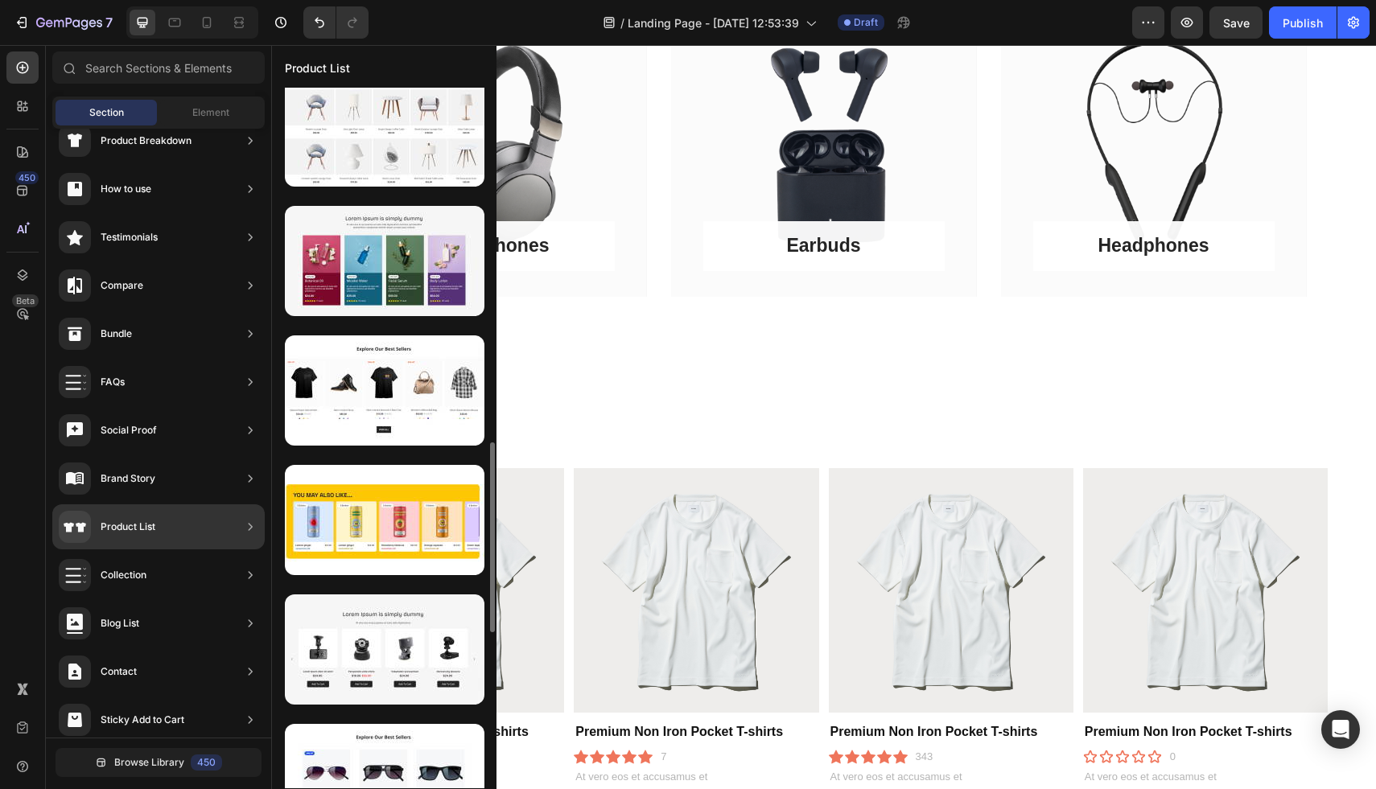
scroll to position [1311, 0]
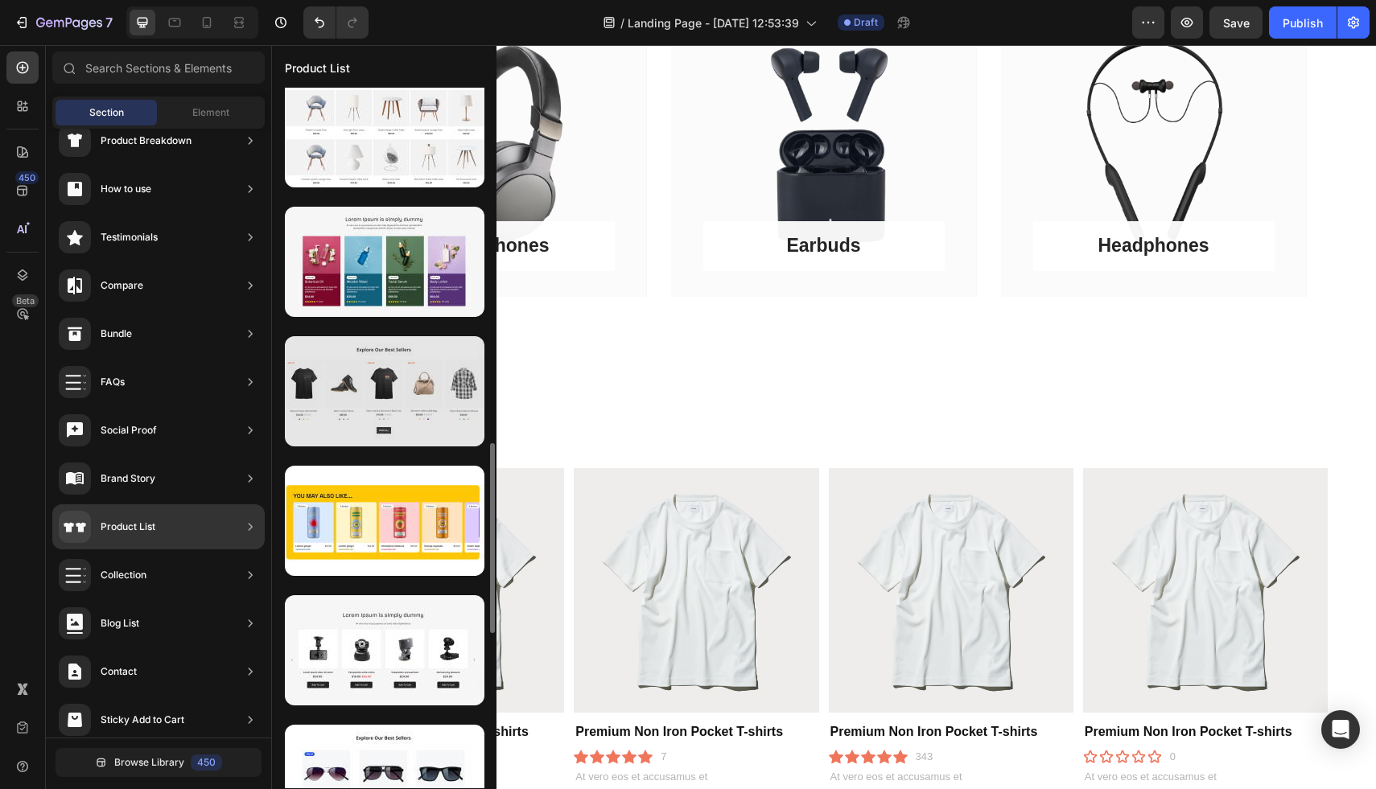
click at [368, 415] on div at bounding box center [385, 391] width 200 height 110
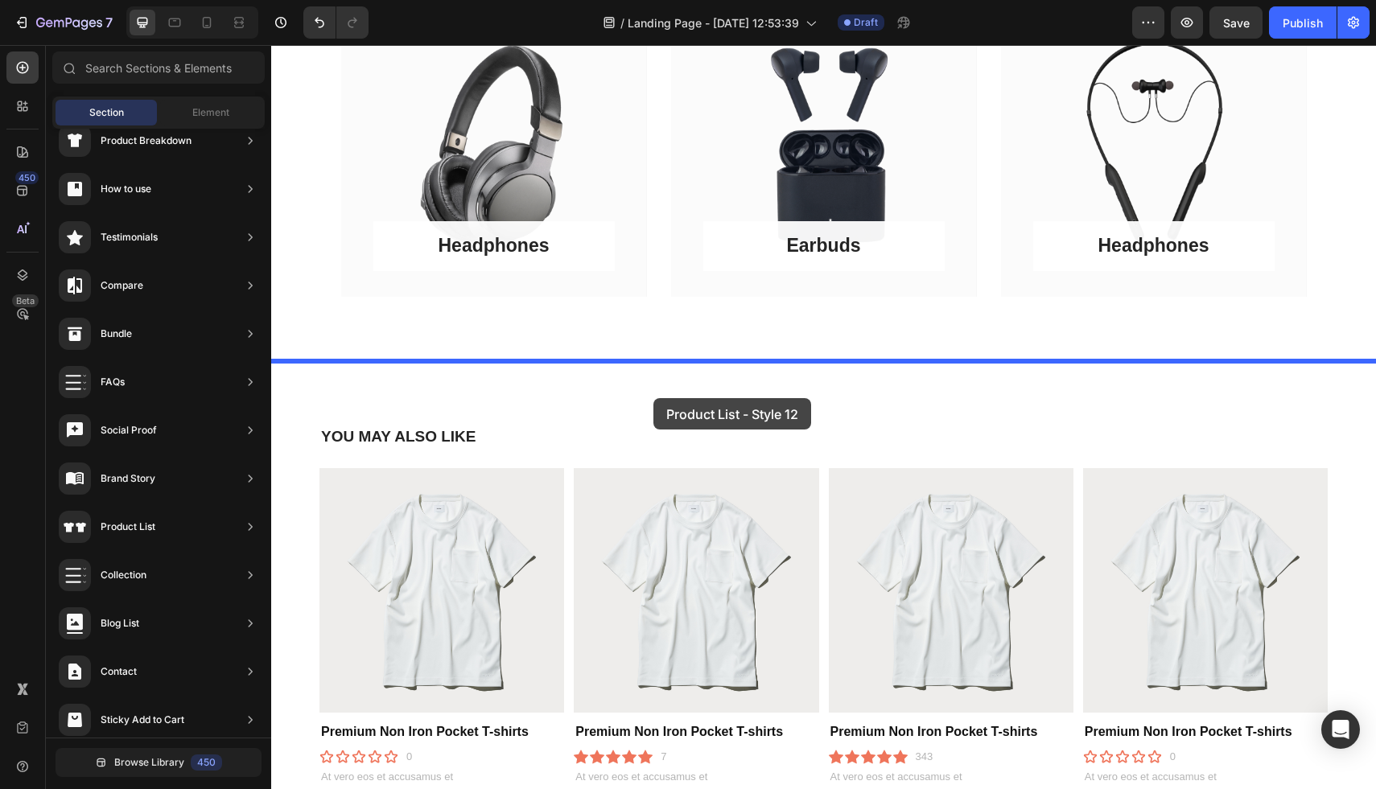
drag, startPoint x: 639, startPoint y: 460, endPoint x: 653, endPoint y: 397, distance: 64.4
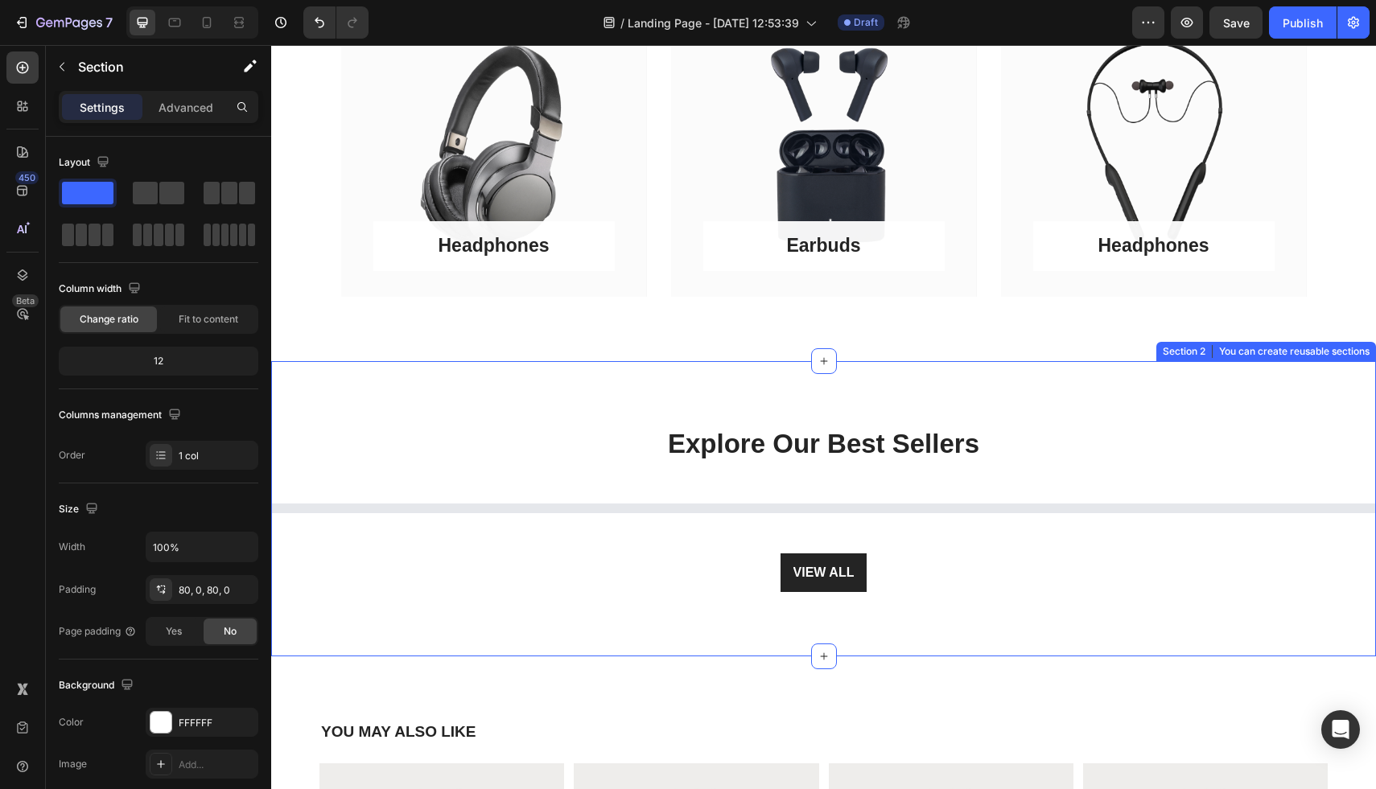
select select "M"
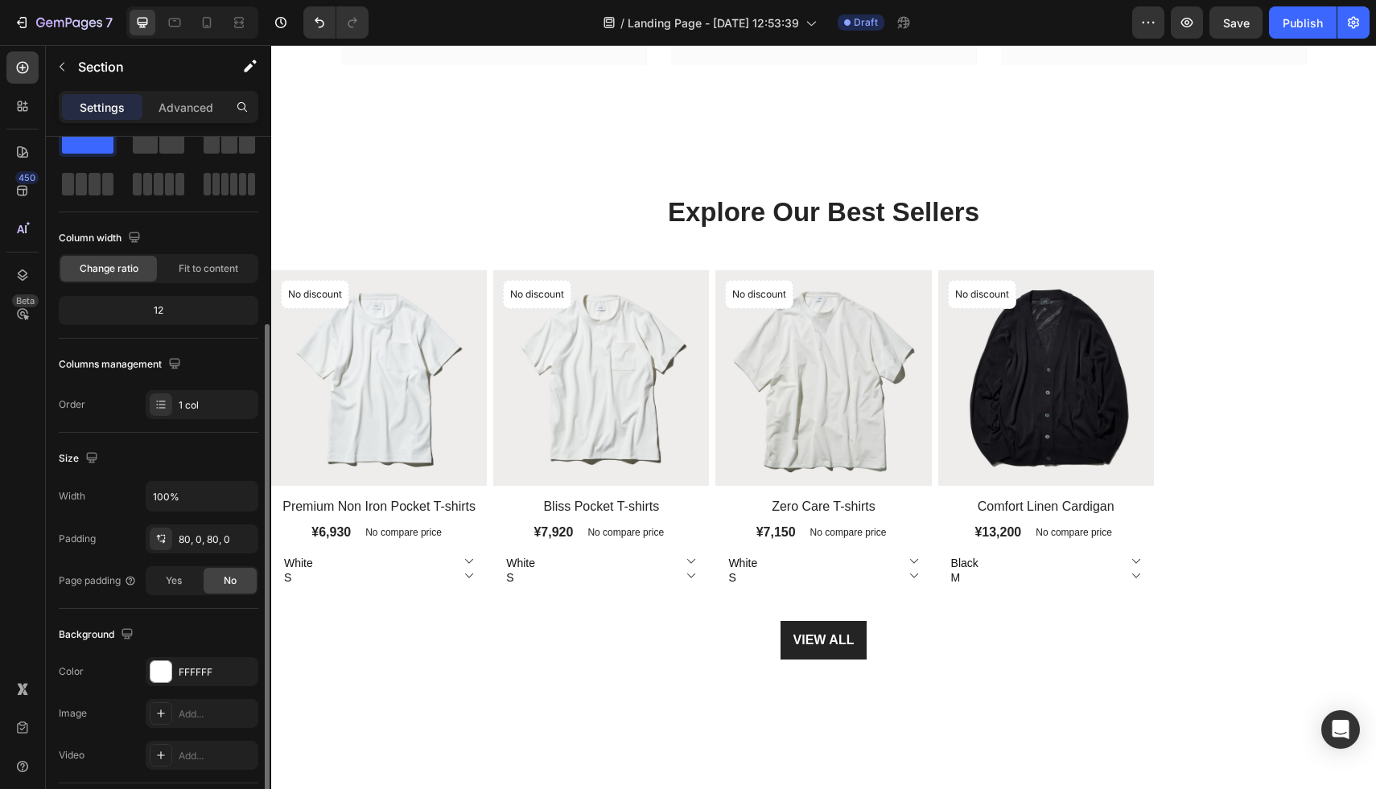
scroll to position [0, 0]
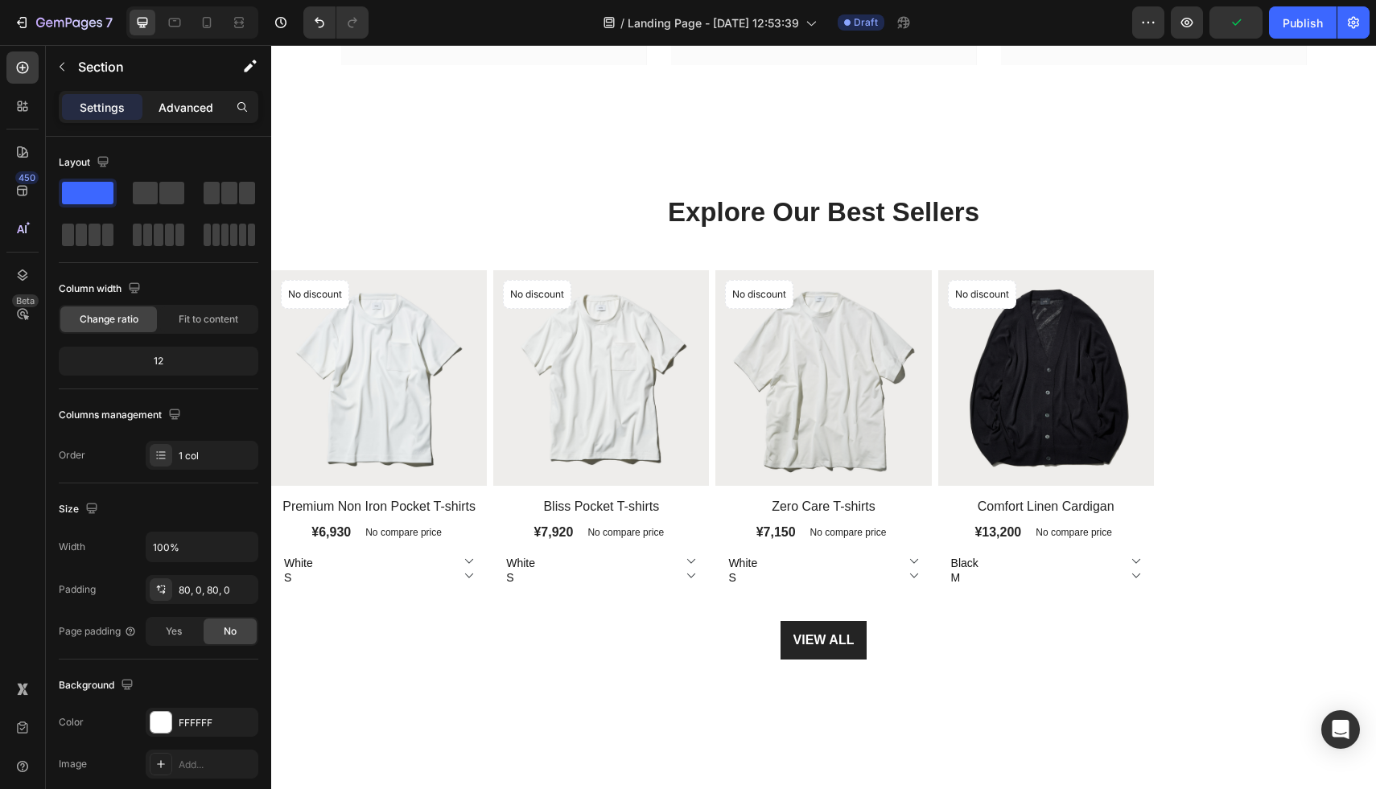
click at [178, 109] on p "Advanced" at bounding box center [186, 107] width 55 height 17
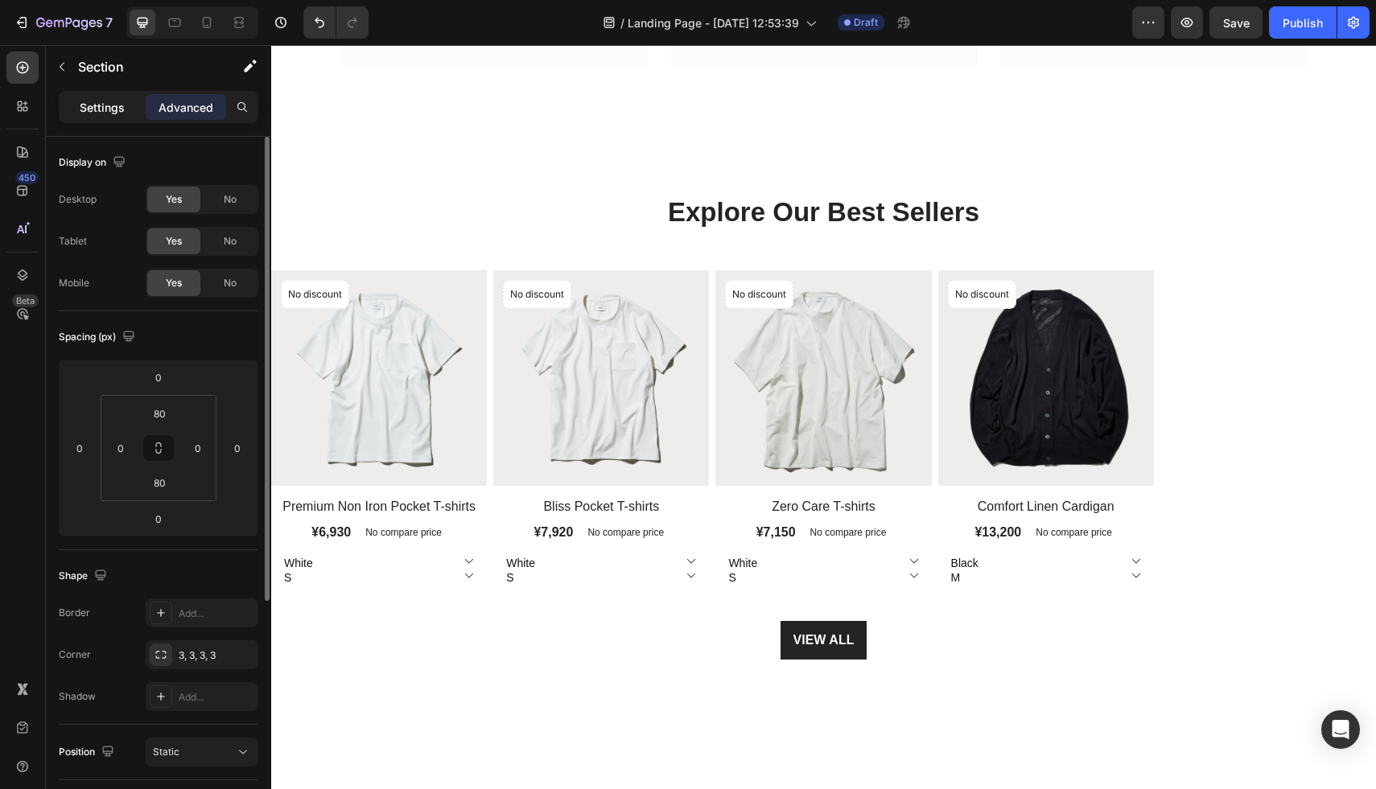
click at [113, 111] on p "Settings" at bounding box center [102, 107] width 45 height 17
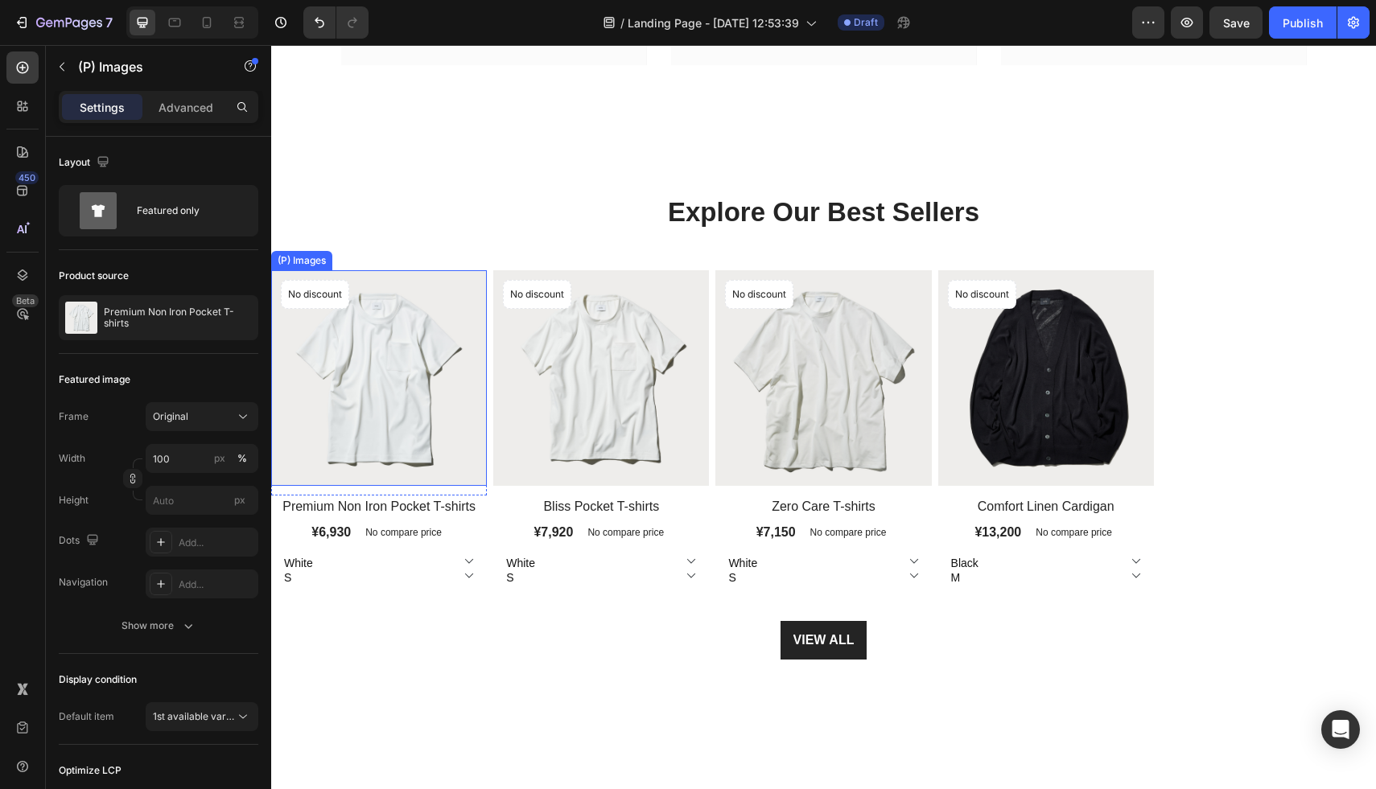
click at [465, 364] on img at bounding box center [379, 378] width 216 height 216
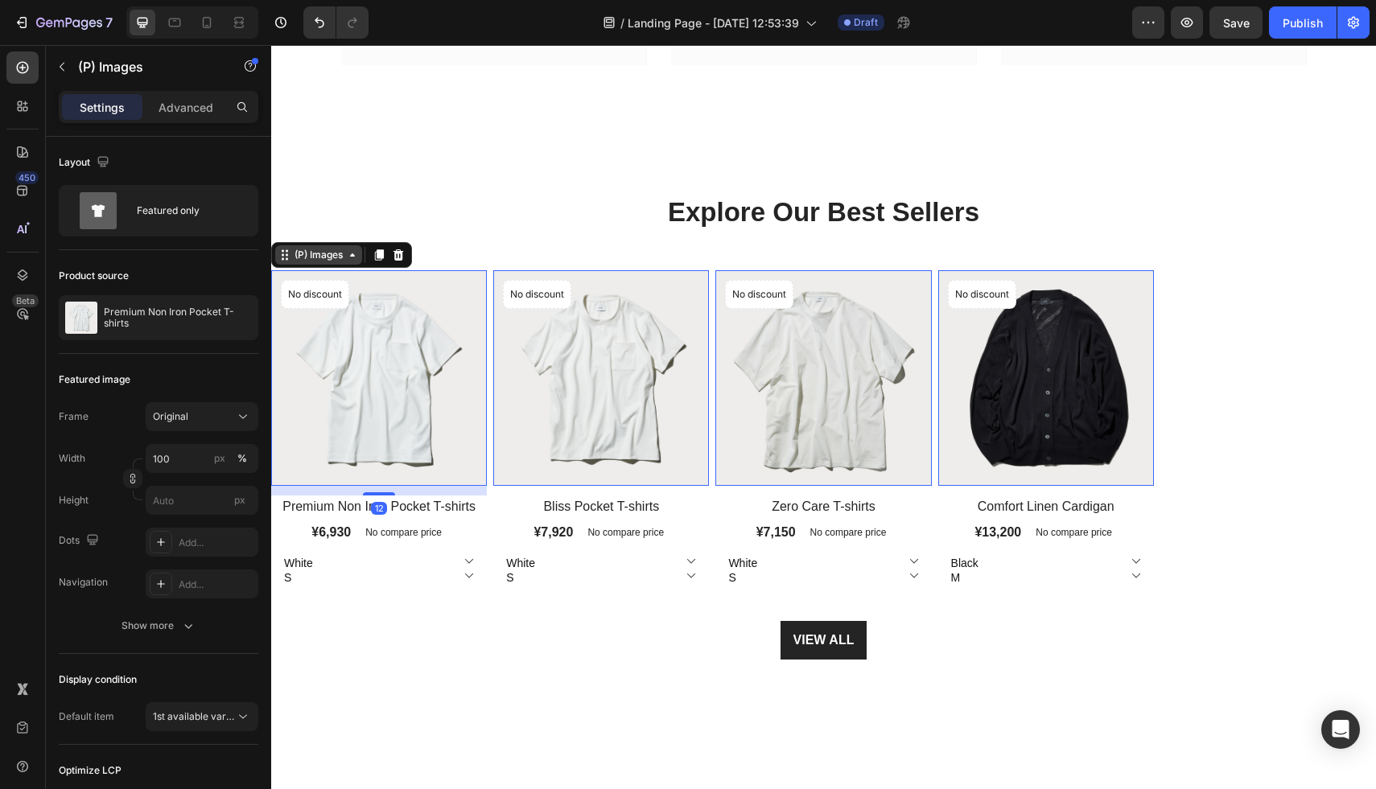
click at [339, 252] on div "(P) Images" at bounding box center [318, 255] width 55 height 14
click at [337, 252] on div "(P) Images" at bounding box center [318, 255] width 55 height 14
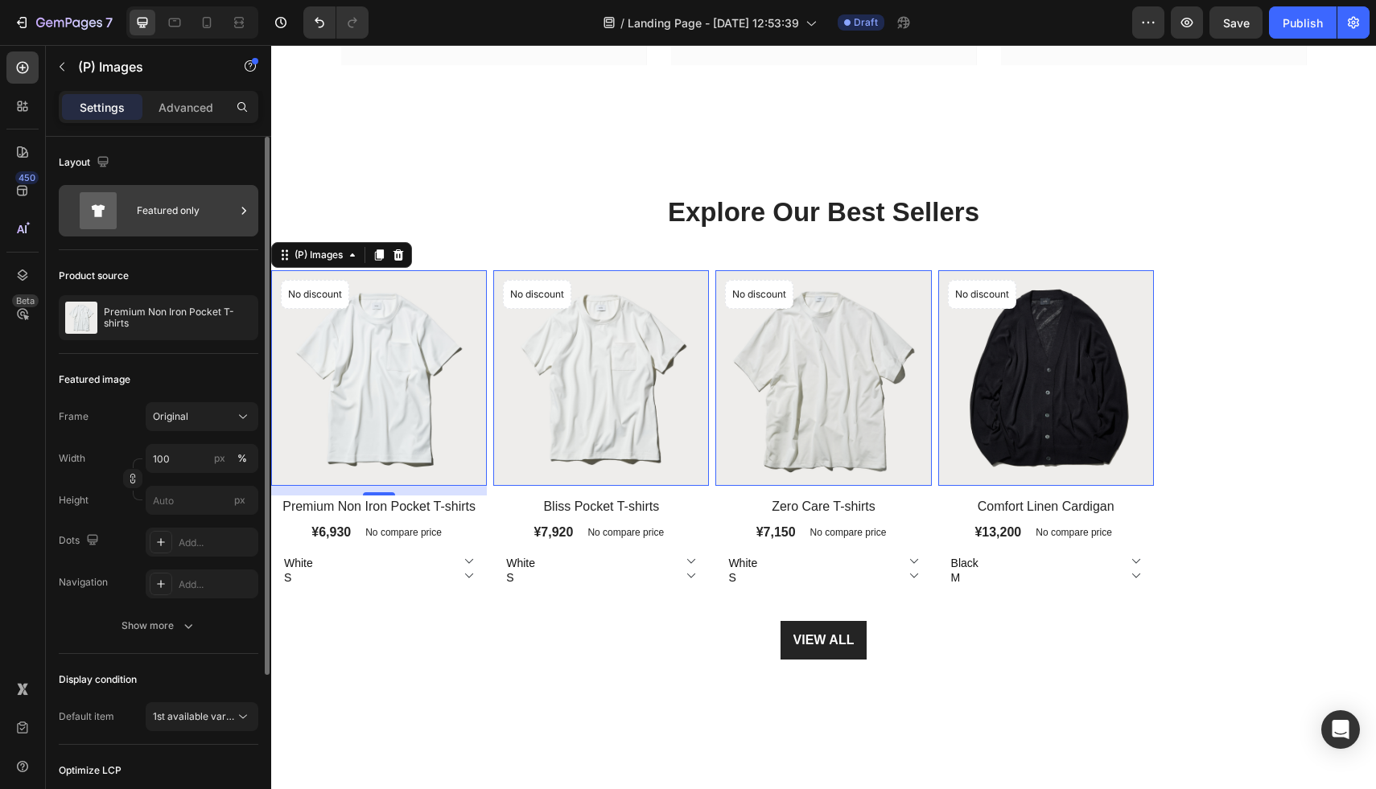
click at [192, 216] on div "Featured only" at bounding box center [186, 210] width 98 height 37
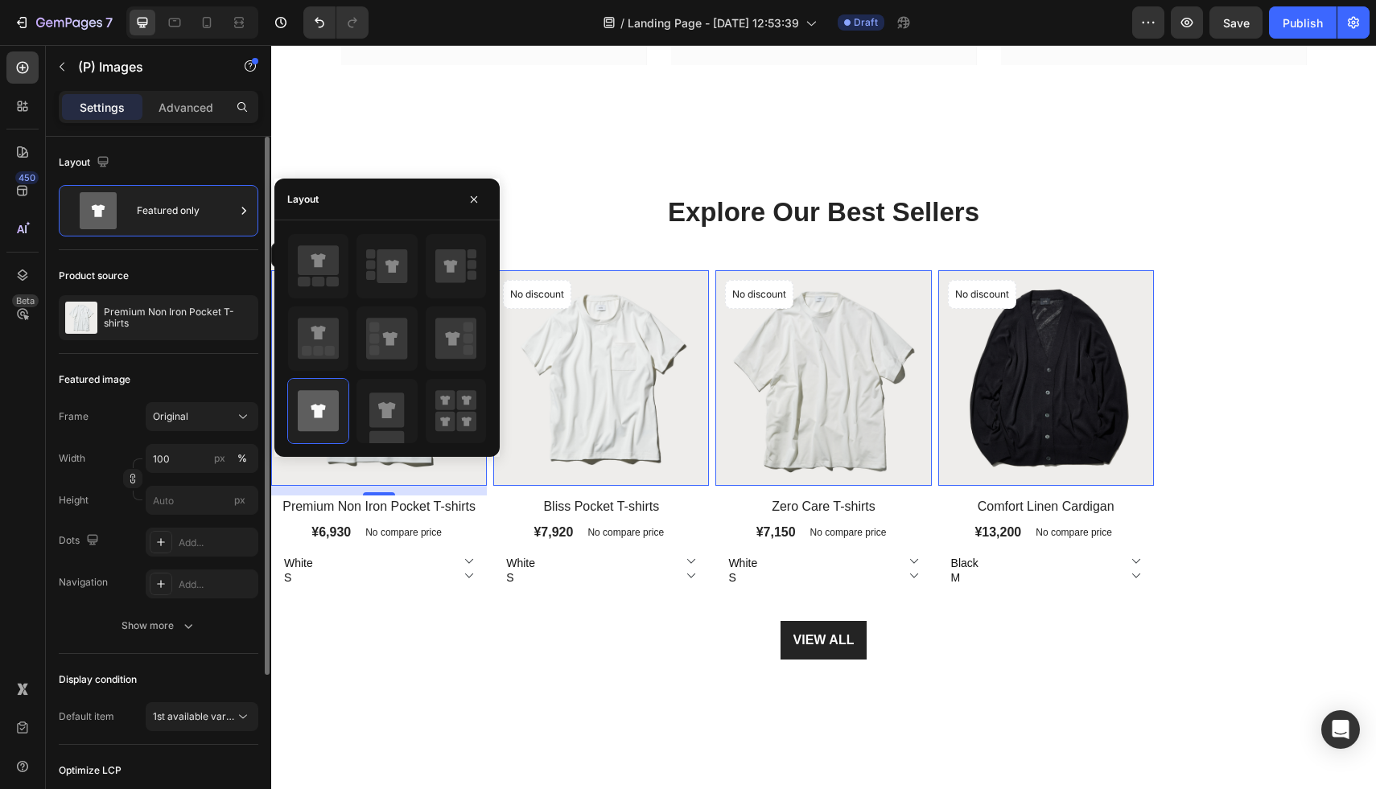
click at [210, 266] on div "Product source" at bounding box center [159, 276] width 200 height 26
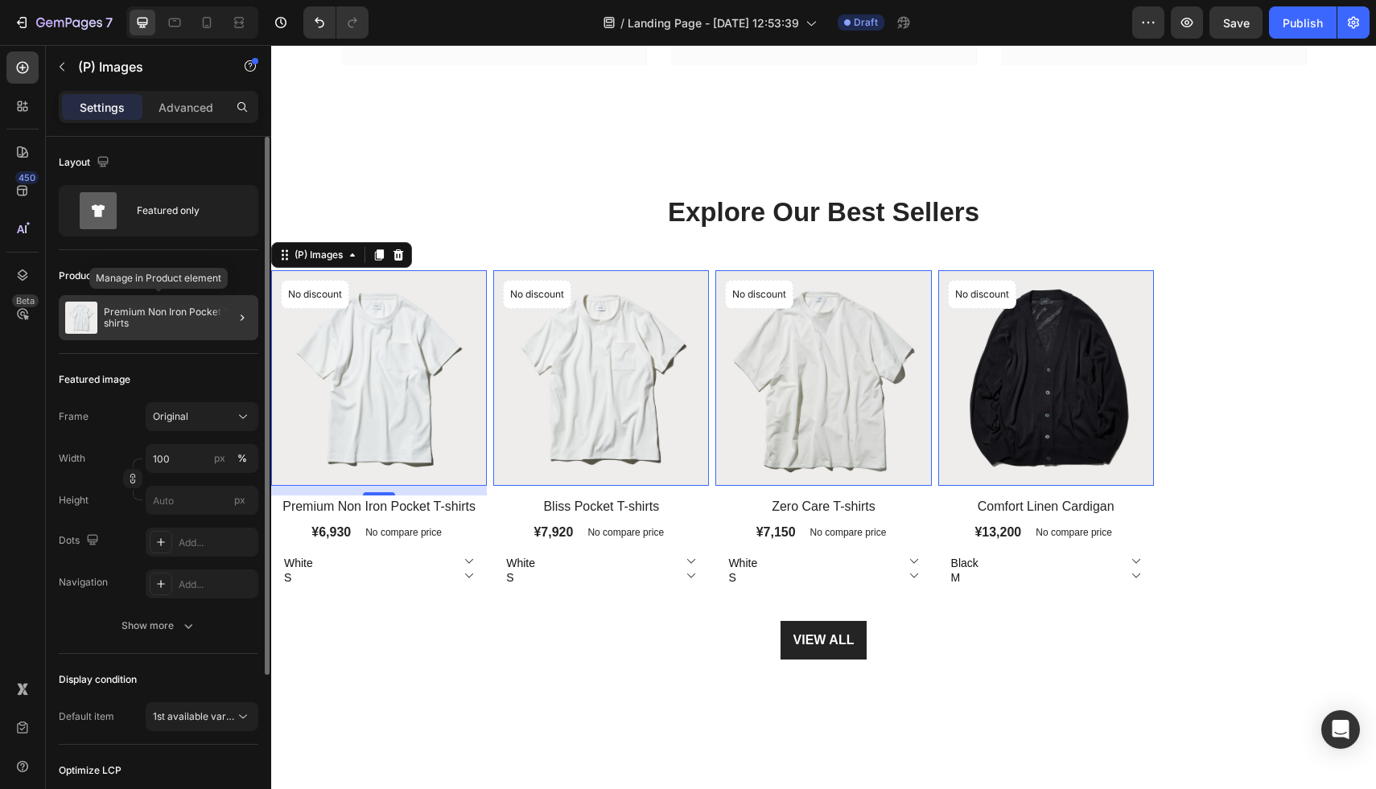
click at [204, 323] on p "Premium Non Iron Pocket T-shirts" at bounding box center [178, 318] width 148 height 23
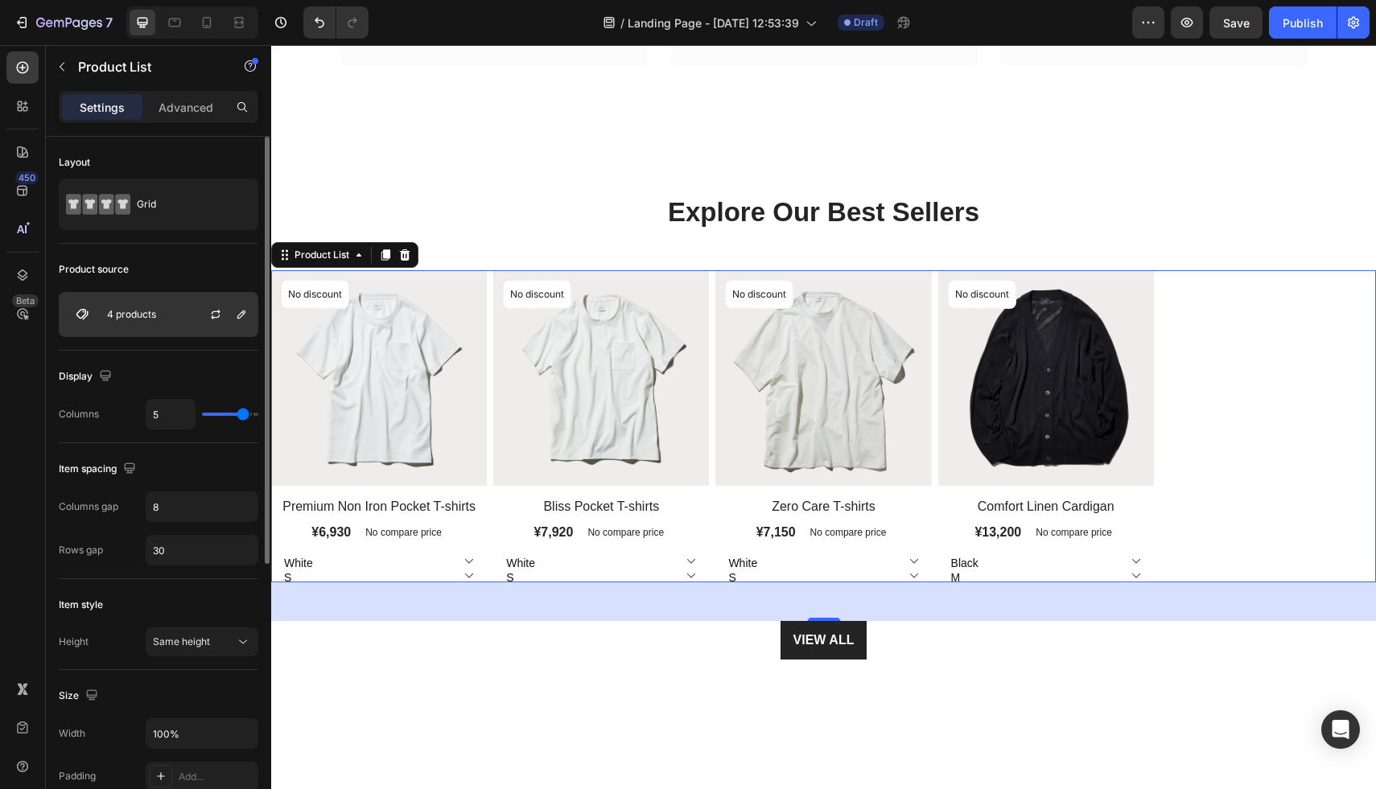
click at [191, 323] on div at bounding box center [222, 314] width 71 height 43
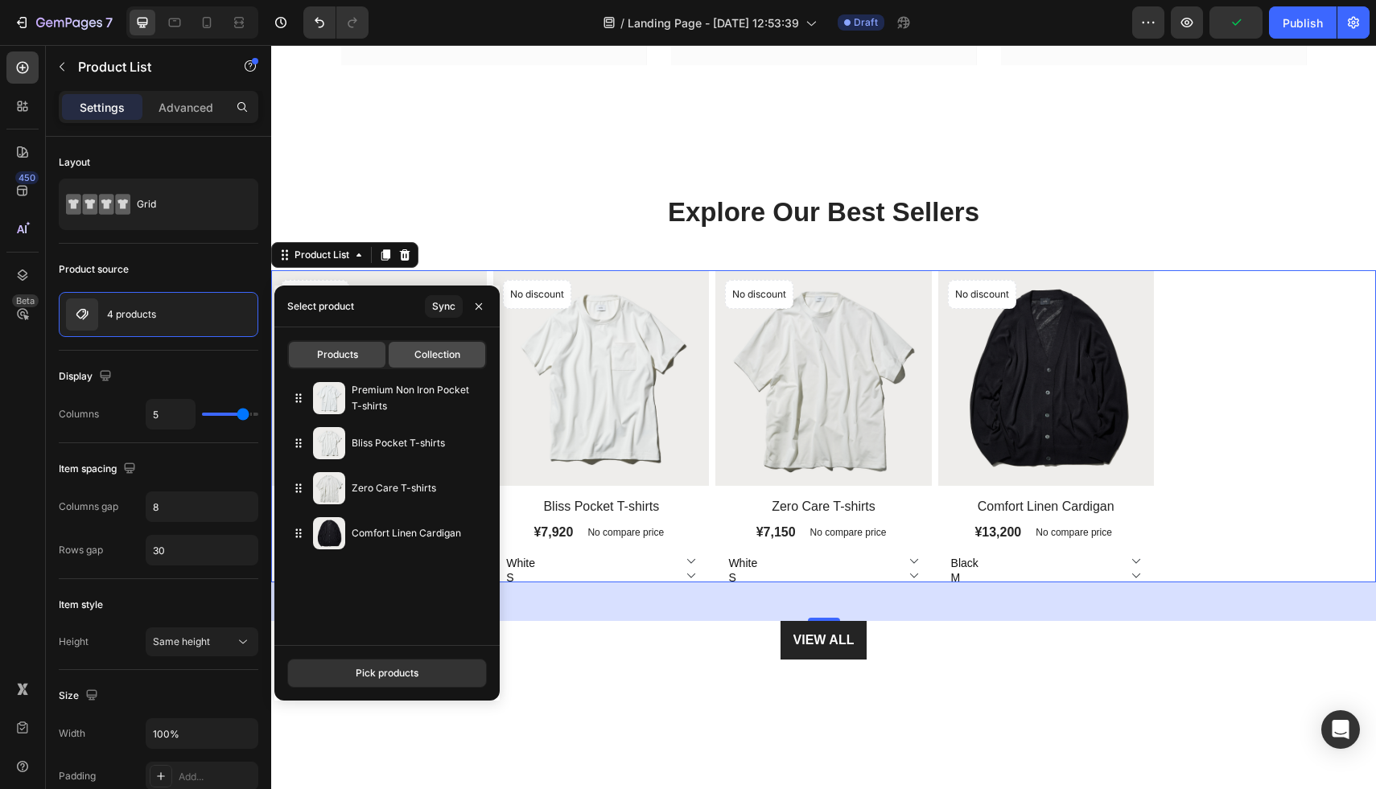
click at [420, 358] on span "Collection" at bounding box center [437, 355] width 46 height 14
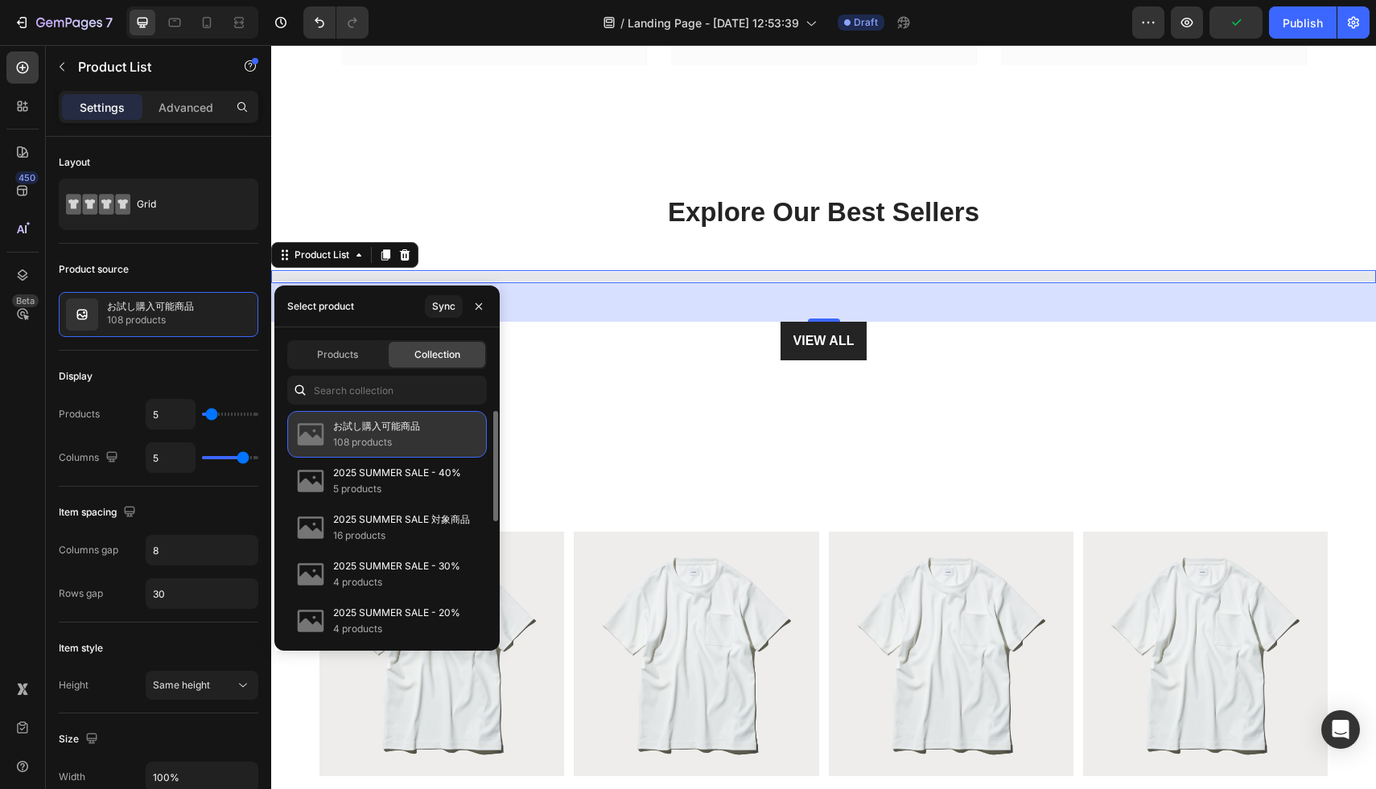
select select "V-neck"
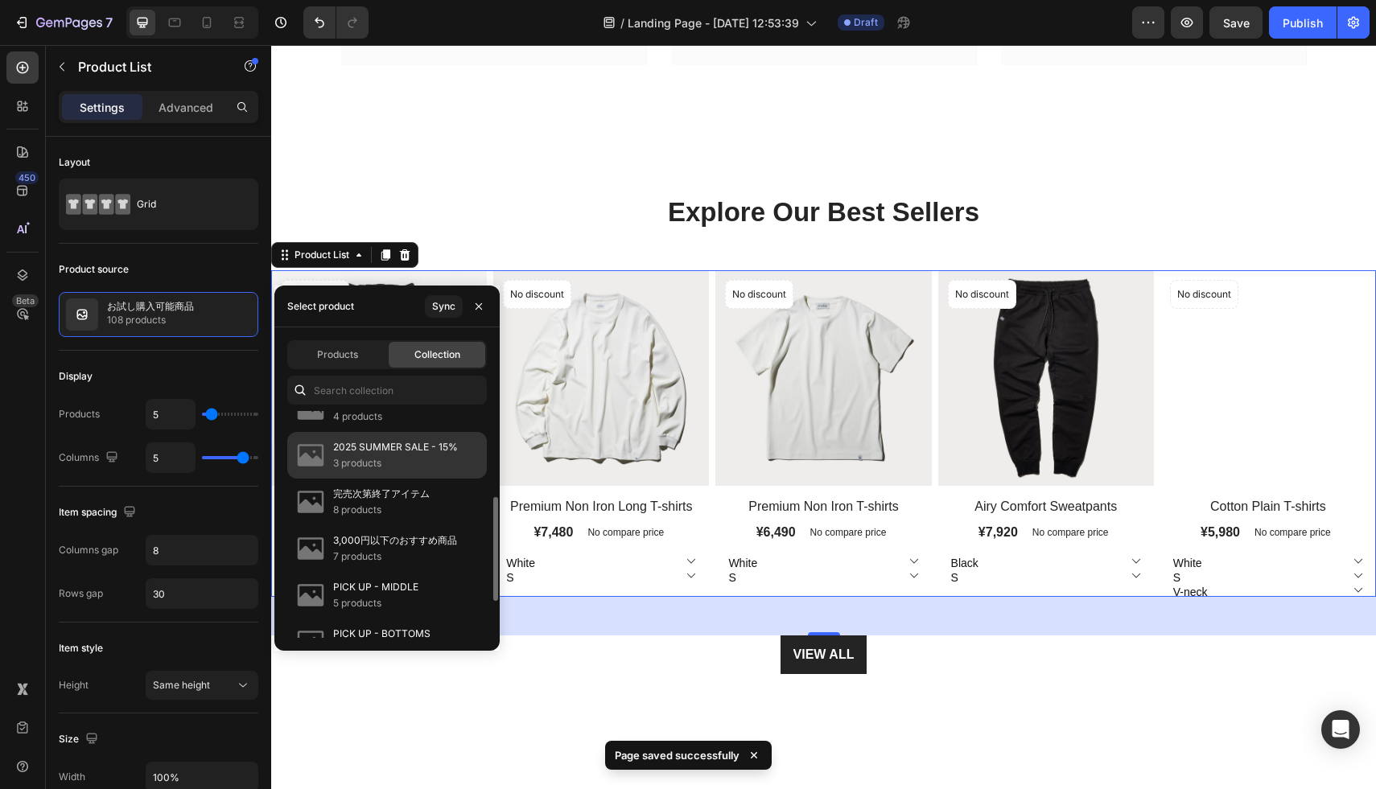
scroll to position [212, 0]
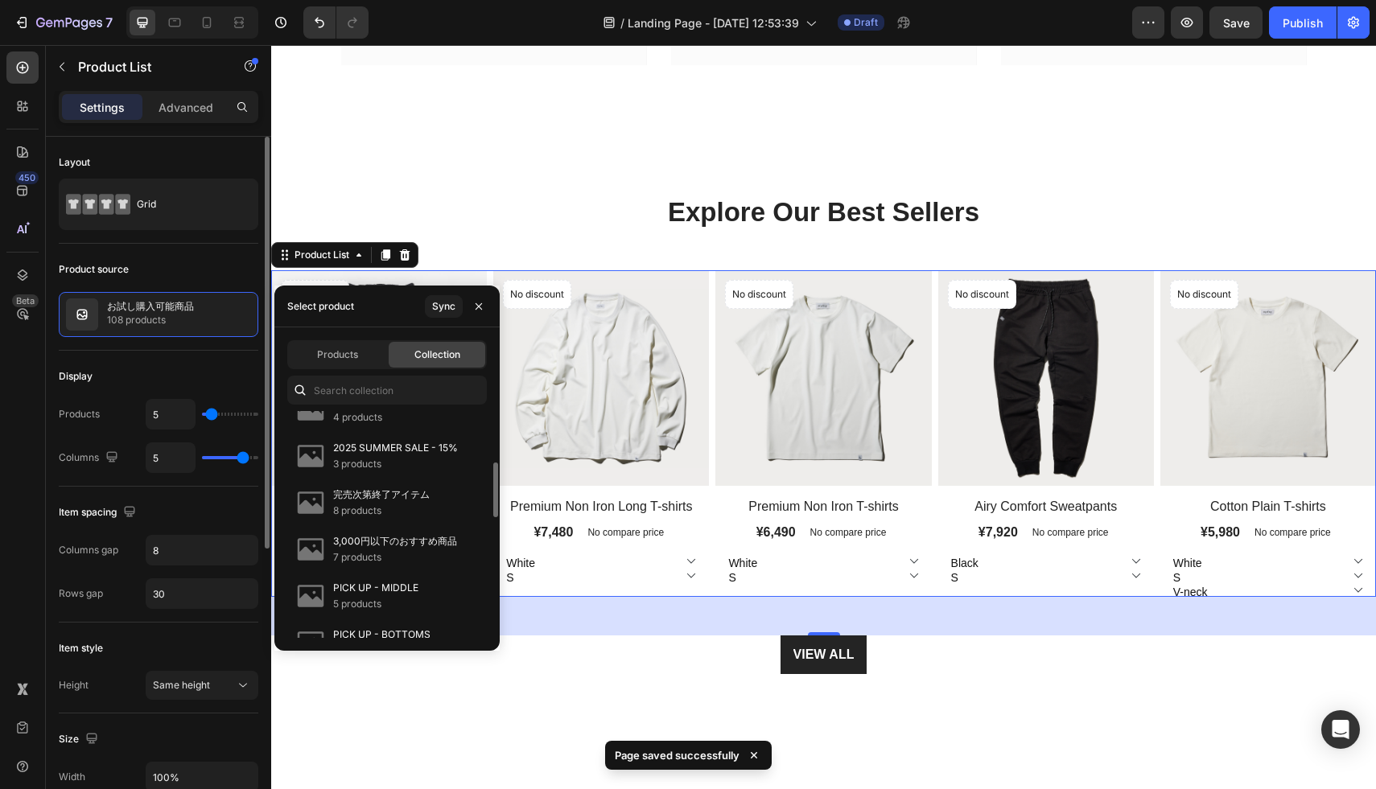
click at [181, 714] on div "Product source お試し購入可能商品 108 products" at bounding box center [159, 781] width 200 height 134
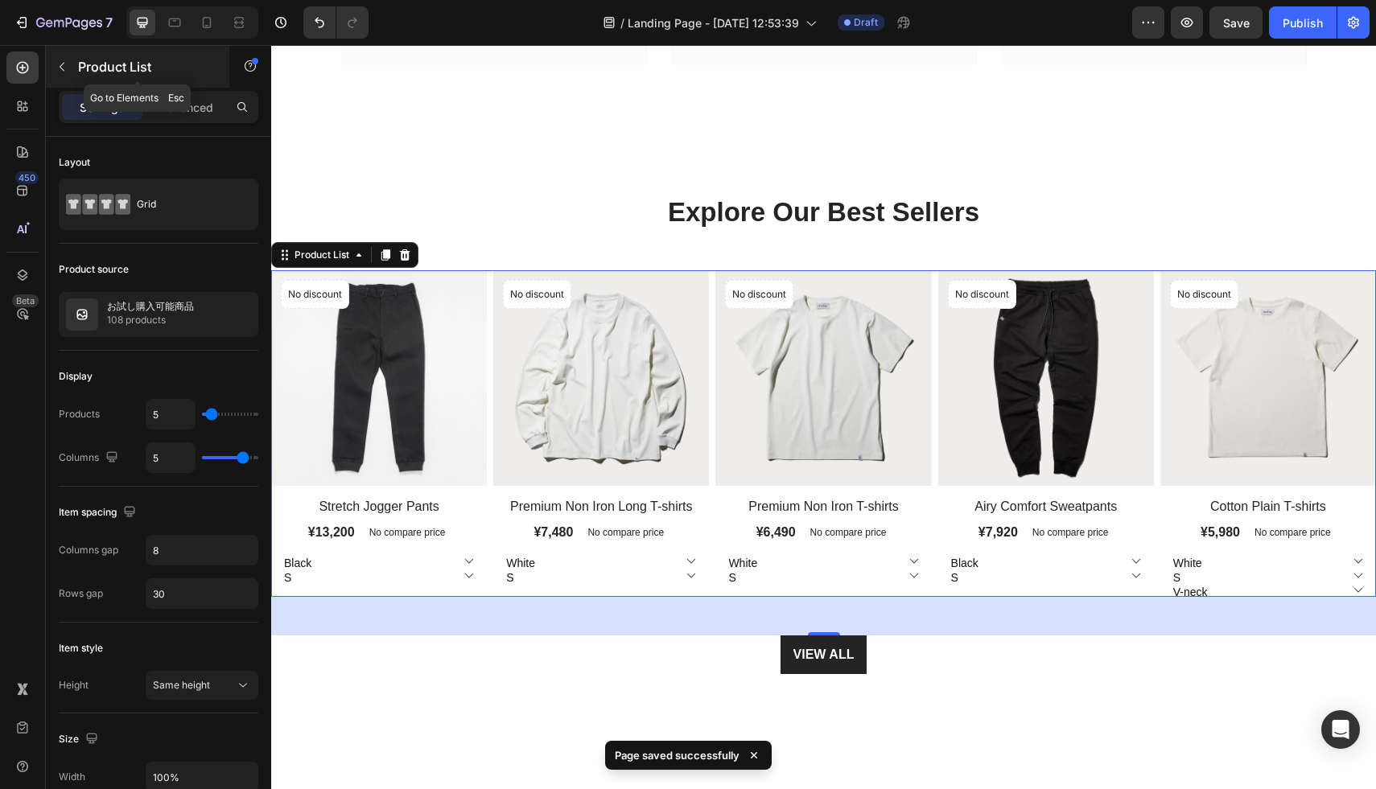
click at [60, 62] on icon "button" at bounding box center [62, 66] width 13 height 13
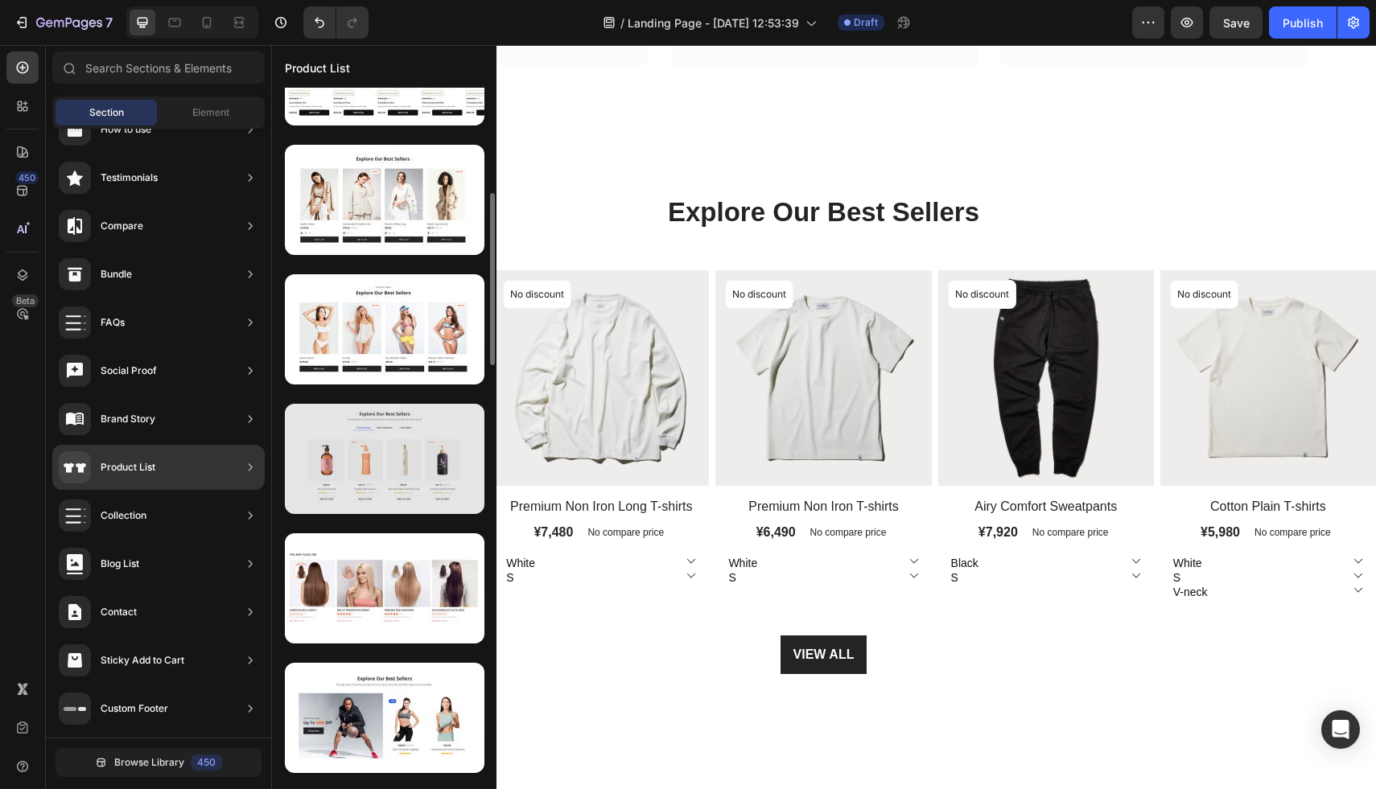
scroll to position [459, 0]
